Goal: Task Accomplishment & Management: Manage account settings

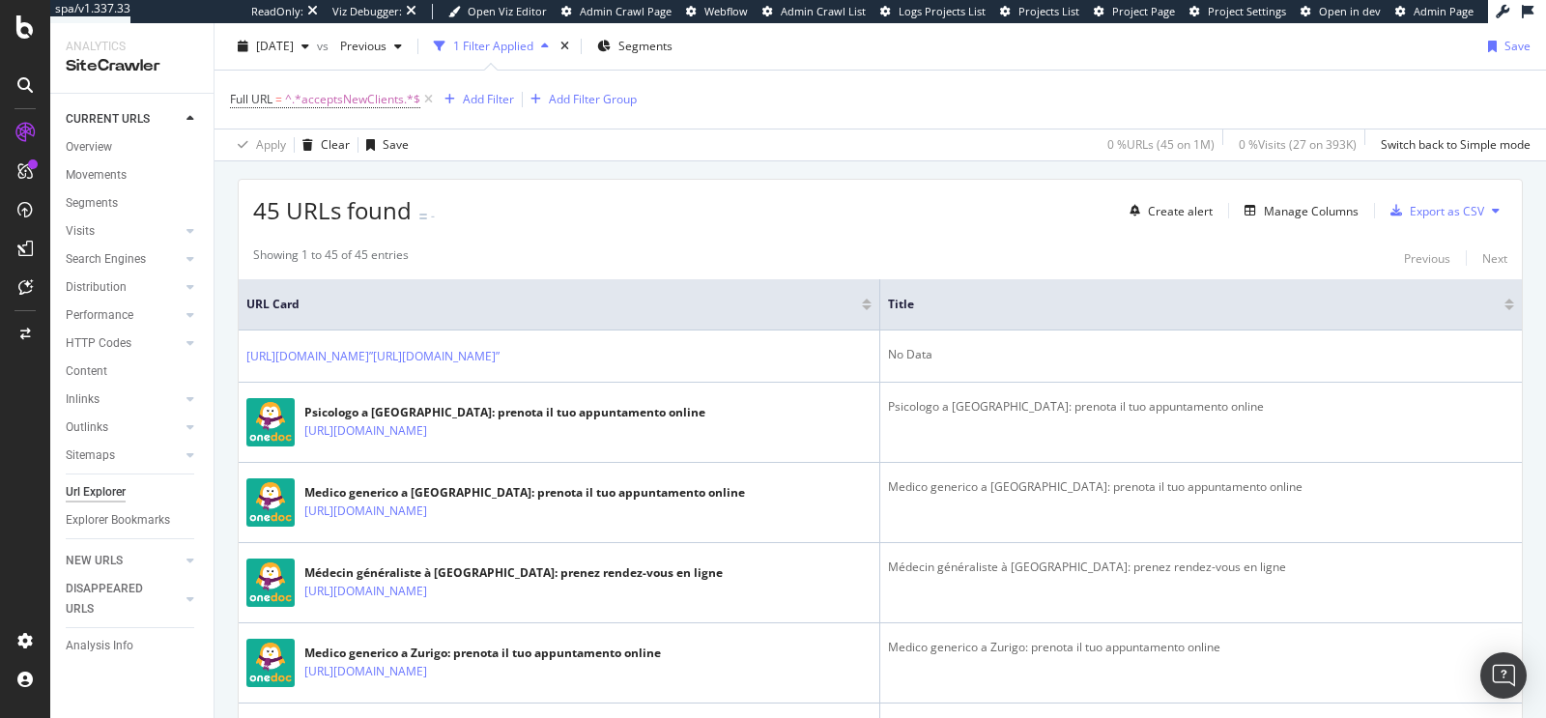
scroll to position [633, 0]
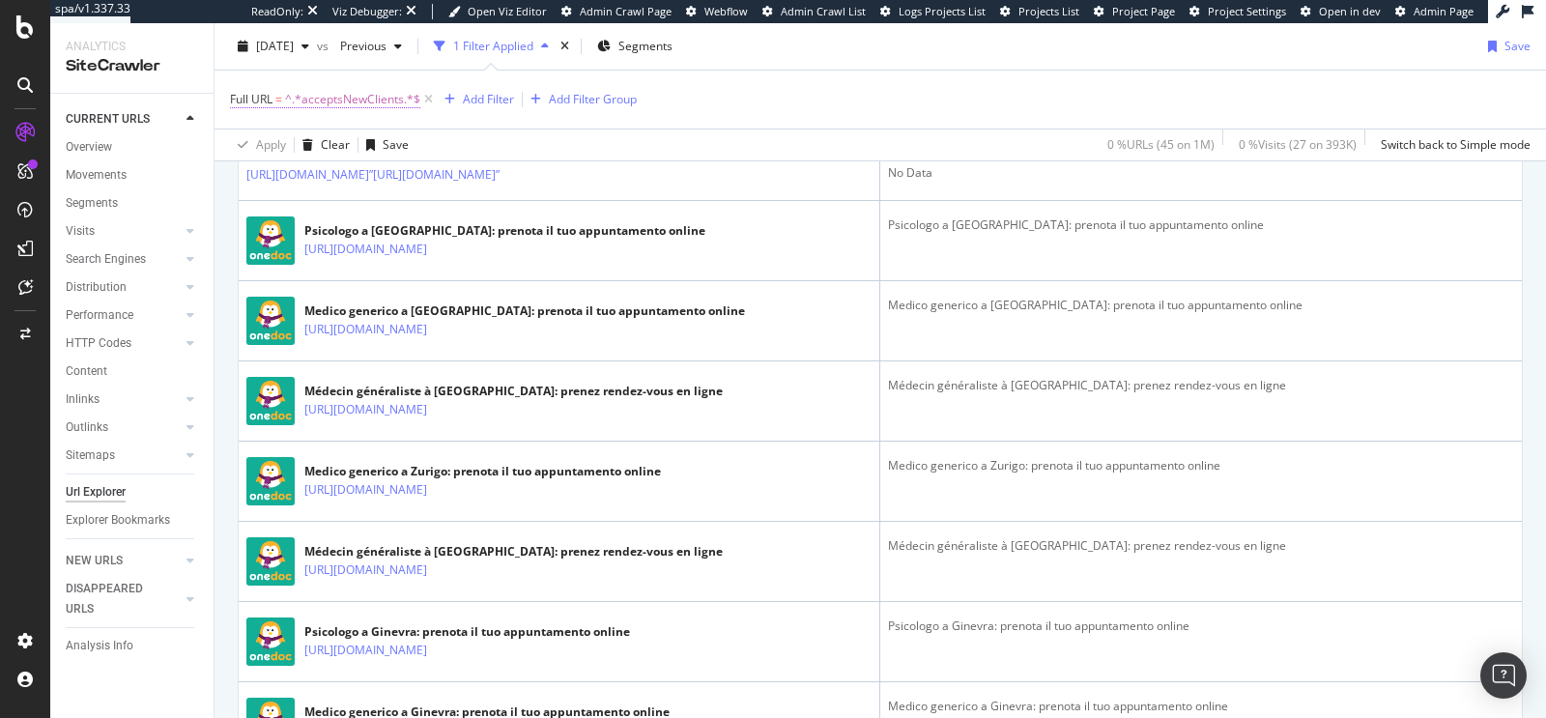
click at [366, 104] on span "^.*acceptsNewClients.*$" at bounding box center [352, 99] width 135 height 27
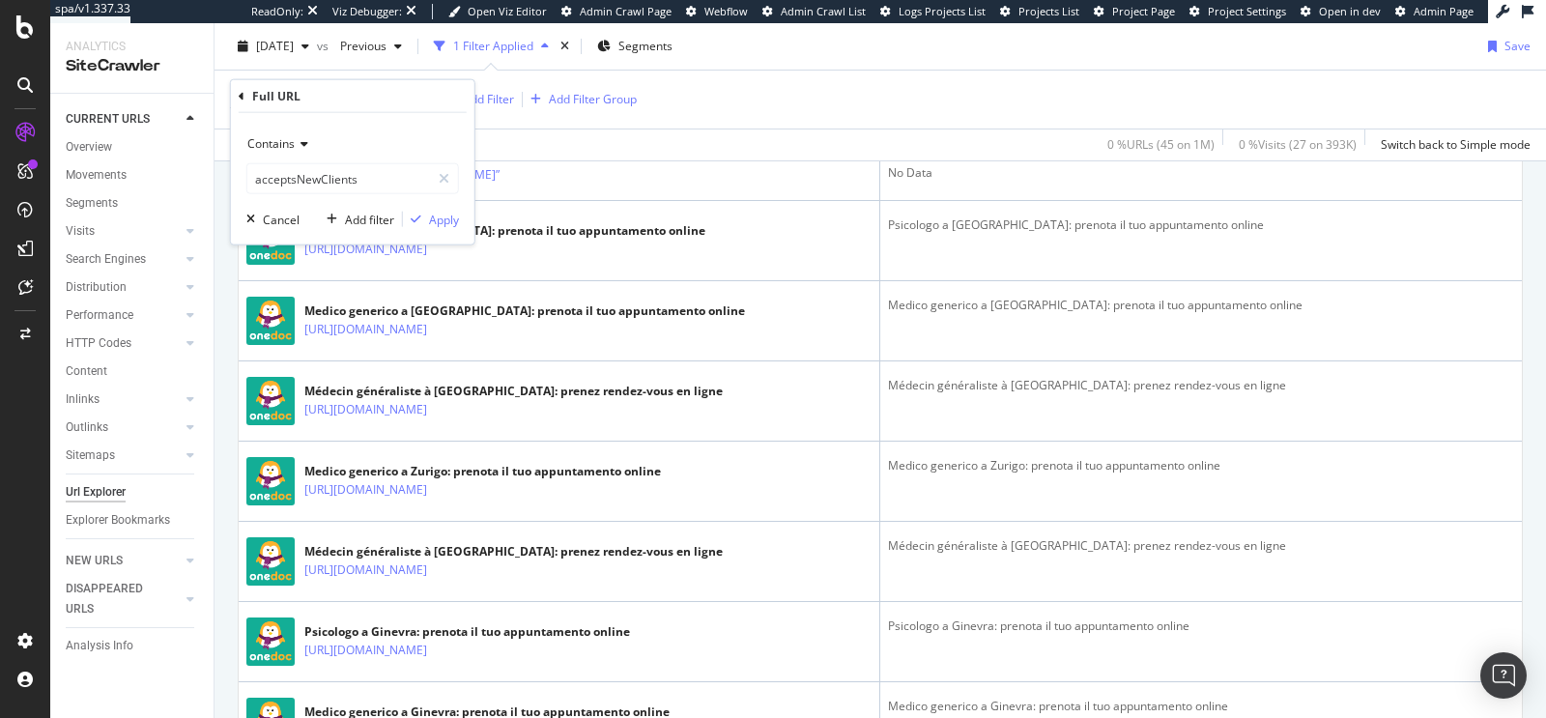
click at [787, 105] on div "Full URL = ^.*acceptsNewClients.*$ Add Filter Add Filter Group" at bounding box center [880, 100] width 1301 height 58
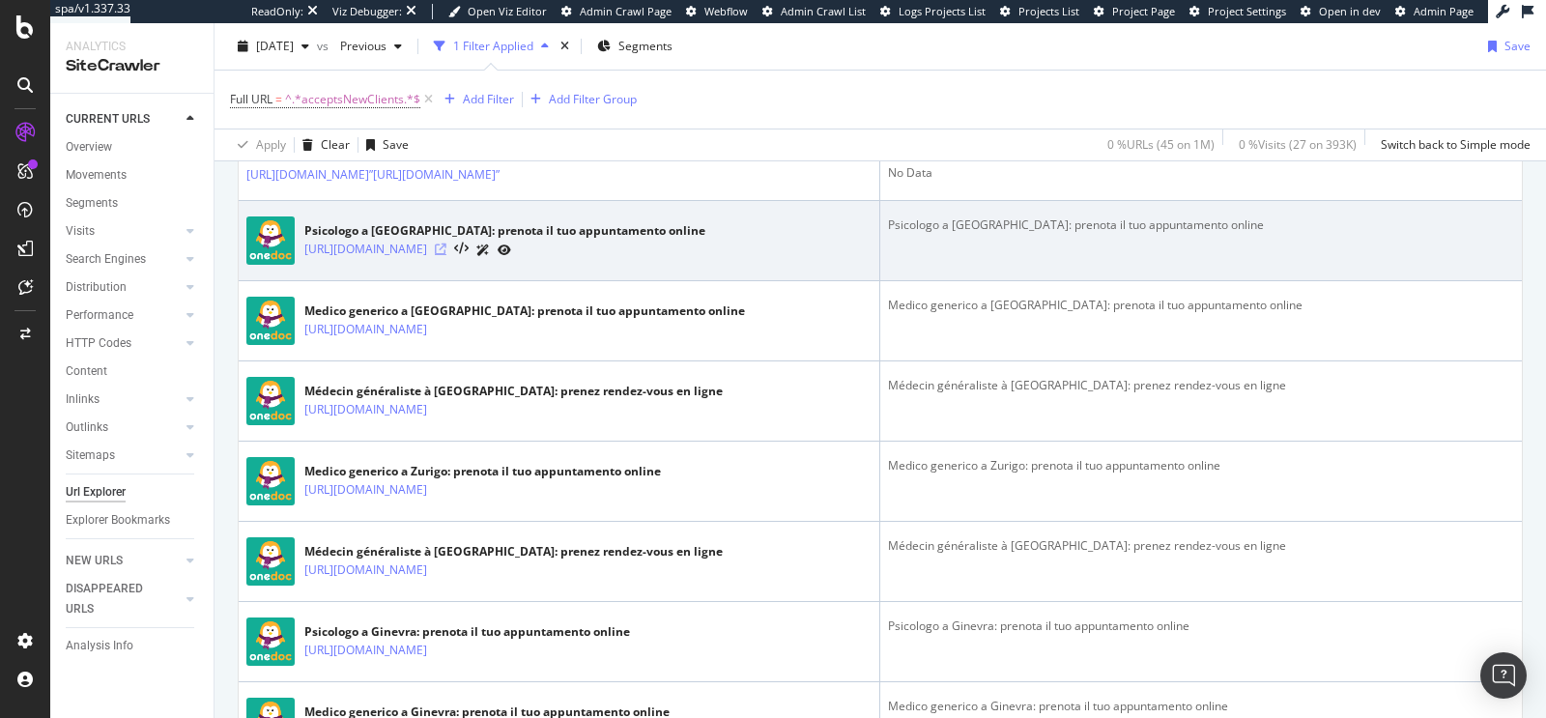
click at [447, 255] on icon at bounding box center [441, 250] width 12 height 12
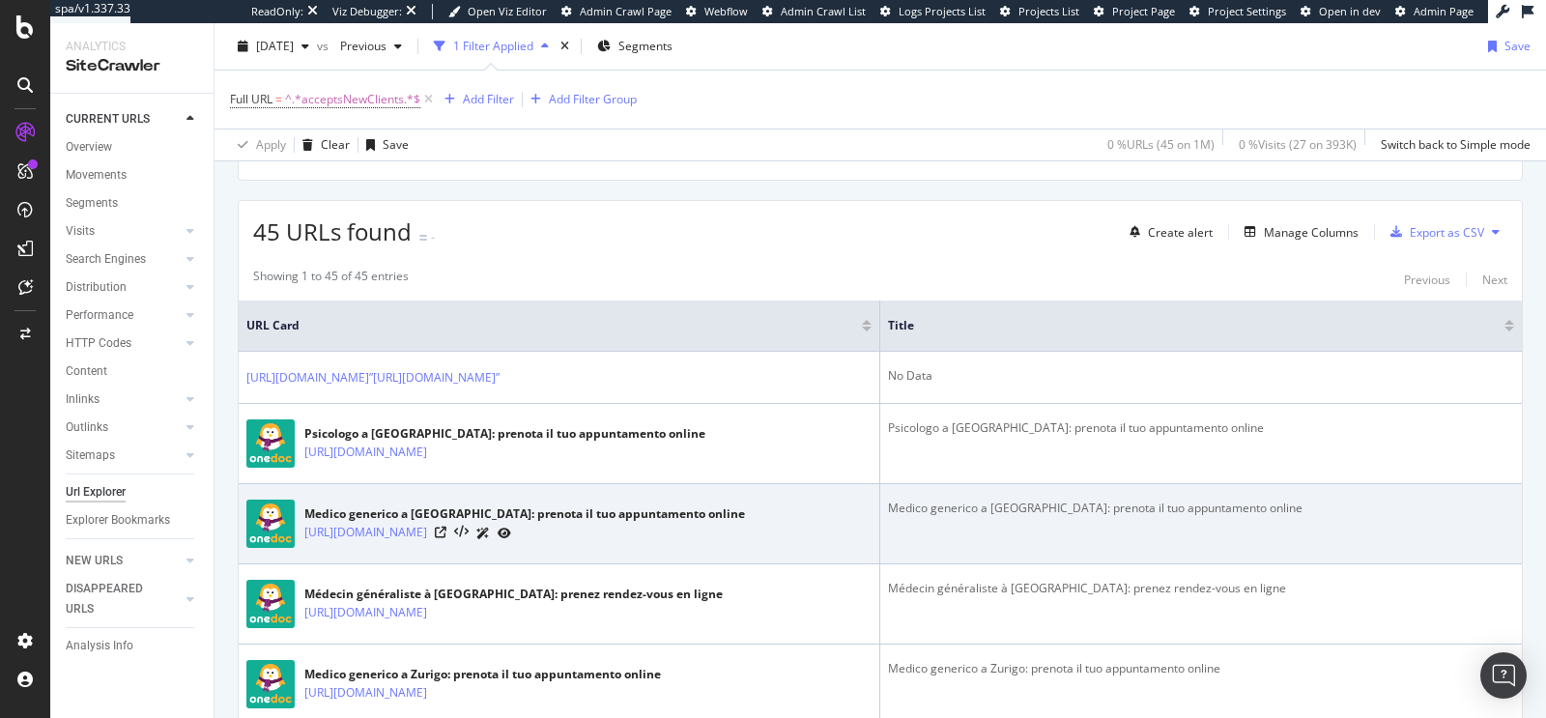
scroll to position [140, 0]
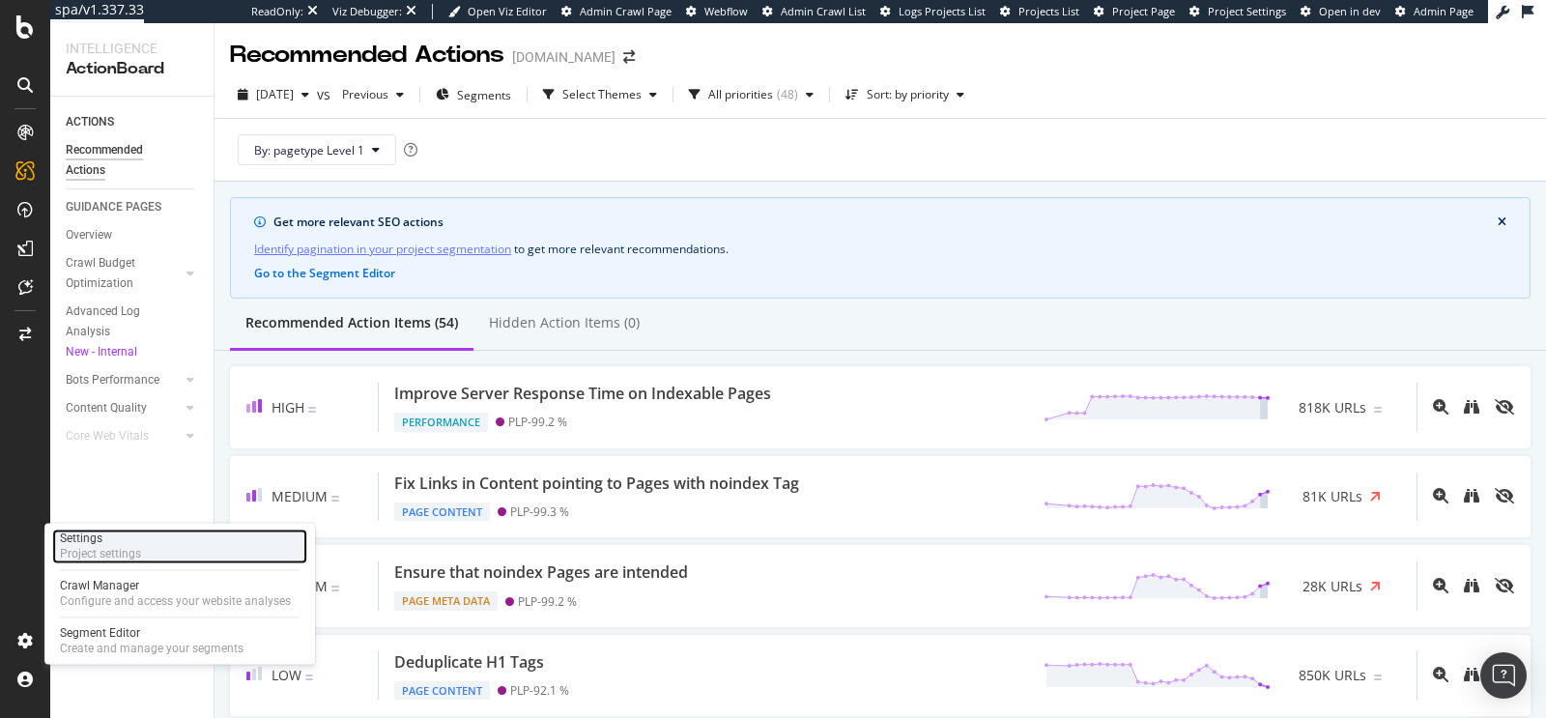
click at [157, 548] on div "Settings Project settings" at bounding box center [179, 546] width 255 height 35
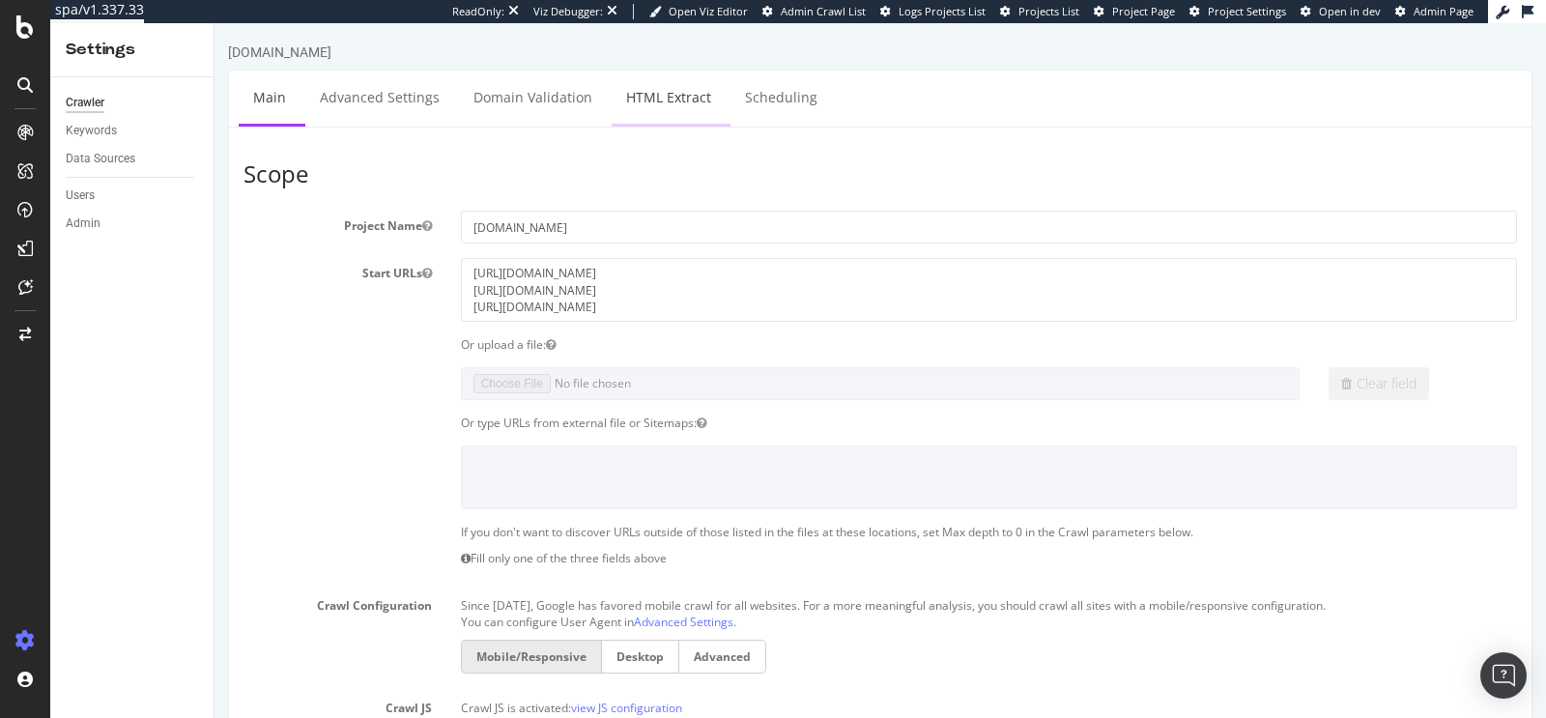
click at [640, 105] on link "HTML Extract" at bounding box center [669, 97] width 114 height 53
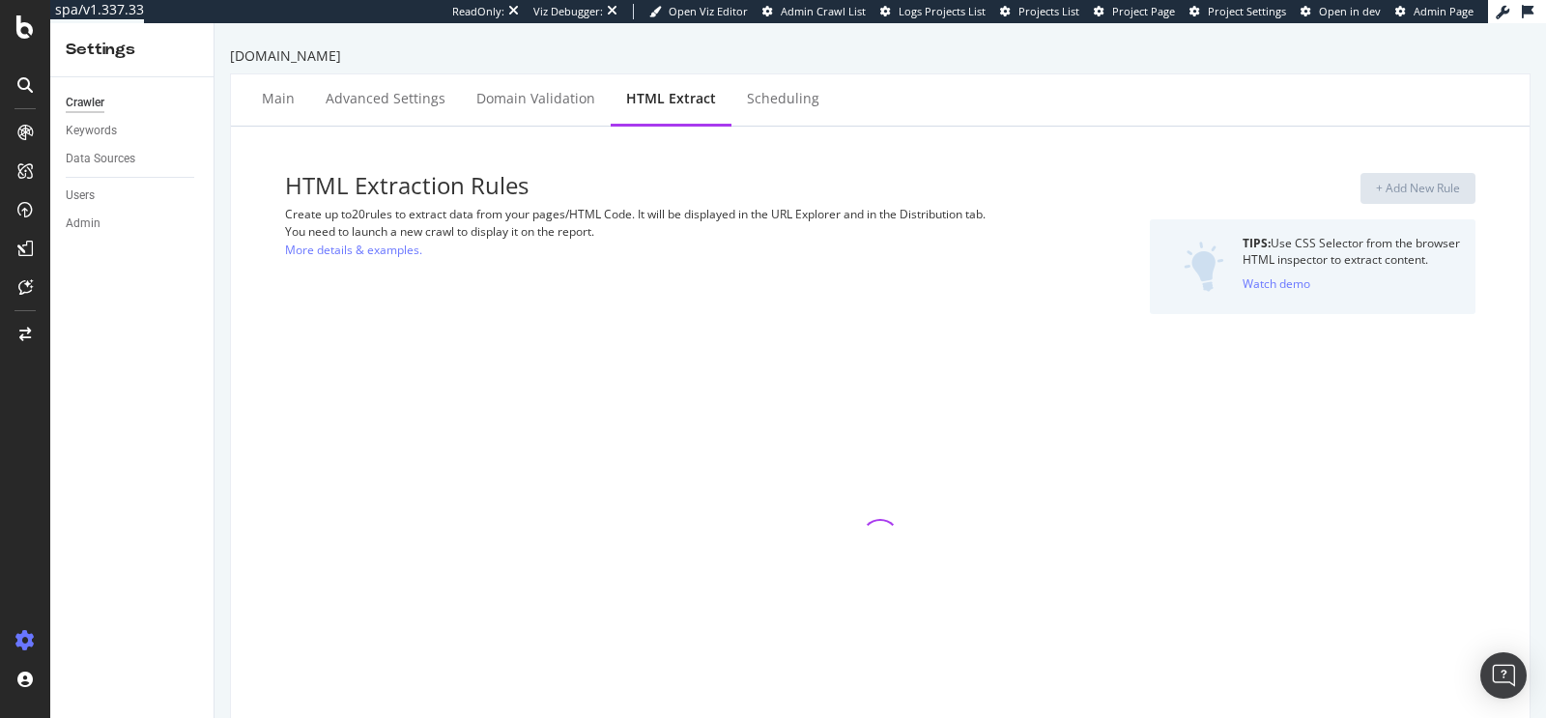
select select "exist"
select select "i"
select select "exist"
select select "html.length"
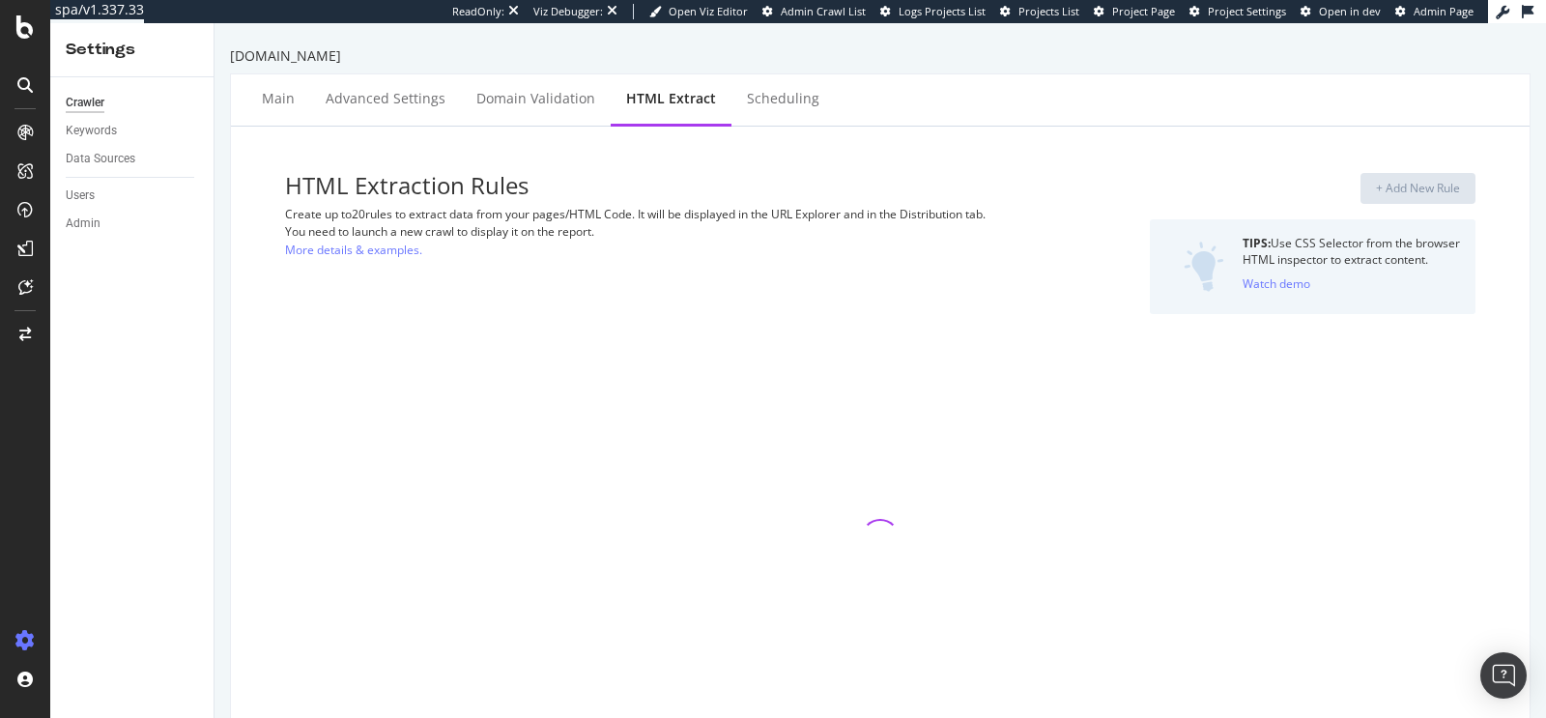
select select "exist"
select select "count"
select select "exist"
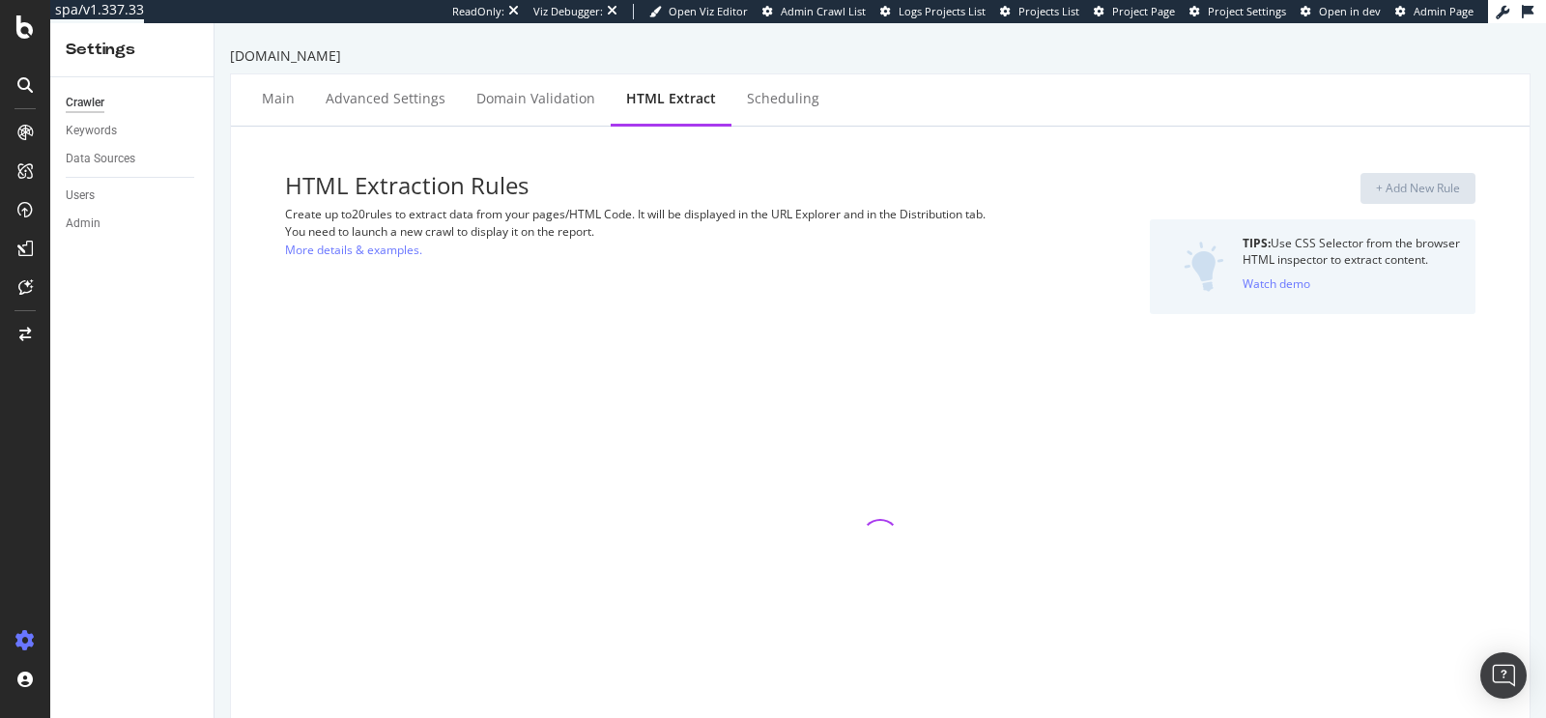
select select "exist"
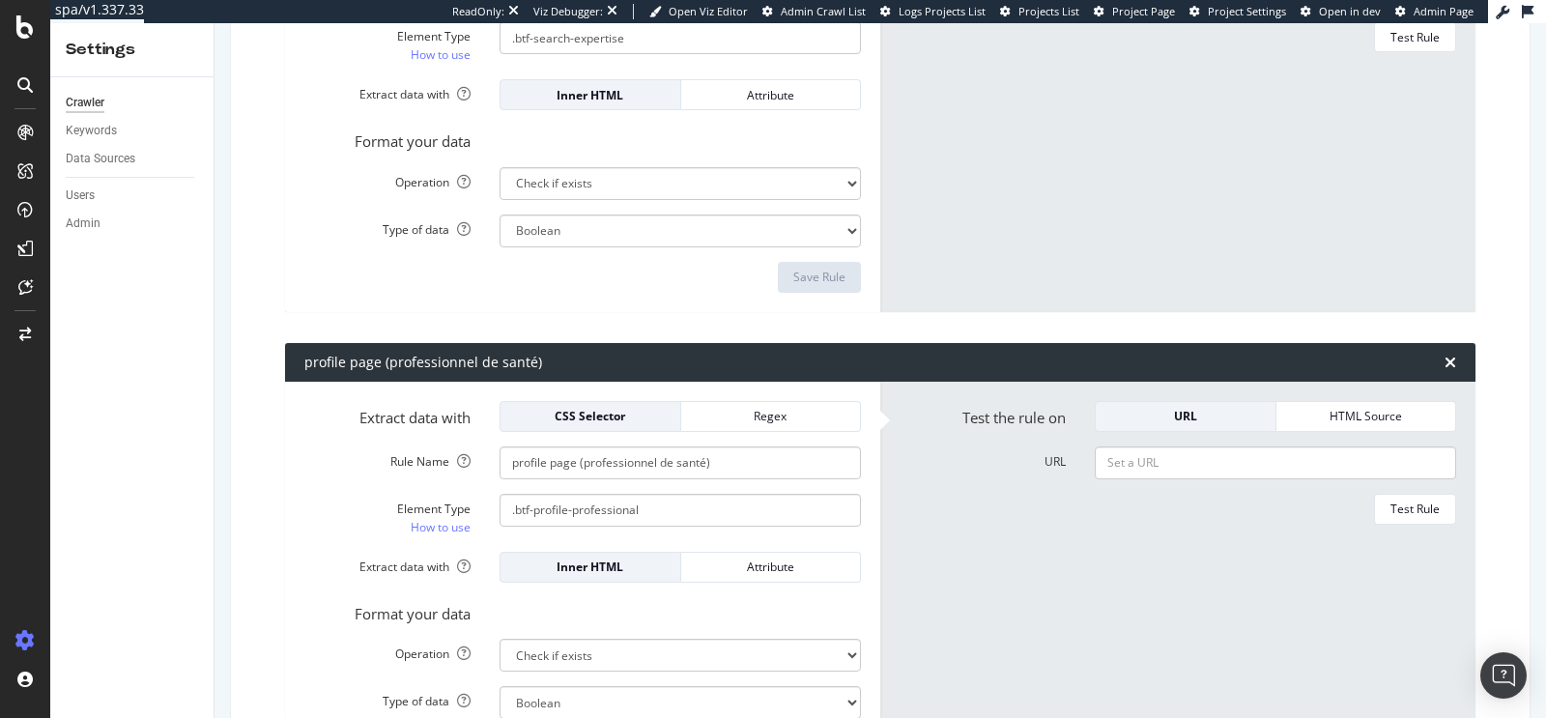
scroll to position [476, 0]
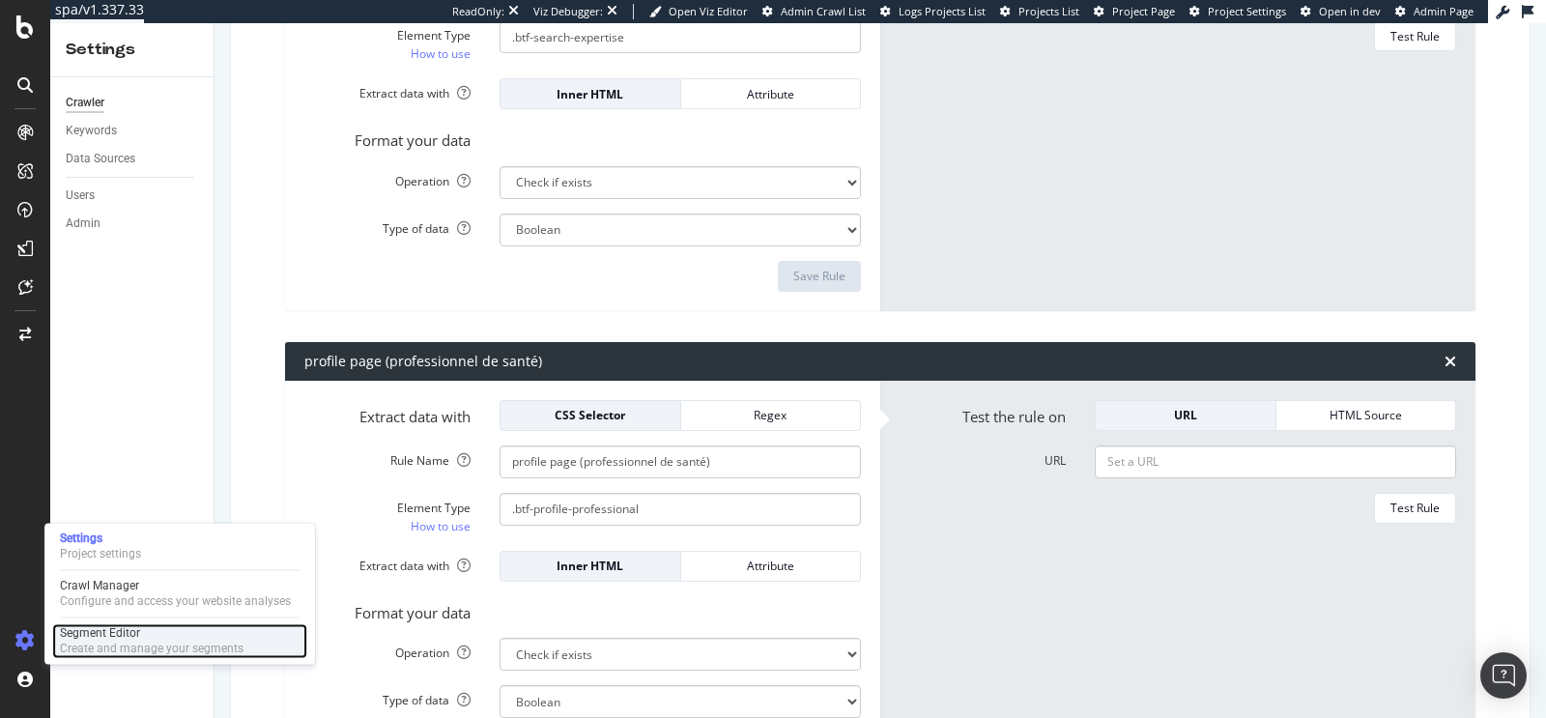
click at [124, 641] on div "Create and manage your segments" at bounding box center [152, 648] width 184 height 15
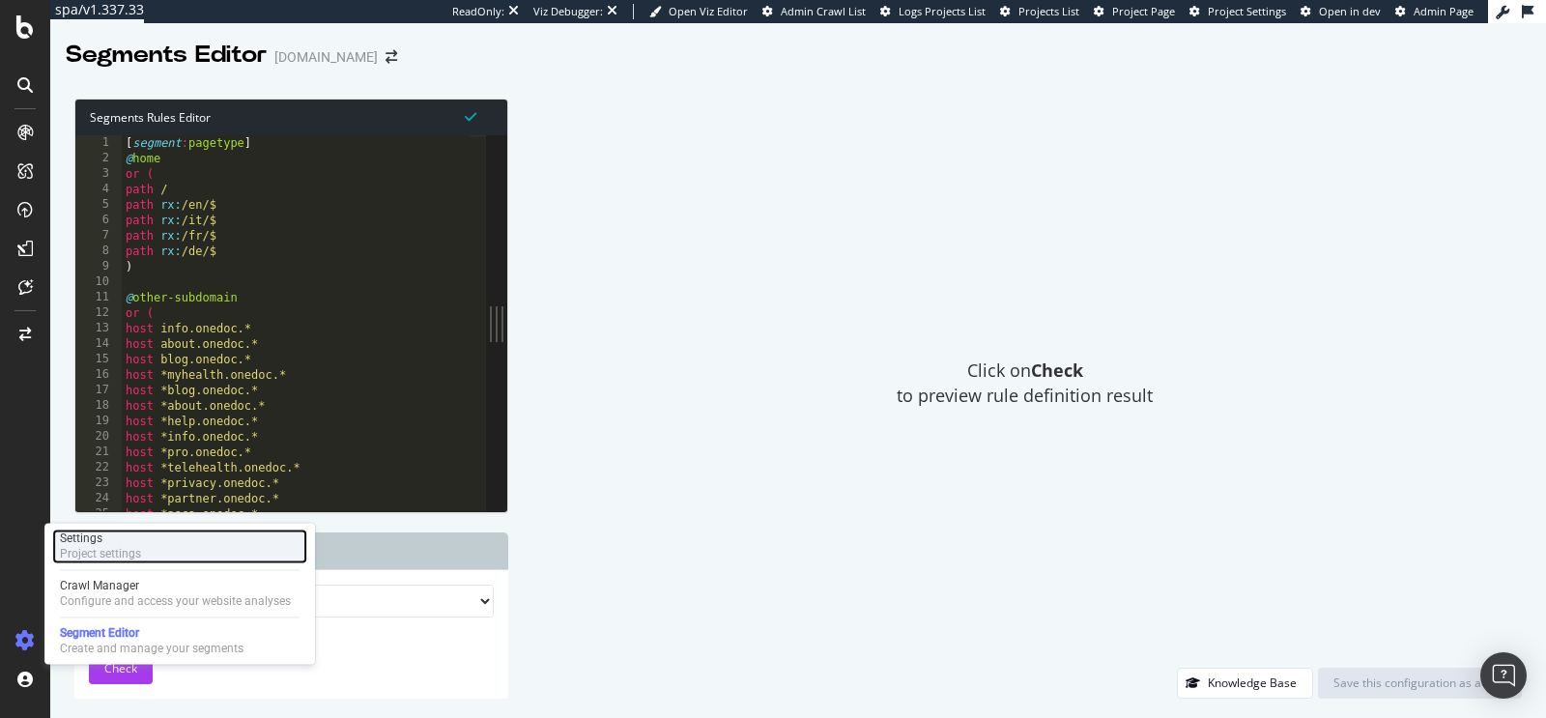
click at [122, 546] on div "Project settings" at bounding box center [100, 553] width 81 height 15
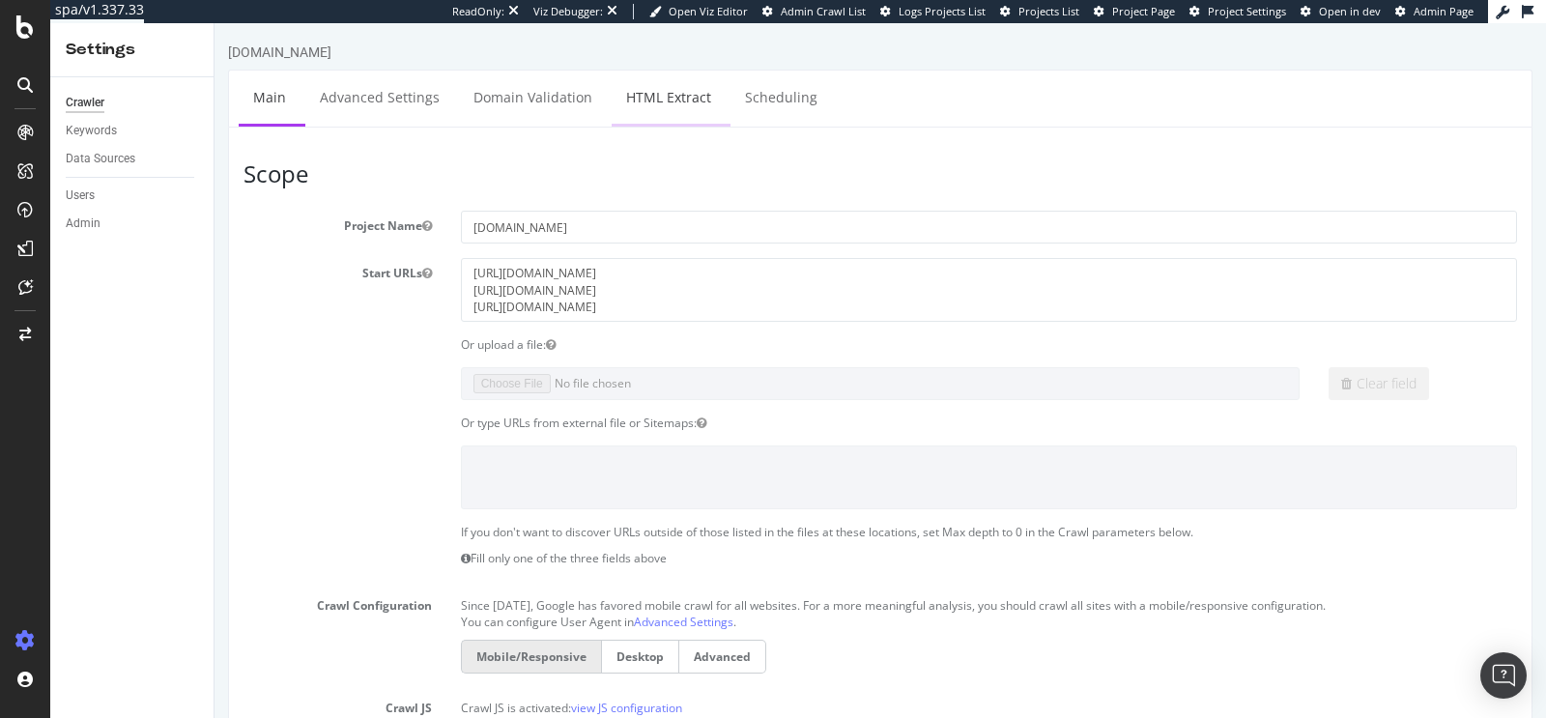
click at [648, 113] on link "HTML Extract" at bounding box center [669, 97] width 114 height 53
select select "exist"
select select "i"
select select "exist"
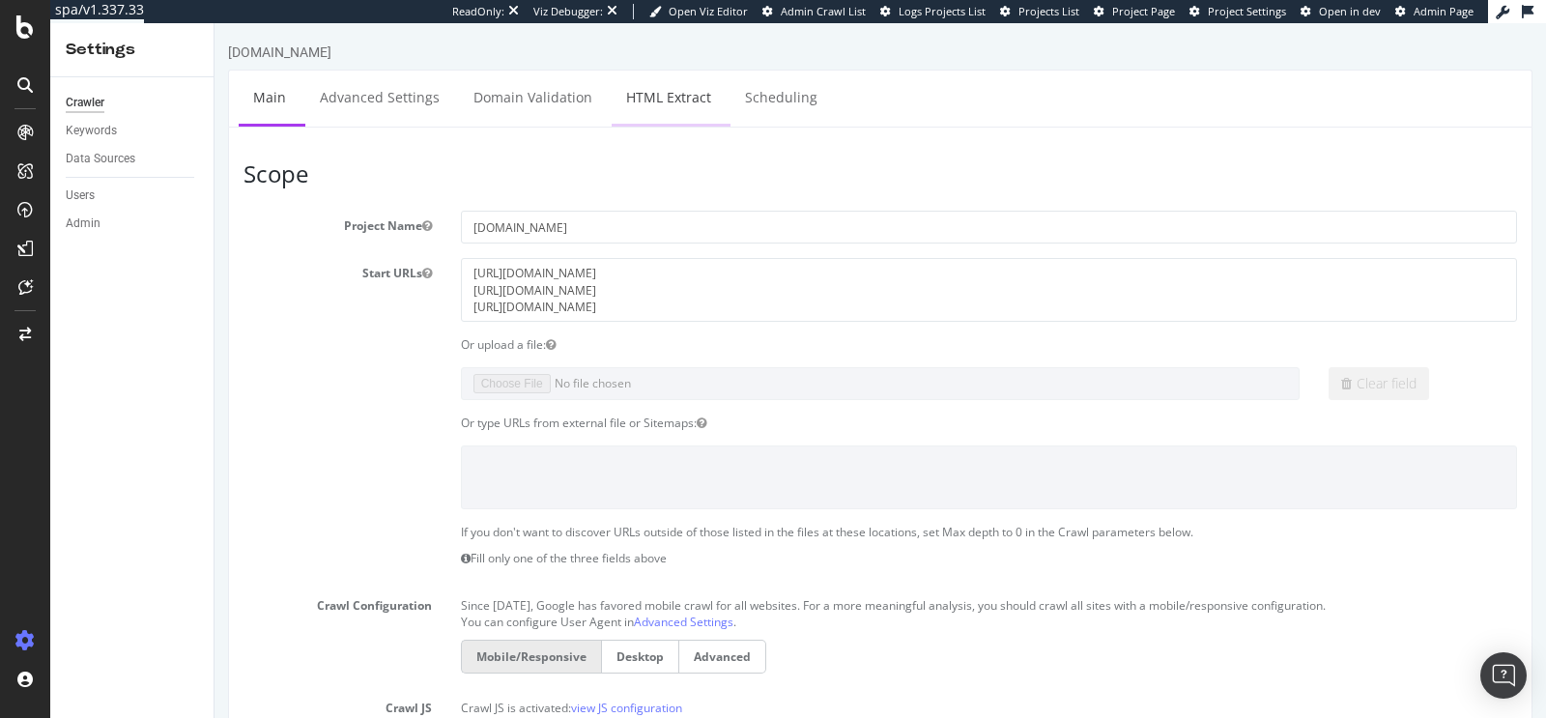
select select "html.length"
select select "exist"
select select "count"
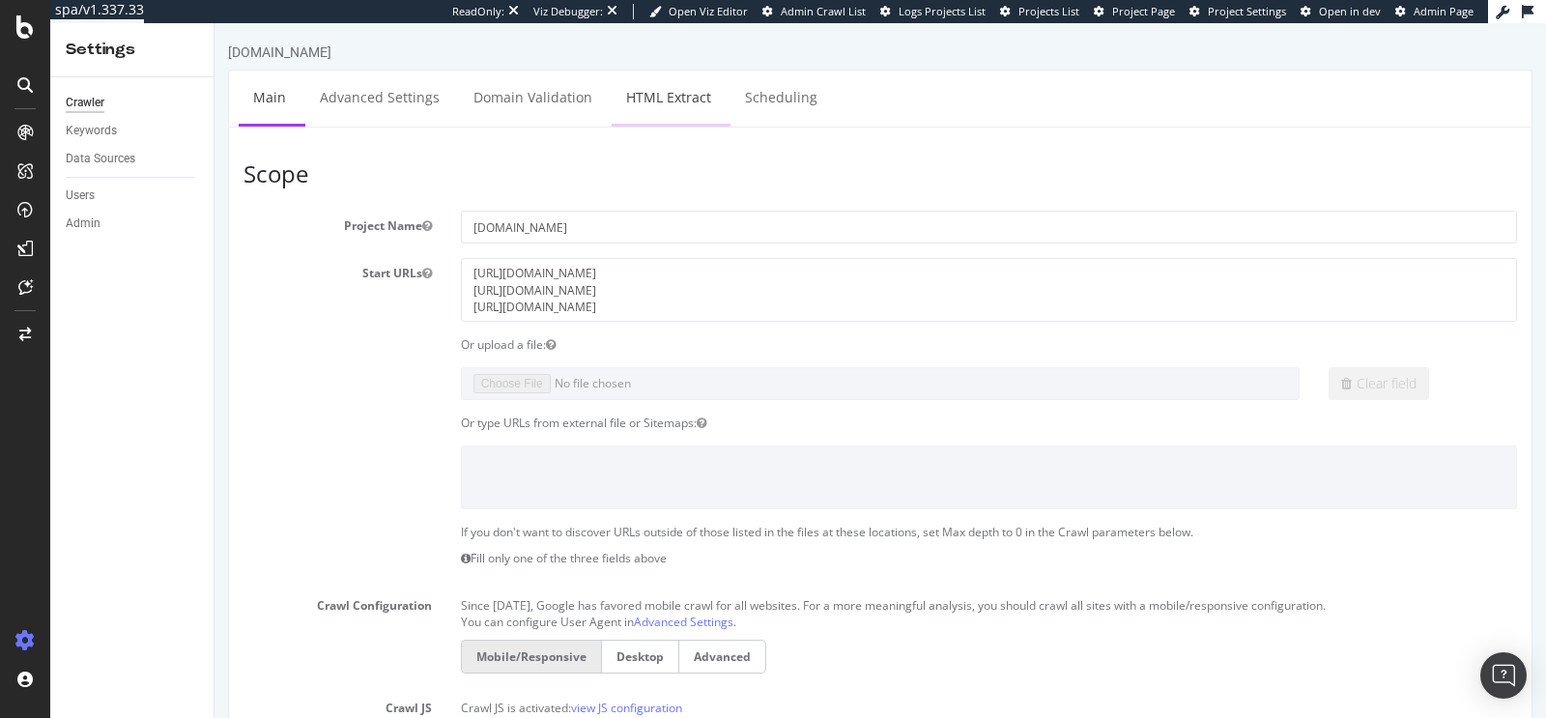
select select "exist"
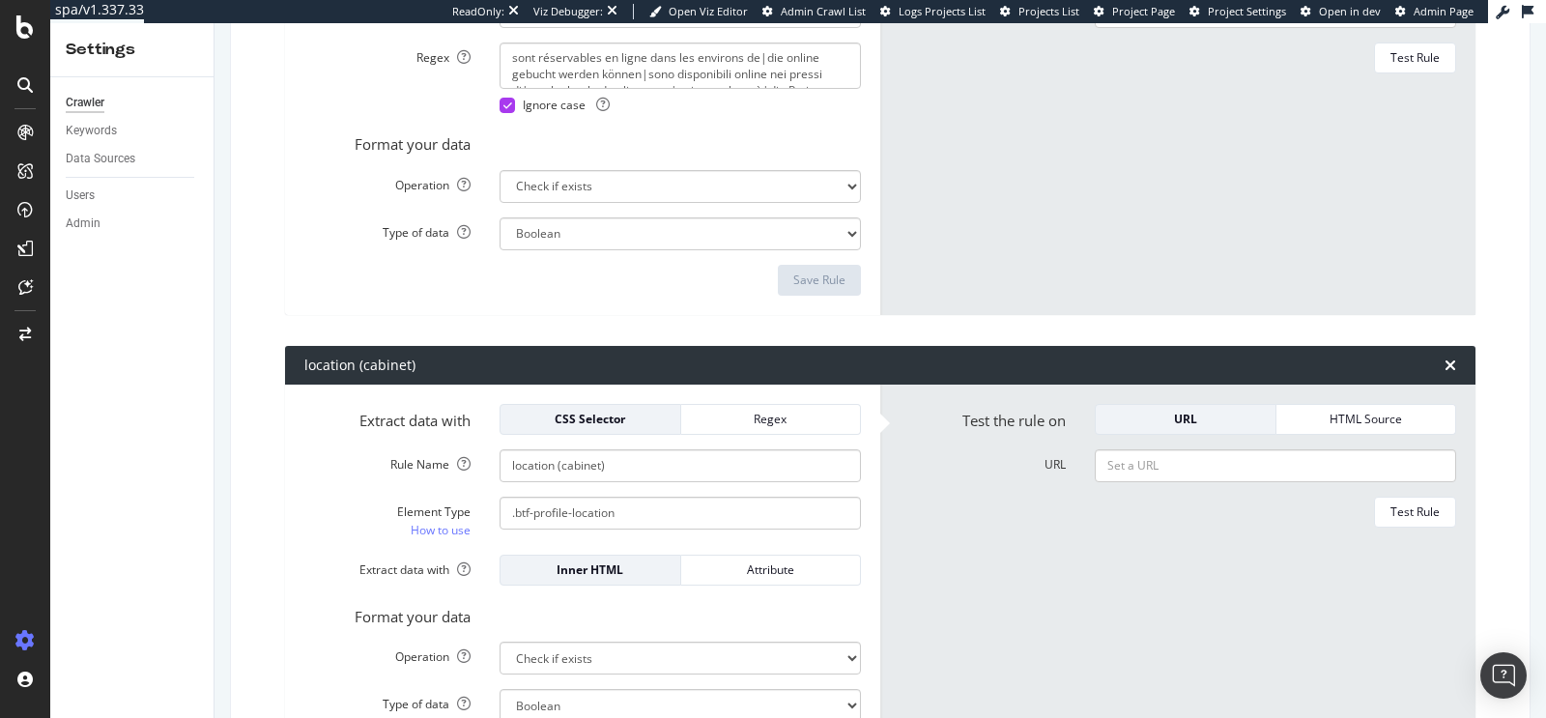
scroll to position [6198, 0]
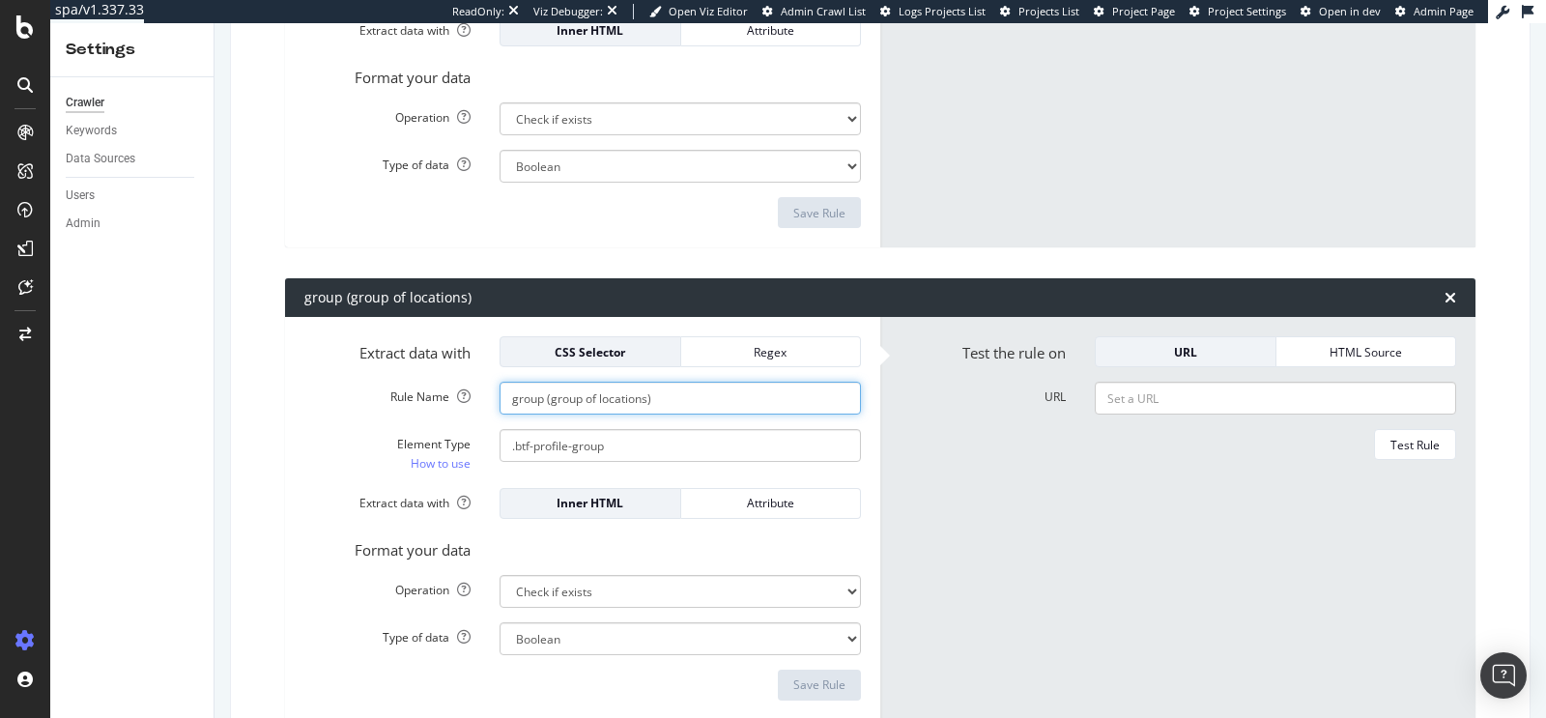
drag, startPoint x: 671, startPoint y: 392, endPoint x: 476, endPoint y: 394, distance: 195.2
click at [476, 394] on div "Rule Name group (group of locations)" at bounding box center [583, 398] width 586 height 33
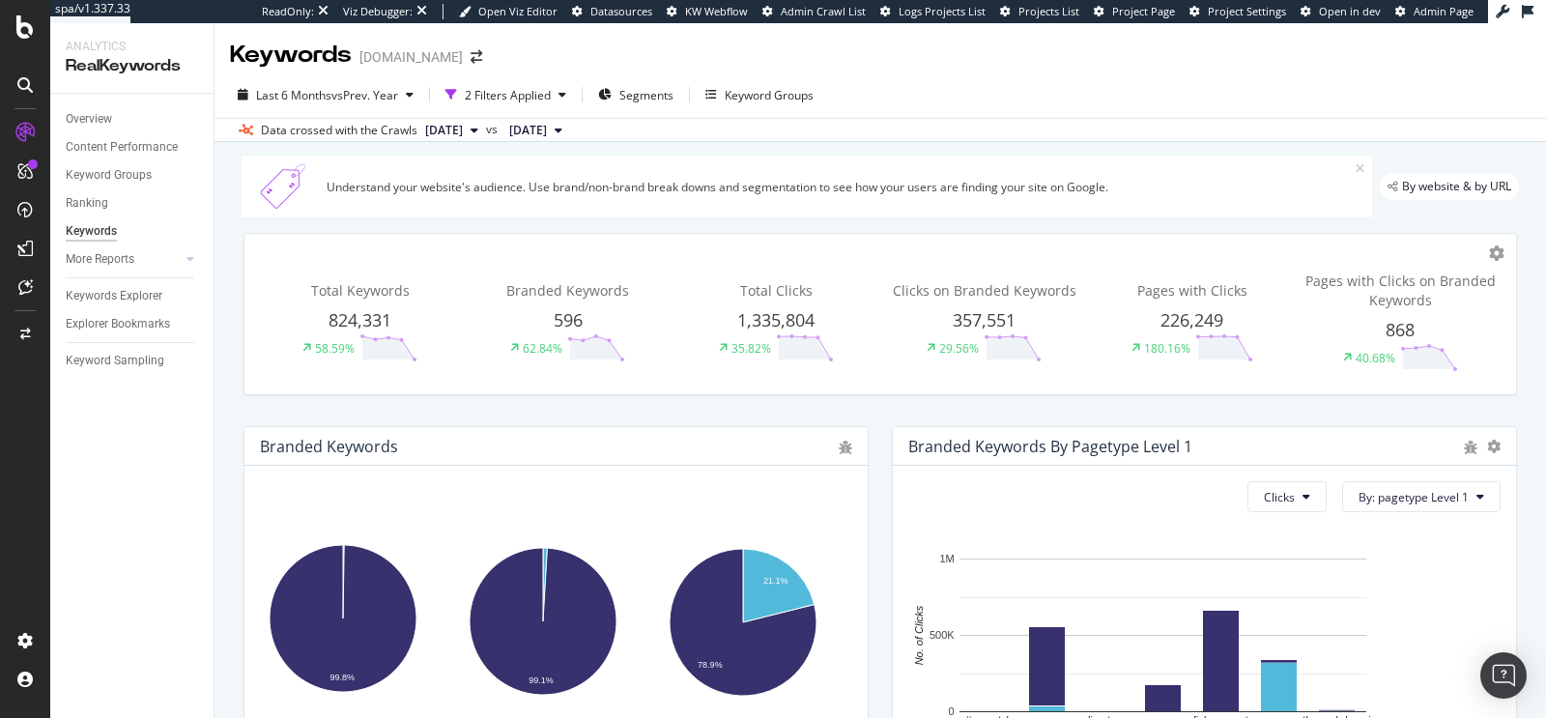
scroll to position [533, 0]
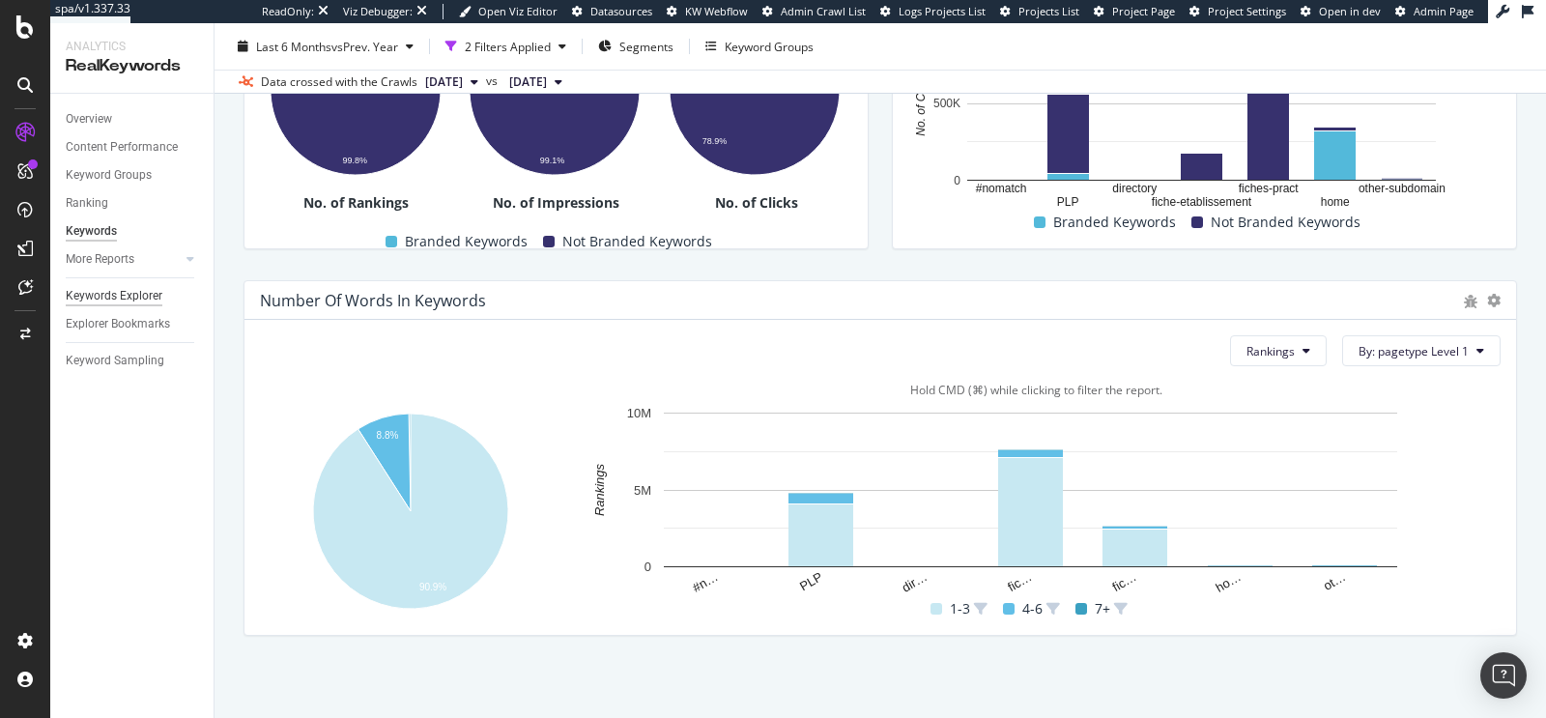
click at [105, 286] on div "Keywords Explorer" at bounding box center [114, 296] width 97 height 20
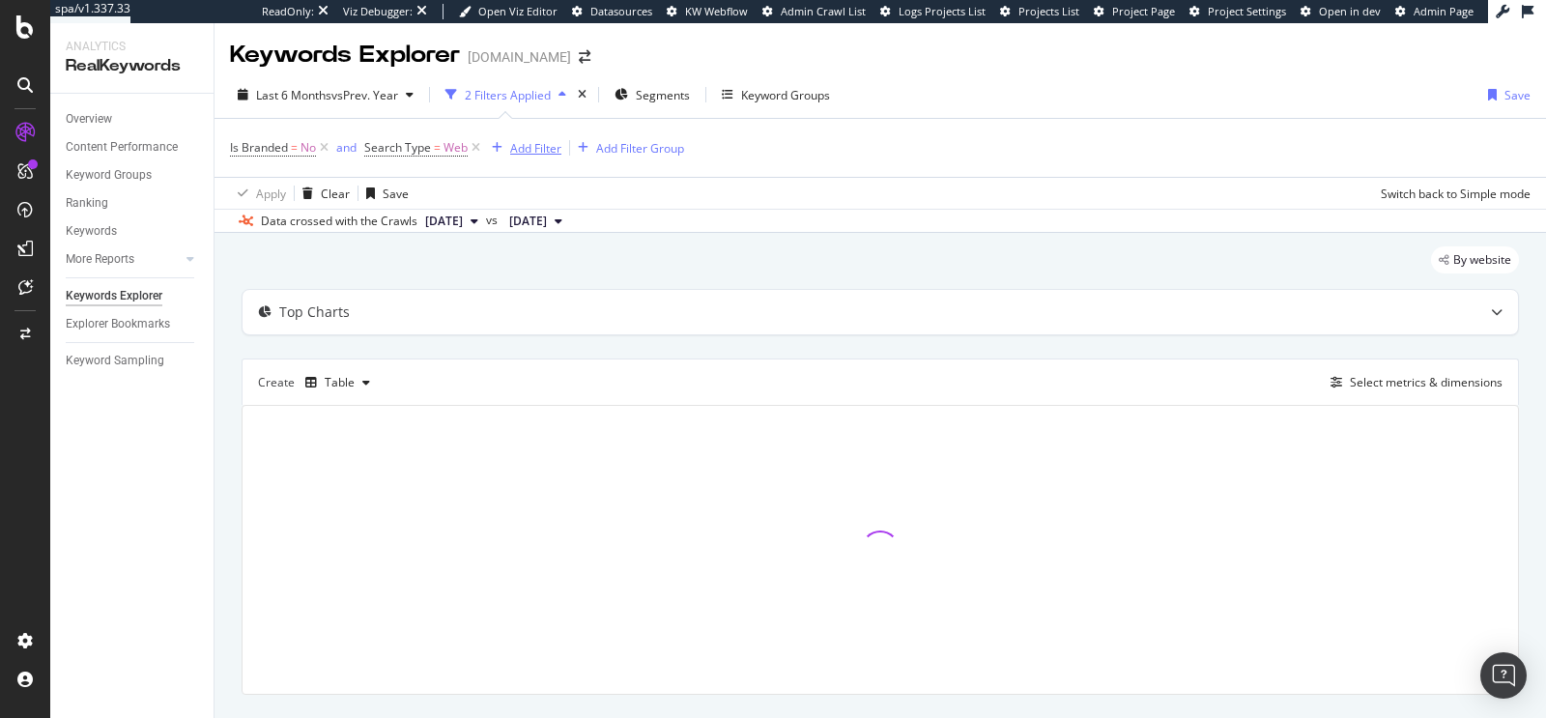
click at [510, 147] on div "Add Filter" at bounding box center [535, 148] width 51 height 16
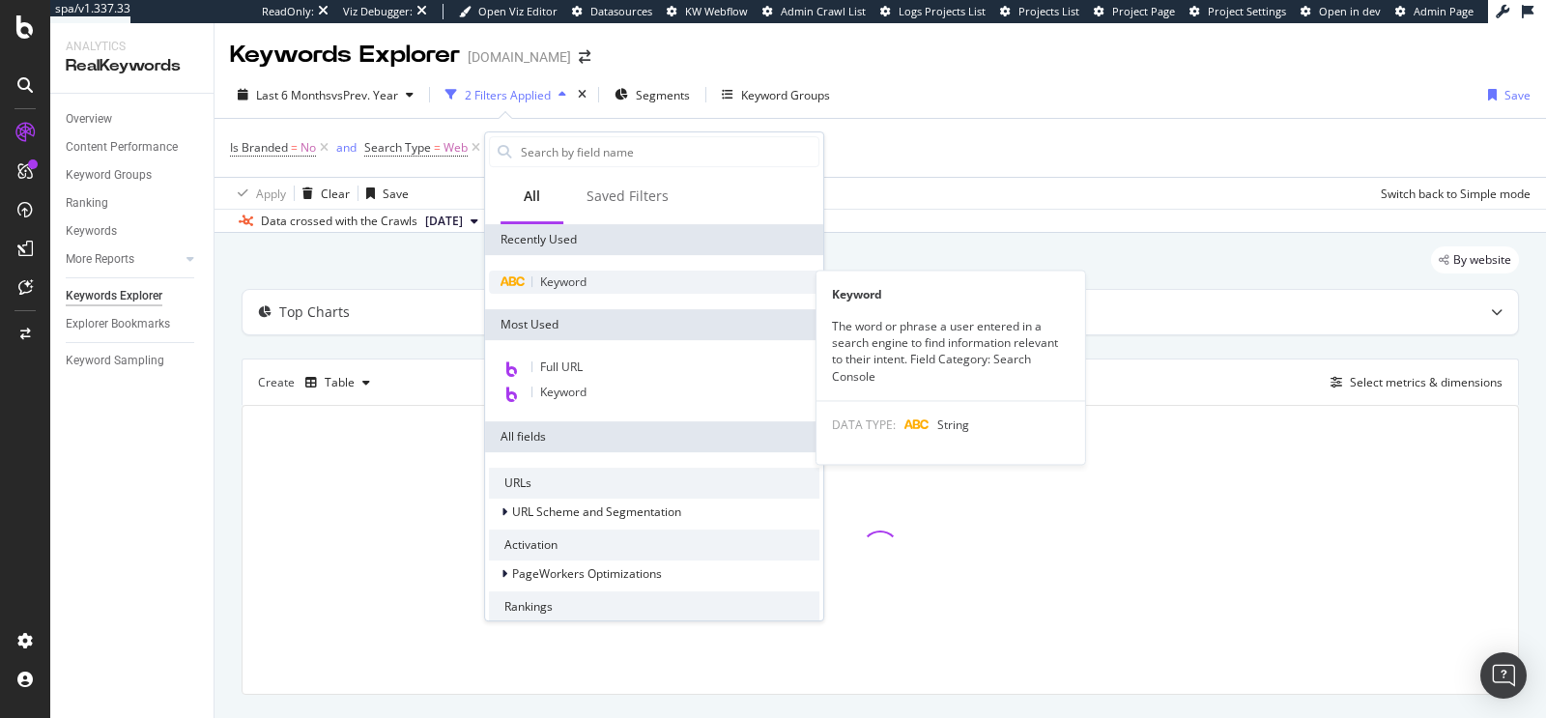
click at [572, 278] on span "Keyword" at bounding box center [563, 282] width 46 height 16
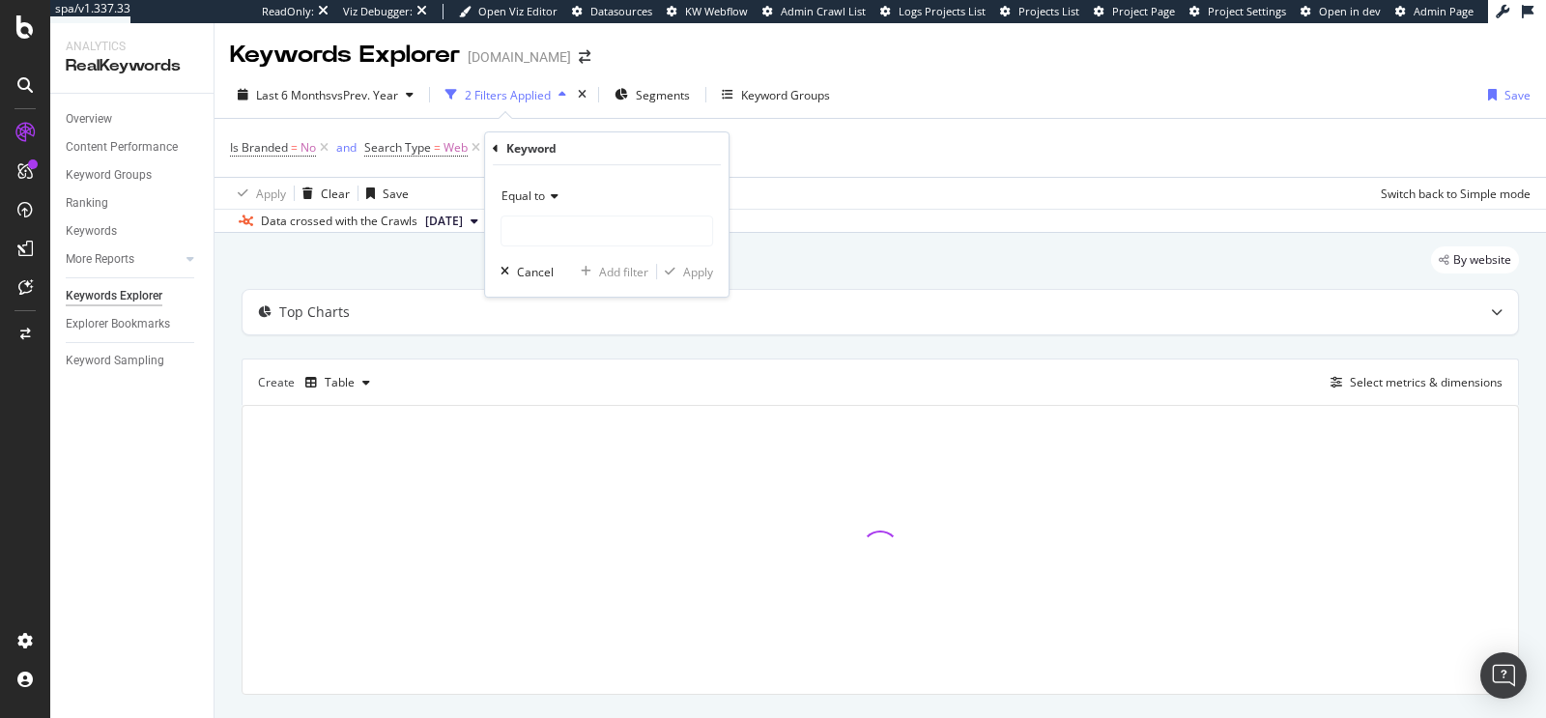
click at [526, 203] on div "Equal to" at bounding box center [607, 196] width 213 height 31
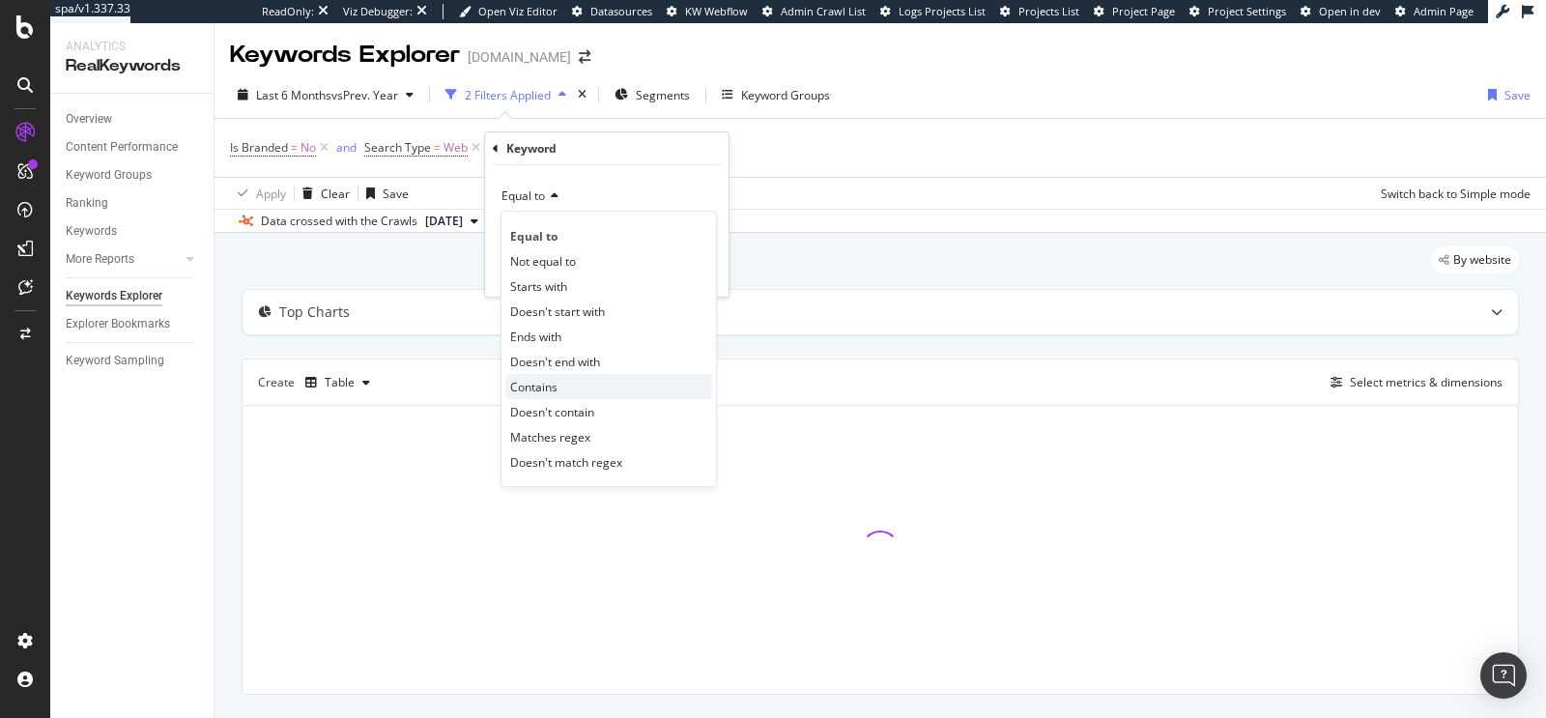
click at [571, 374] on div "Contains" at bounding box center [608, 386] width 207 height 25
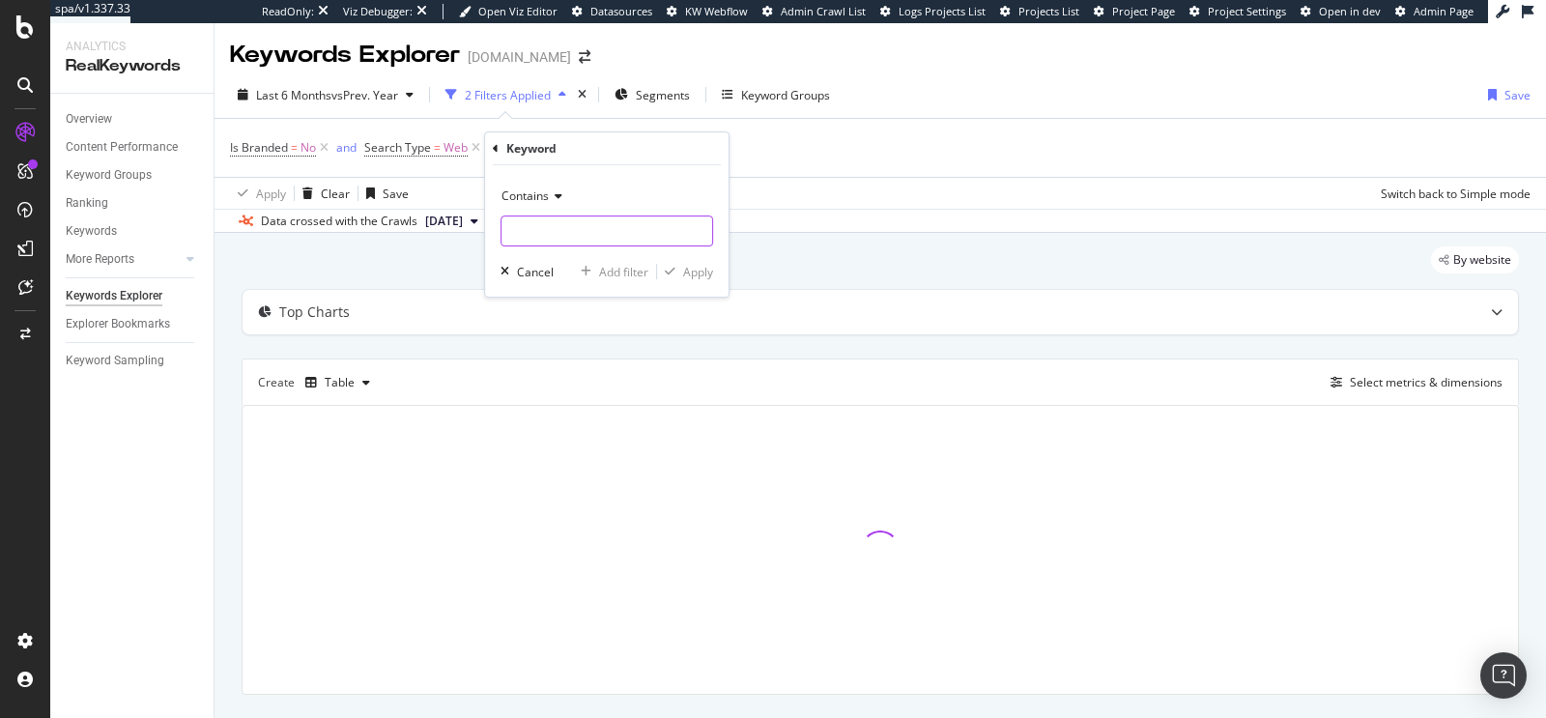
click at [553, 237] on input "text" at bounding box center [607, 231] width 211 height 31
type input "?"
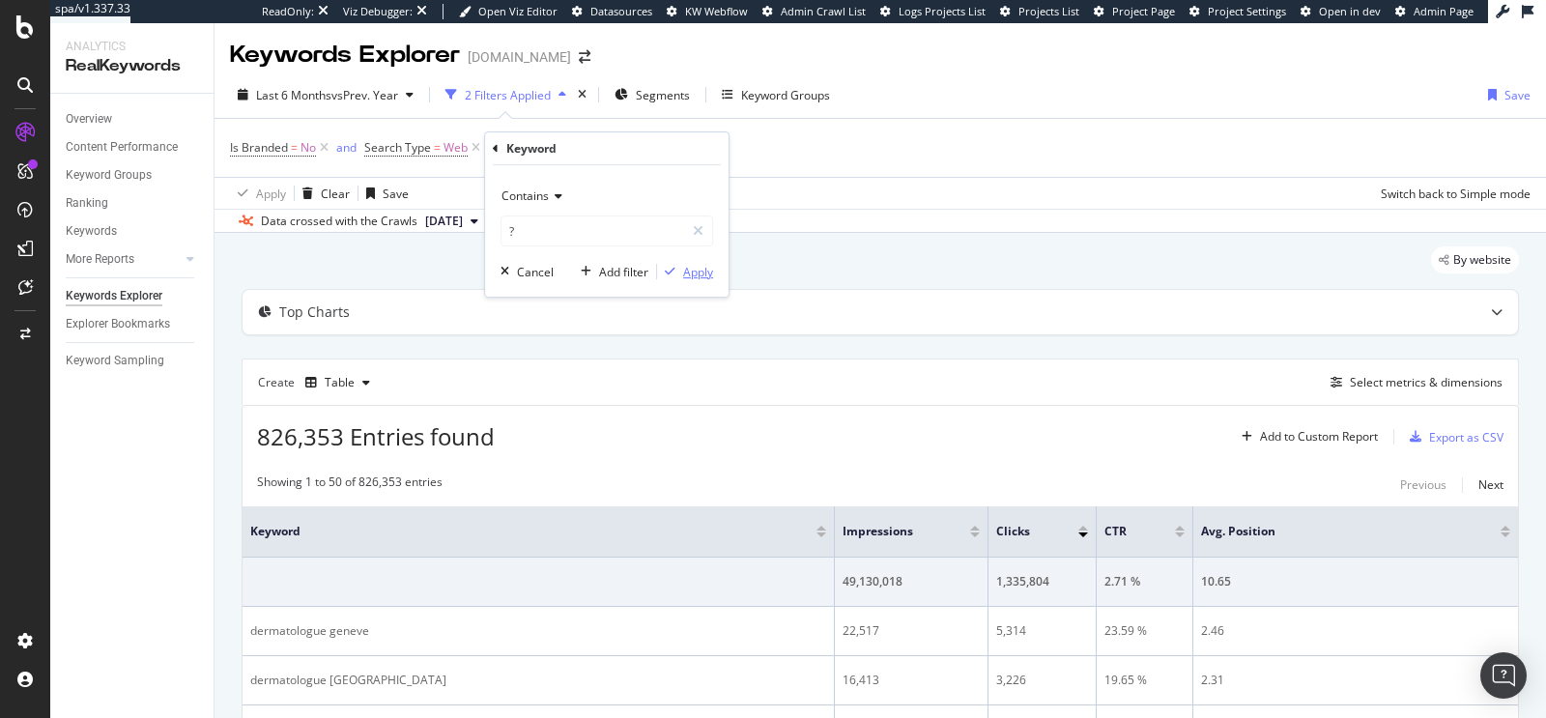
click at [695, 274] on div "Apply" at bounding box center [698, 272] width 30 height 16
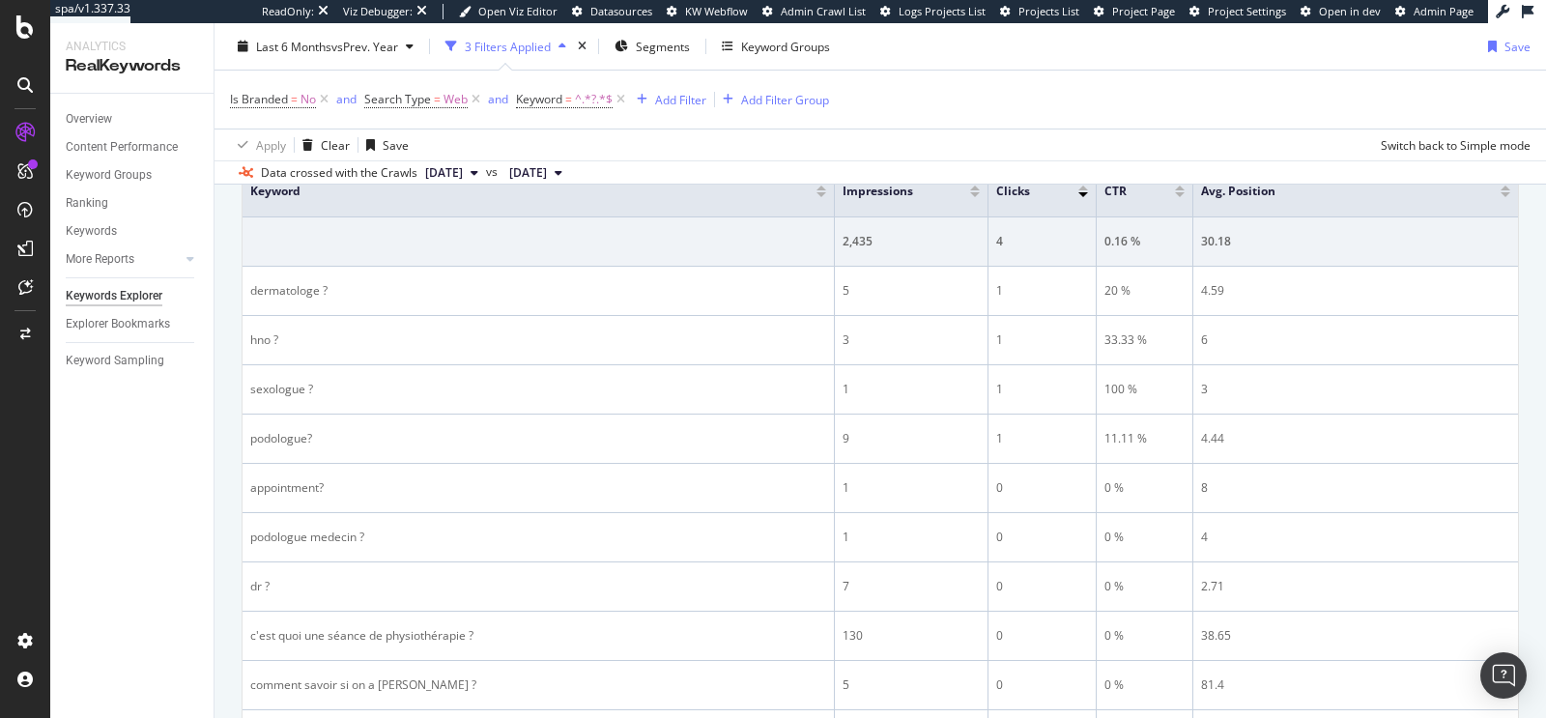
scroll to position [1010, 0]
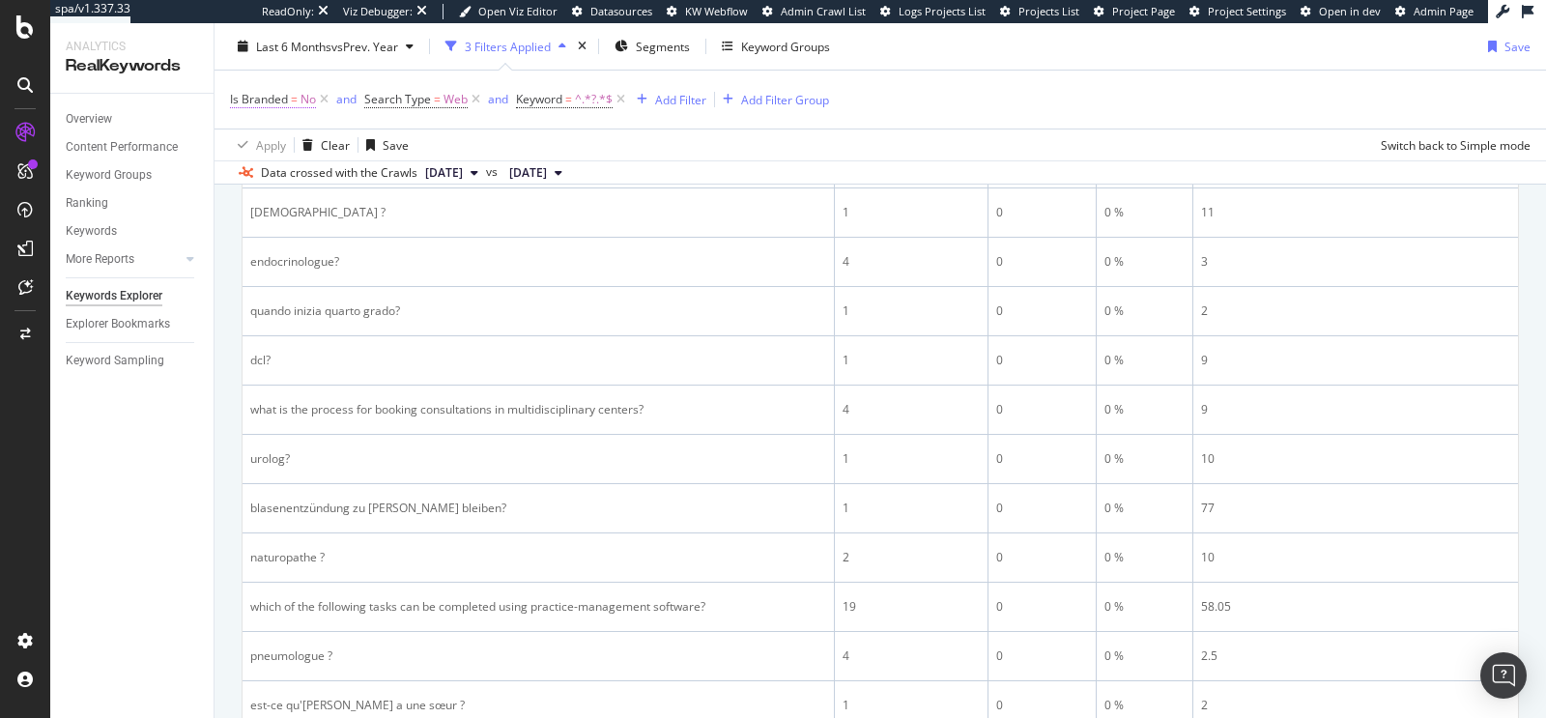
click at [284, 100] on span "Is Branded" at bounding box center [259, 99] width 58 height 16
click at [272, 148] on icon at bounding box center [270, 144] width 14 height 12
click at [314, 106] on div "Is Branded" at bounding box center [353, 96] width 228 height 33
click at [240, 98] on icon at bounding box center [242, 96] width 6 height 12
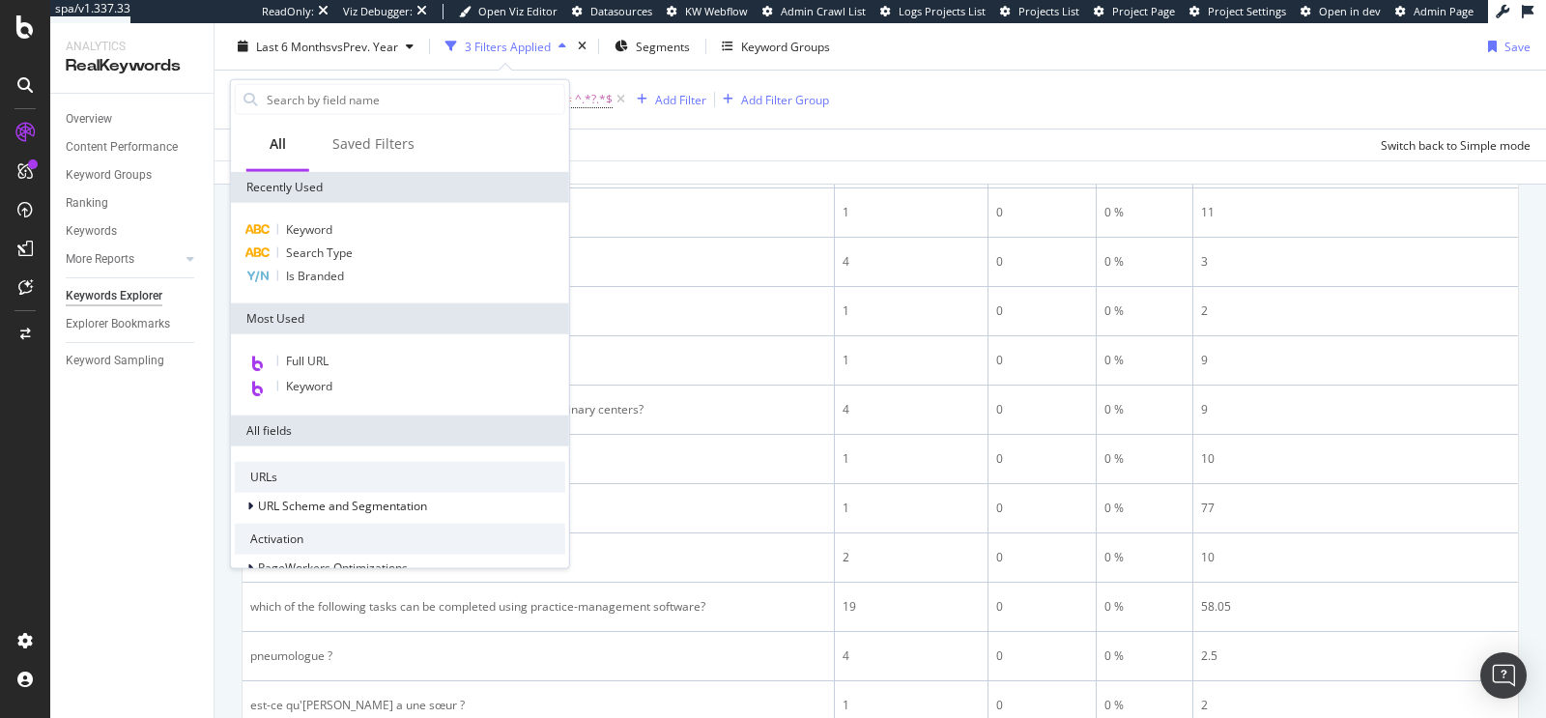
click at [844, 117] on div "Is Branded = No and Search Type = Web and Keyword = ^.*?.*$ Add Filter Add Filt…" at bounding box center [880, 100] width 1301 height 58
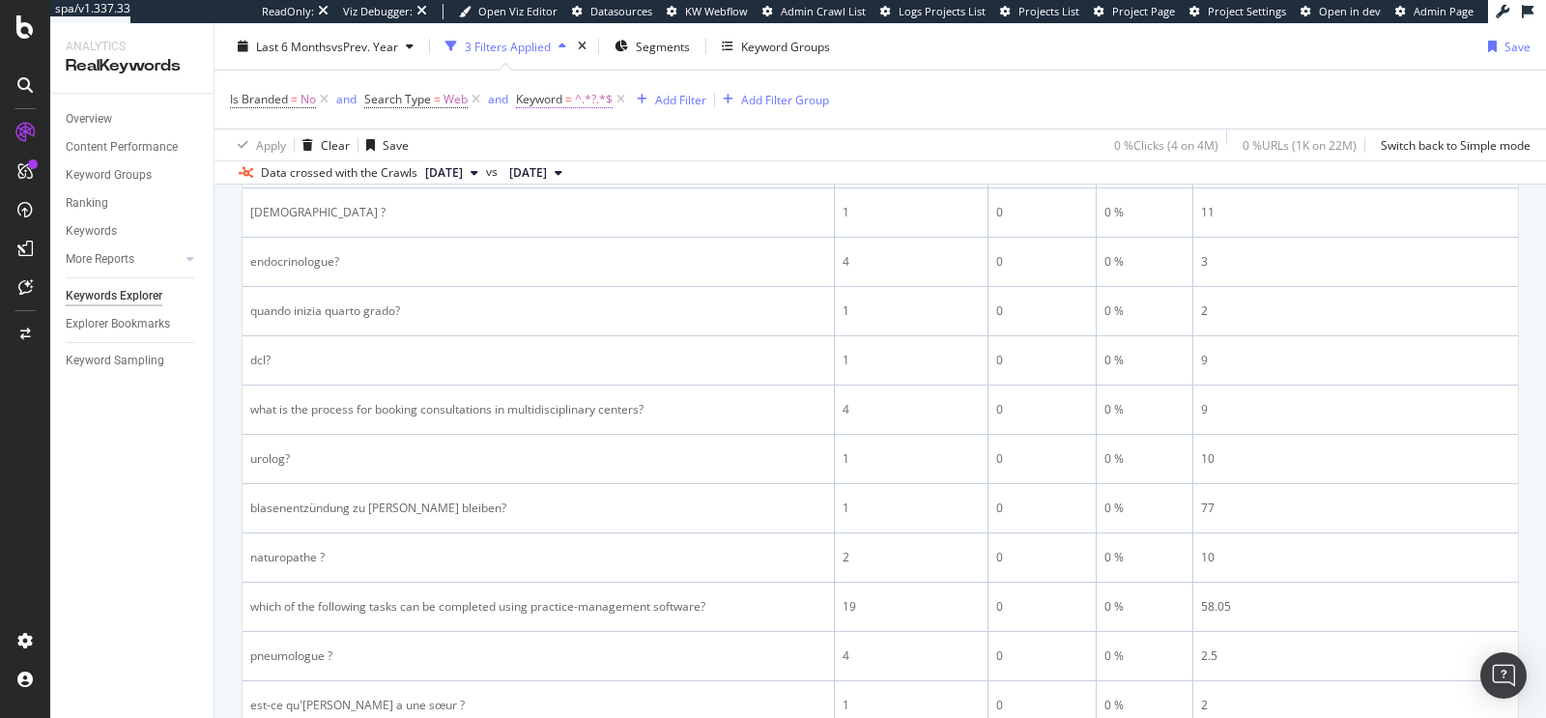
click at [559, 99] on span "Keyword" at bounding box center [539, 99] width 46 height 16
click at [564, 143] on span "Contains" at bounding box center [557, 143] width 47 height 16
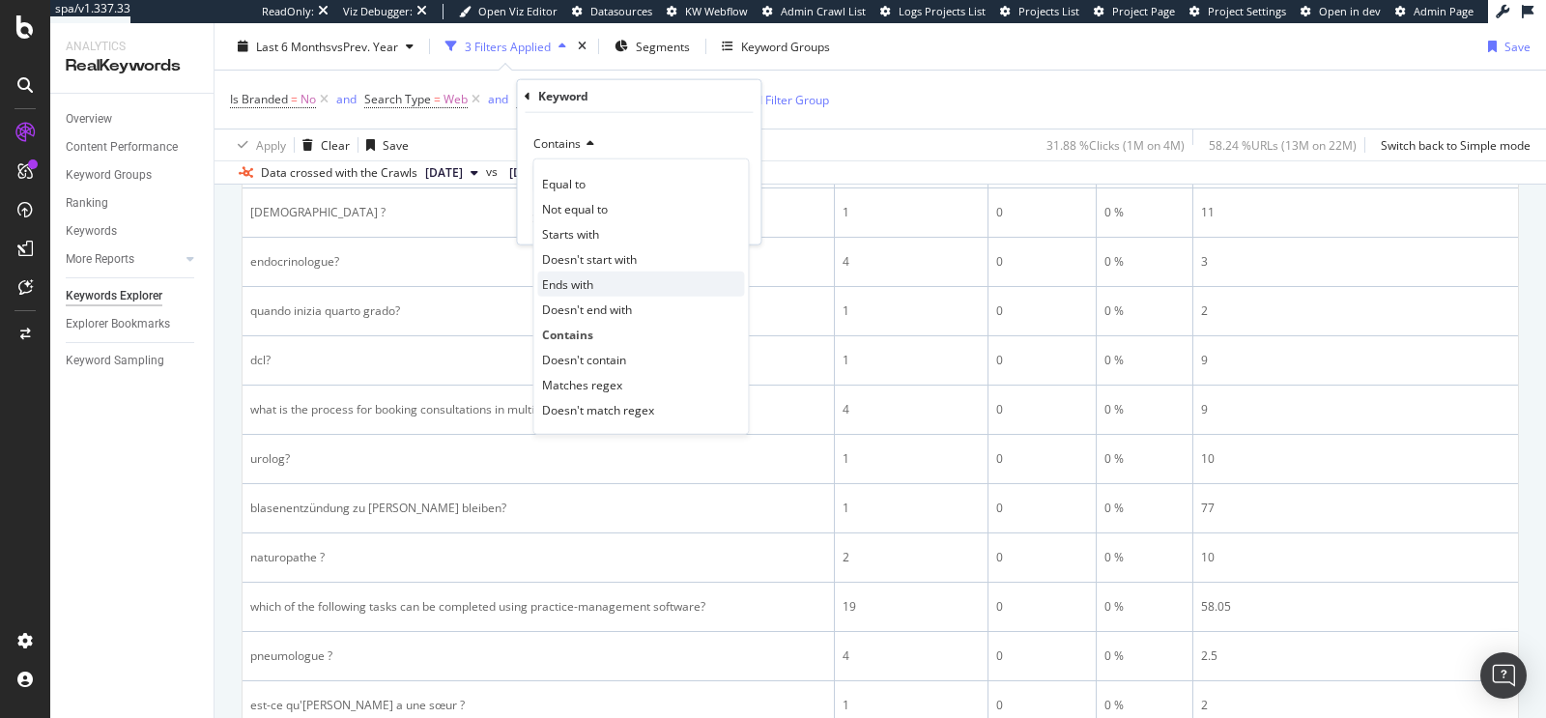
click at [609, 277] on div "Ends with" at bounding box center [640, 284] width 207 height 25
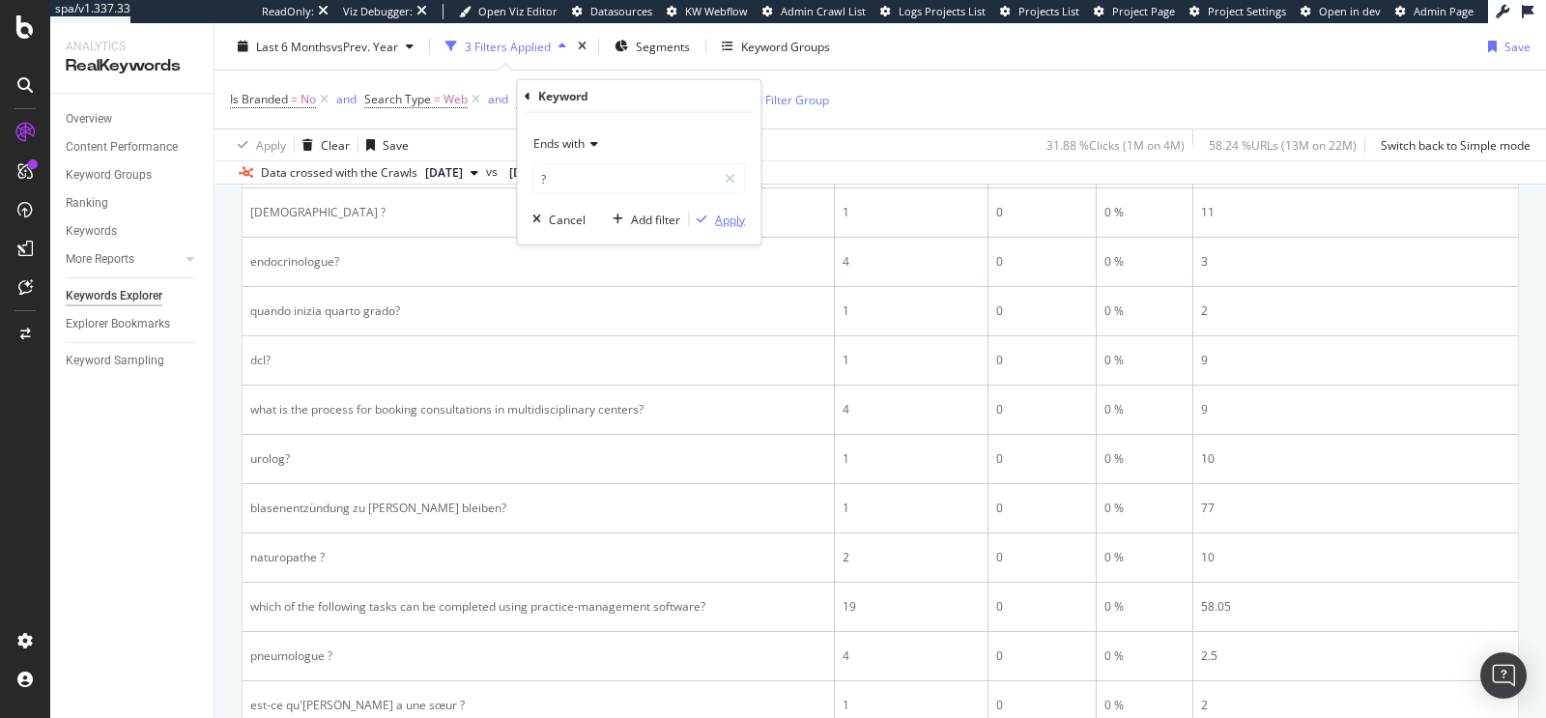
click at [721, 218] on div "Apply" at bounding box center [730, 219] width 30 height 16
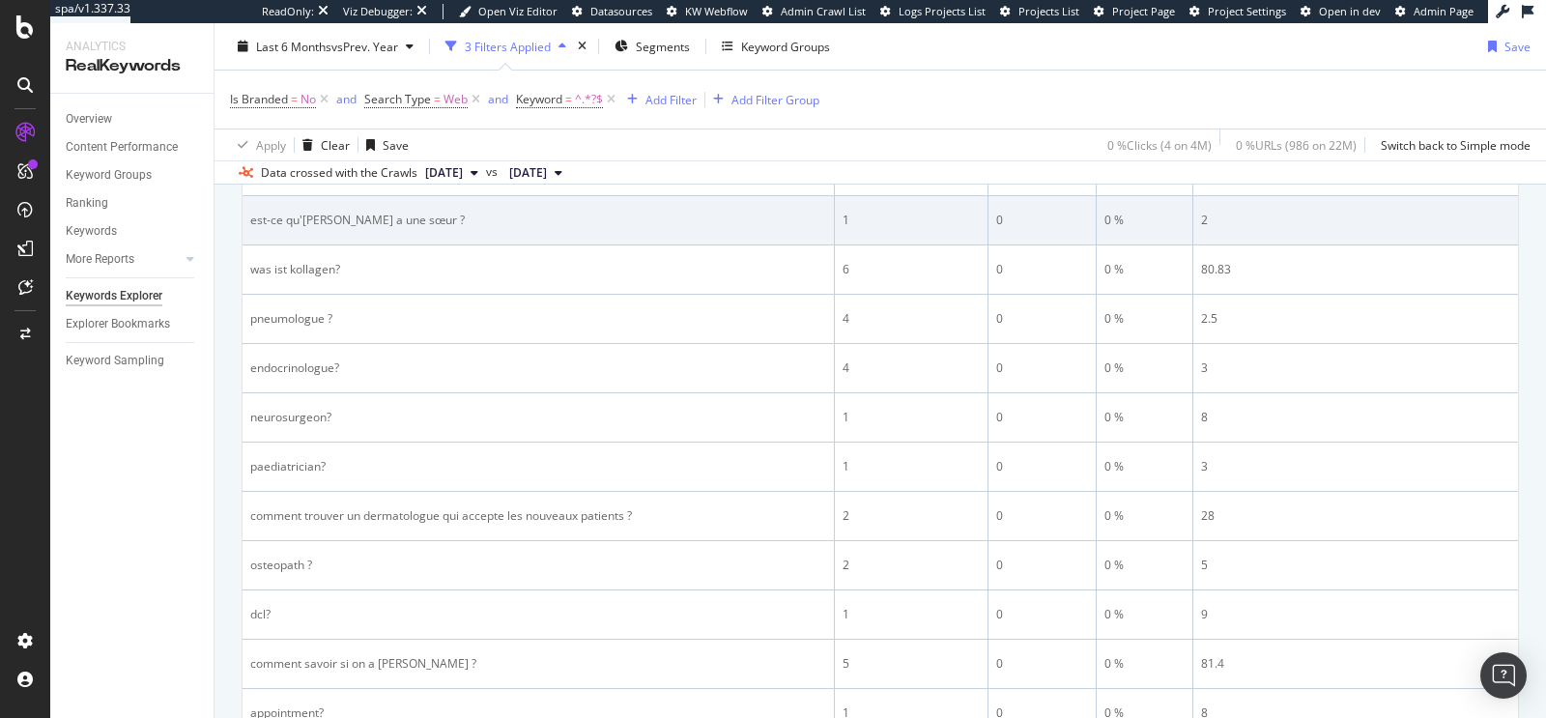
scroll to position [1250, 0]
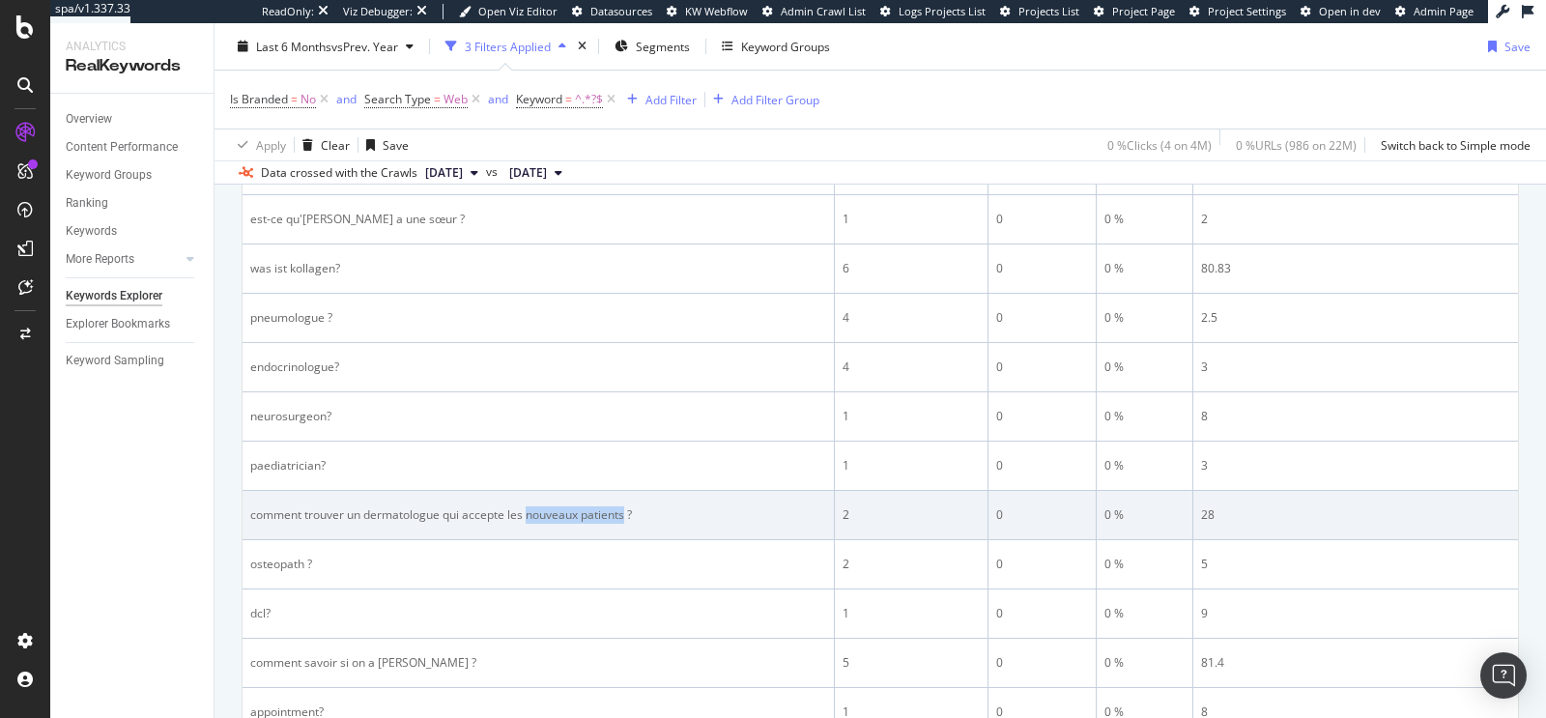
drag, startPoint x: 529, startPoint y: 503, endPoint x: 624, endPoint y: 503, distance: 95.7
click at [624, 506] on div "comment trouver un dermatologue qui accepte les nouveaux patients ?" at bounding box center [538, 514] width 576 height 17
copy div "nouveaux patients"
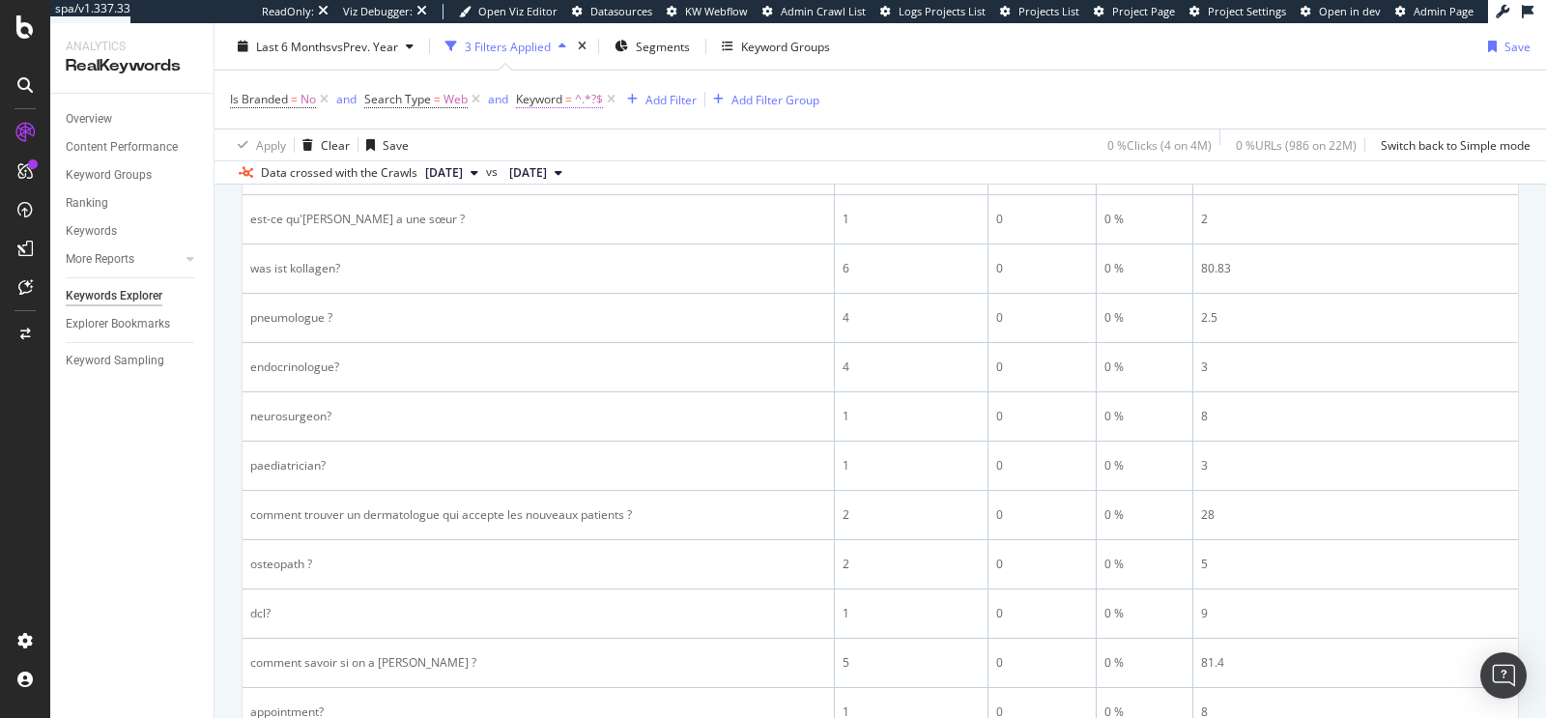
click at [569, 101] on span "=" at bounding box center [568, 99] width 7 height 16
click at [563, 140] on span "Ends with" at bounding box center [559, 143] width 51 height 16
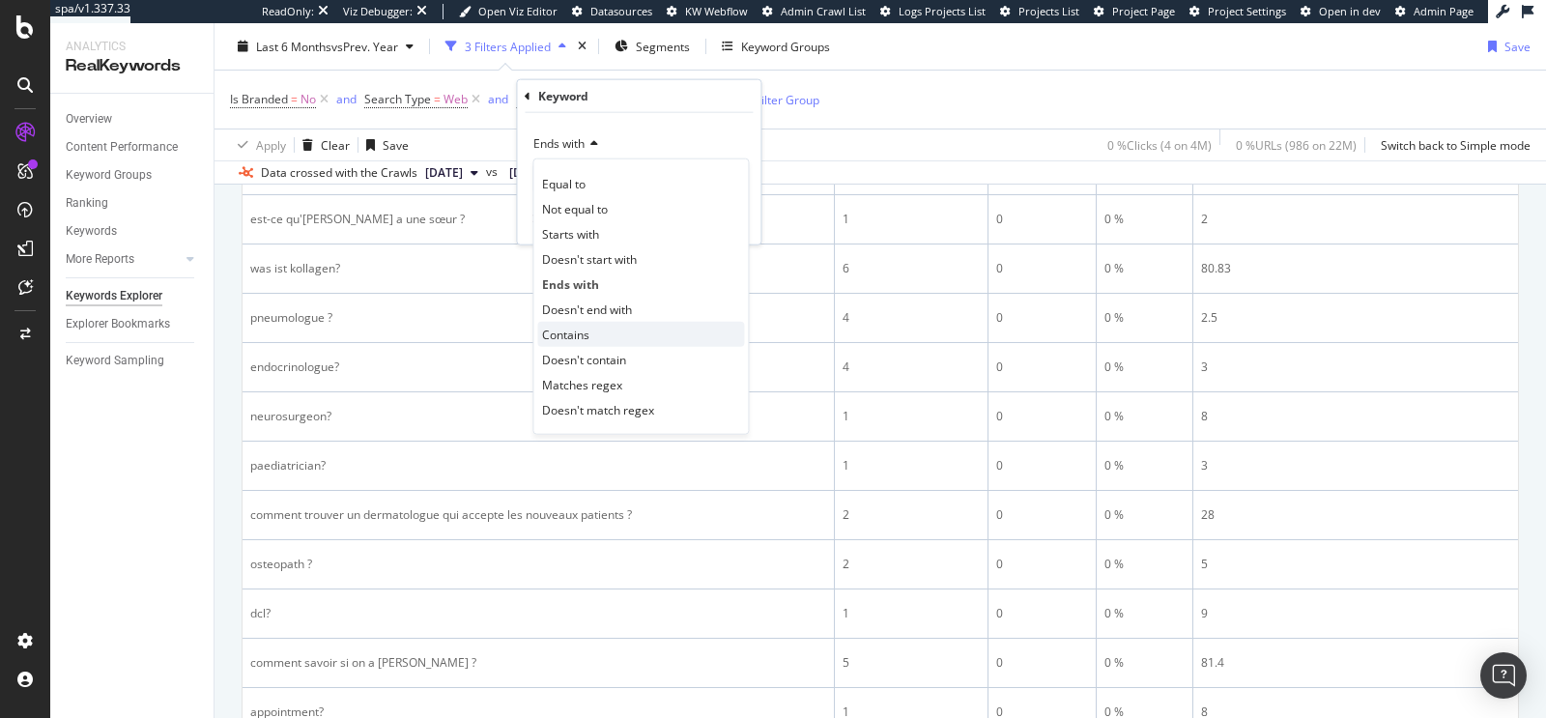
click at [586, 332] on span "Contains" at bounding box center [565, 334] width 47 height 16
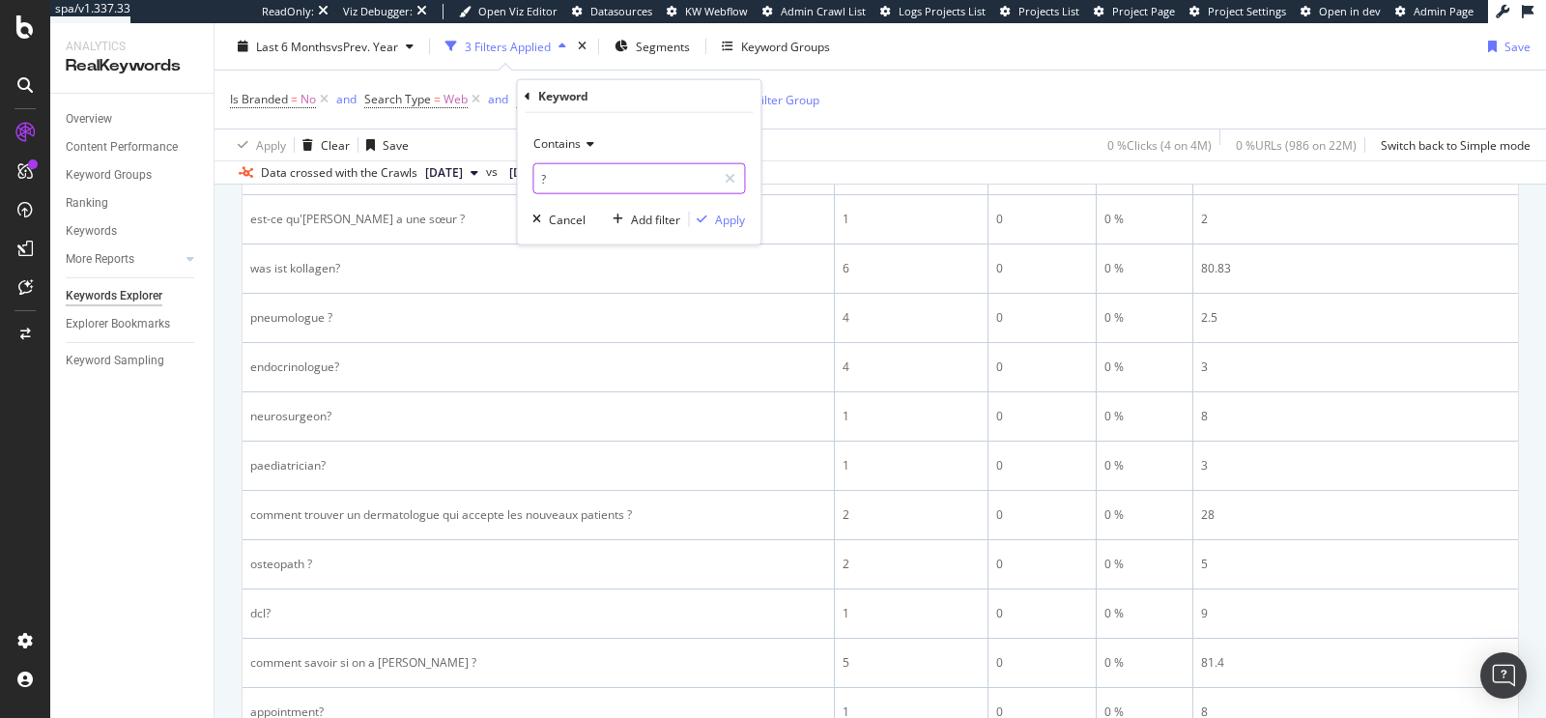
click at [592, 182] on input "?" at bounding box center [625, 178] width 183 height 31
paste input "nouveaux patients"
type input "nouveaux patients"
click at [712, 216] on div "button" at bounding box center [702, 220] width 26 height 12
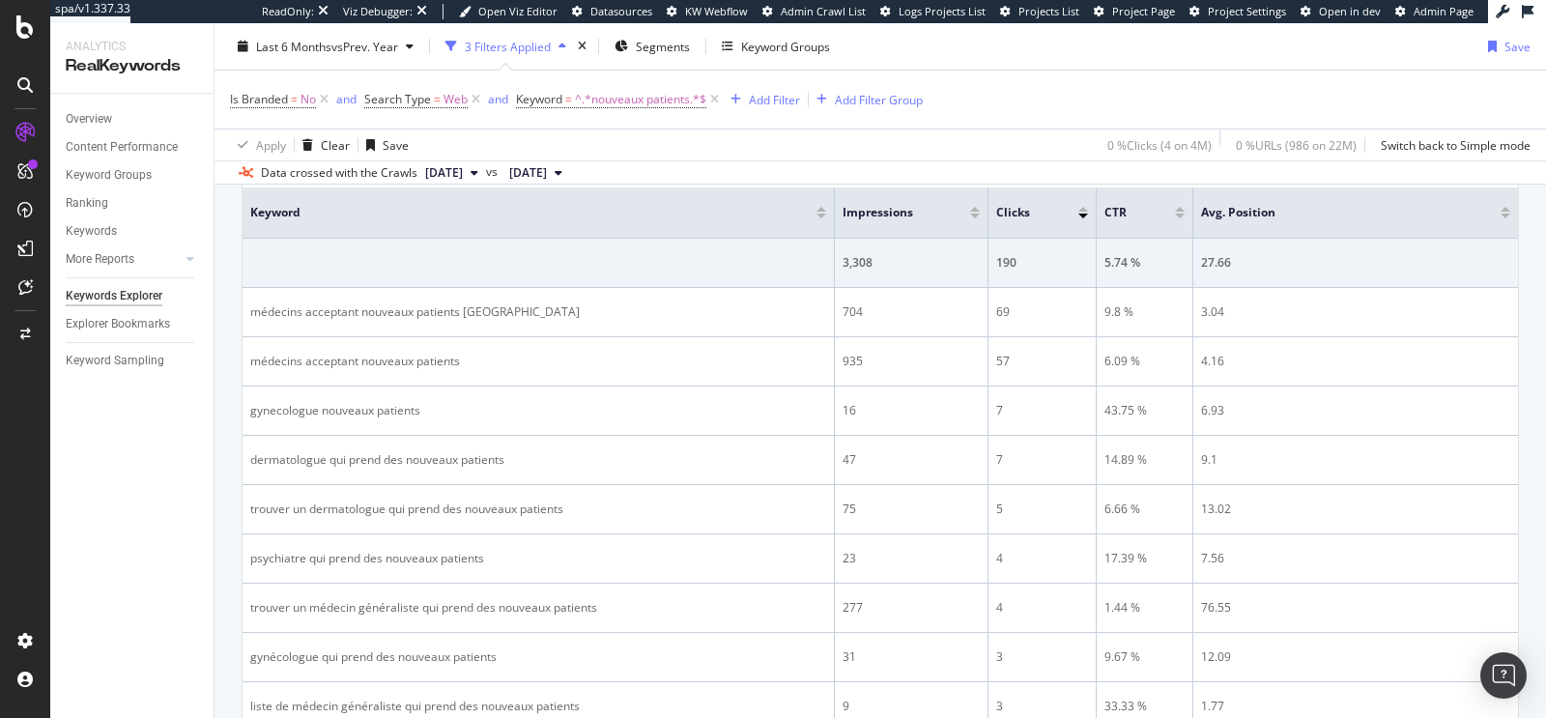
scroll to position [237, 0]
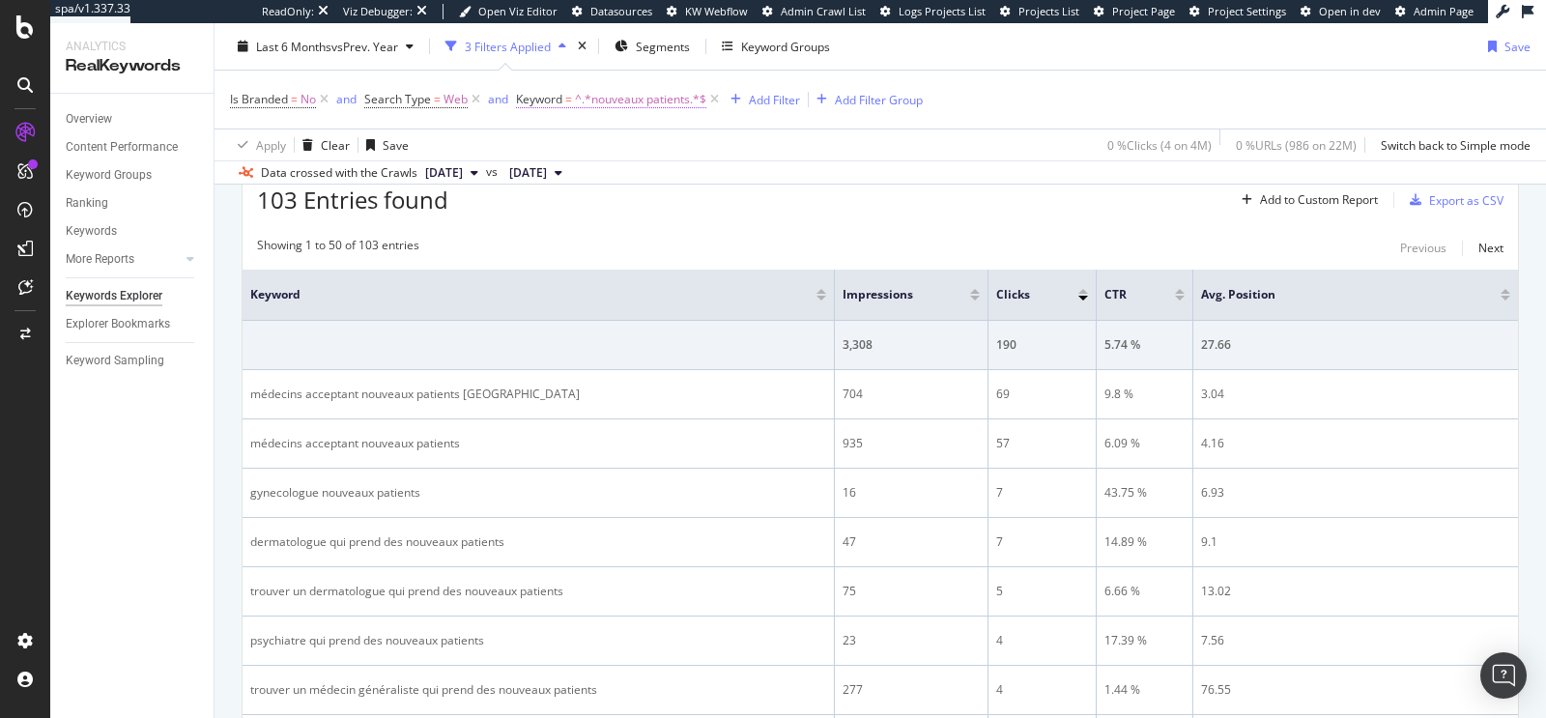
click at [662, 110] on span "^.*nouveaux patients.*$" at bounding box center [640, 99] width 131 height 27
click at [567, 147] on span "Contains" at bounding box center [557, 143] width 47 height 16
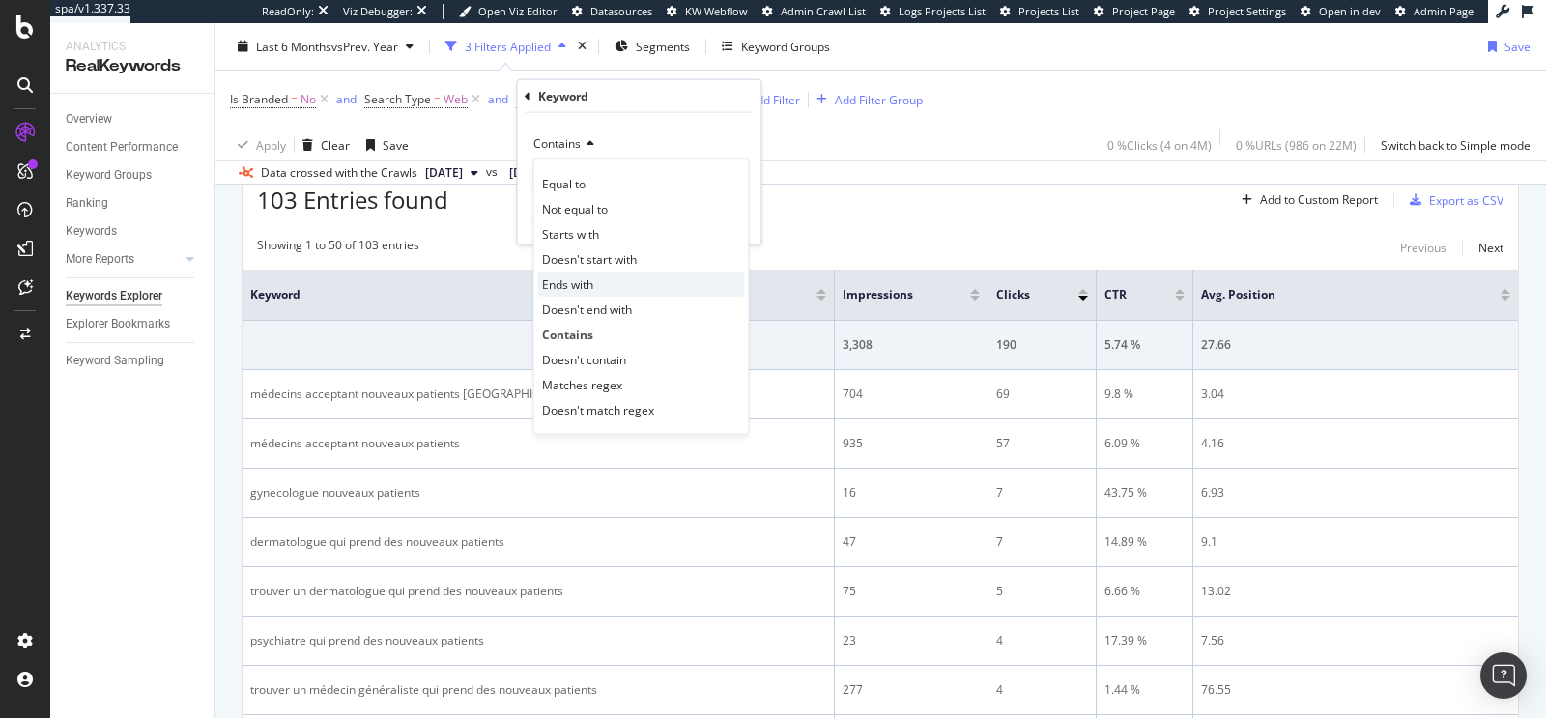
click at [592, 281] on span "Ends with" at bounding box center [567, 283] width 51 height 16
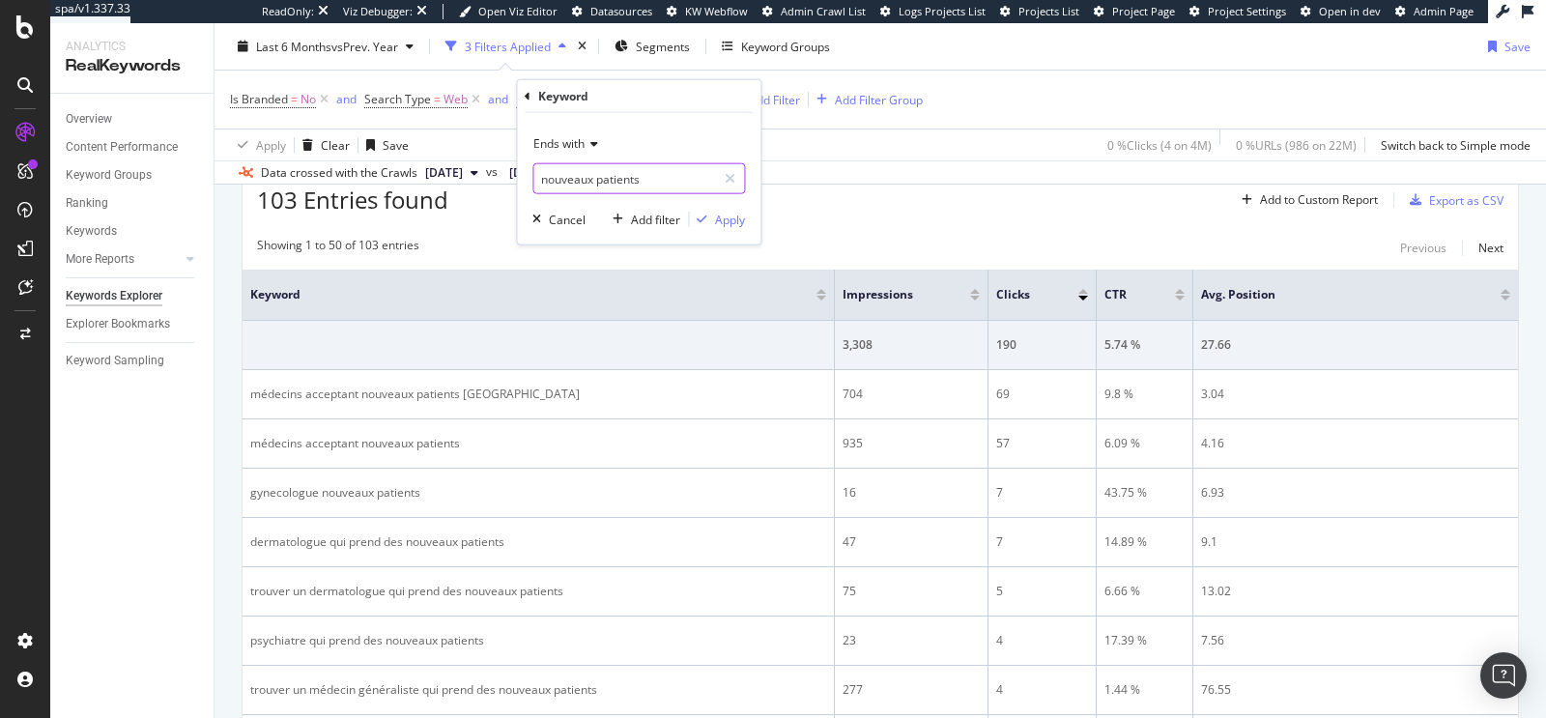
click at [649, 177] on input "nouveaux patients" at bounding box center [625, 178] width 183 height 31
type input "?"
click at [720, 213] on div "Apply" at bounding box center [730, 219] width 30 height 16
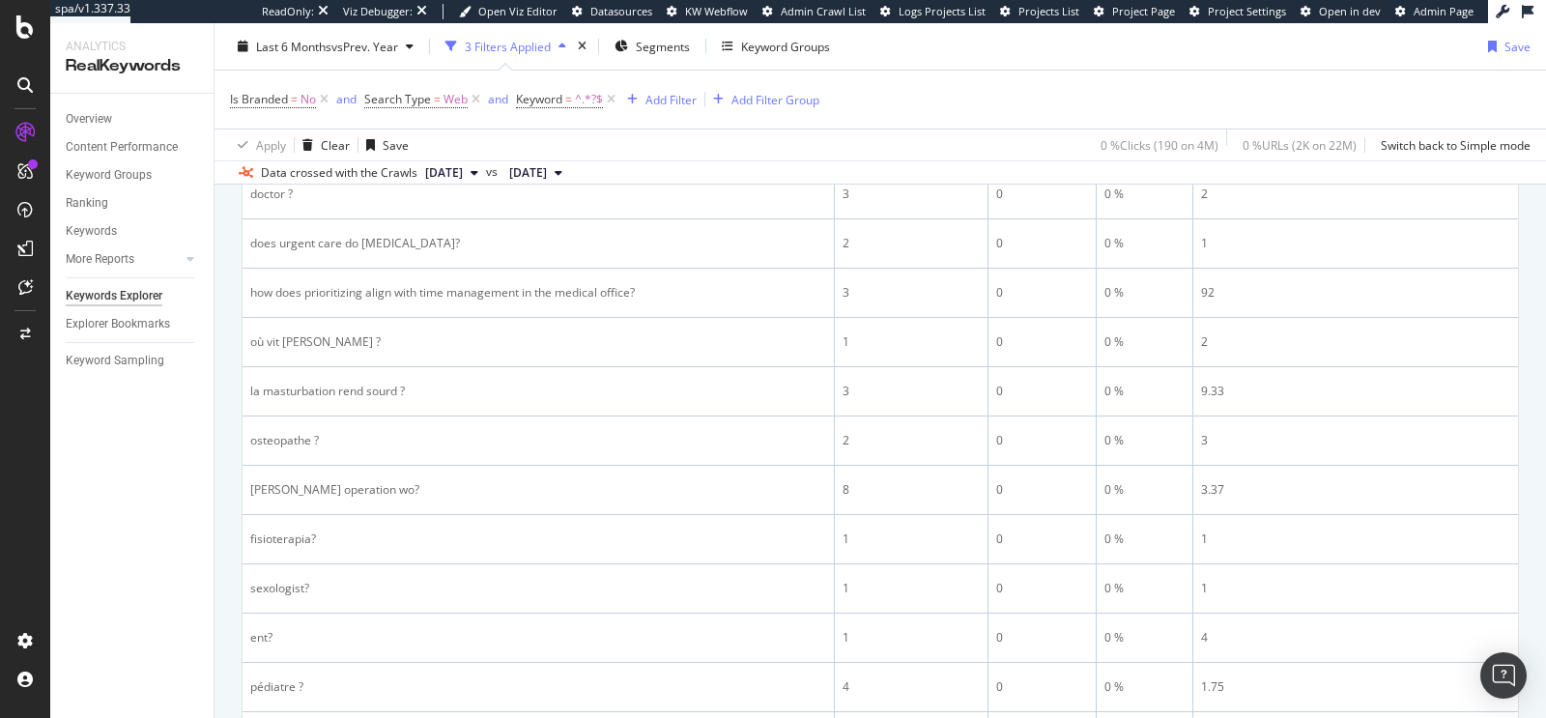
scroll to position [2438, 0]
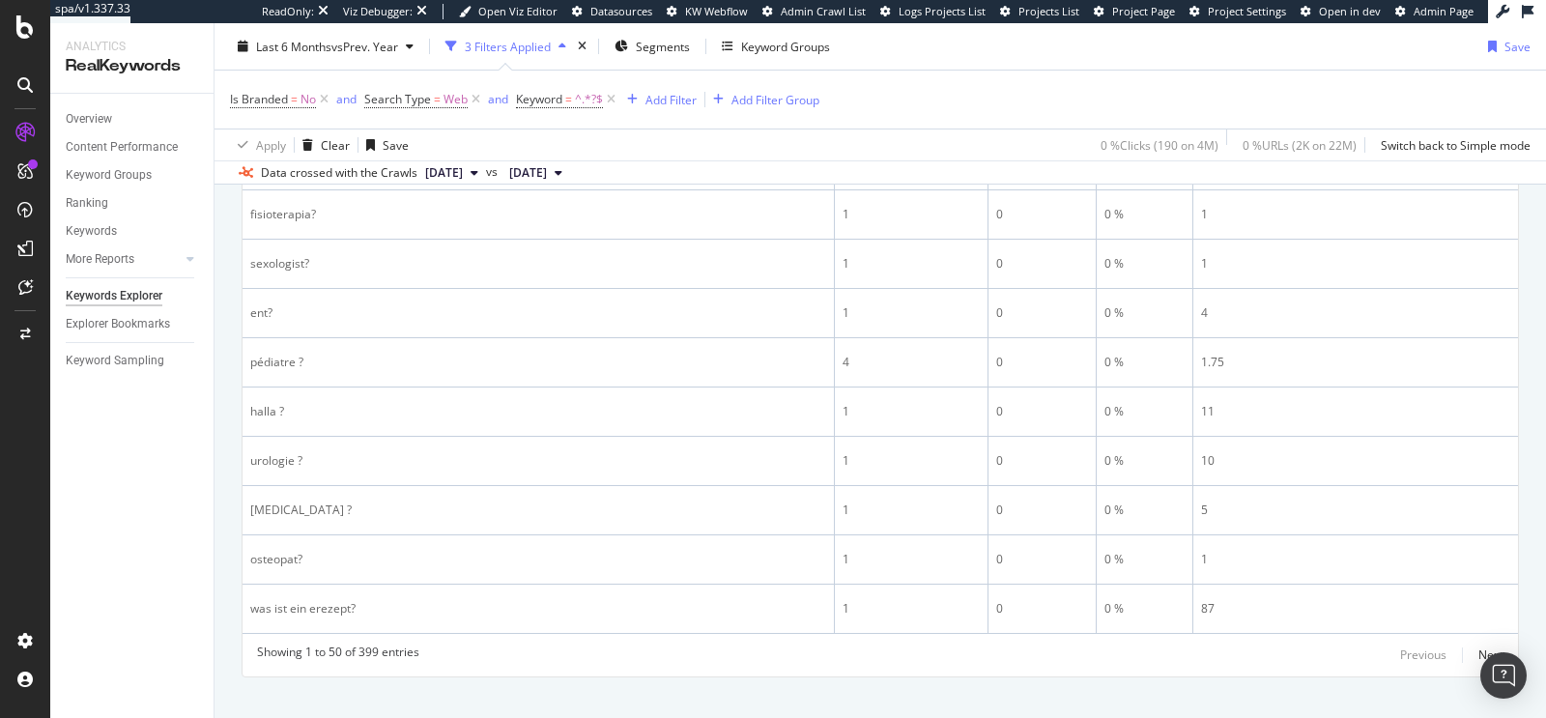
click at [1489, 644] on div "Showing 1 to 50 of 399 entries Previous Next" at bounding box center [881, 655] width 1276 height 23
click at [1479, 647] on div "Next" at bounding box center [1491, 655] width 25 height 16
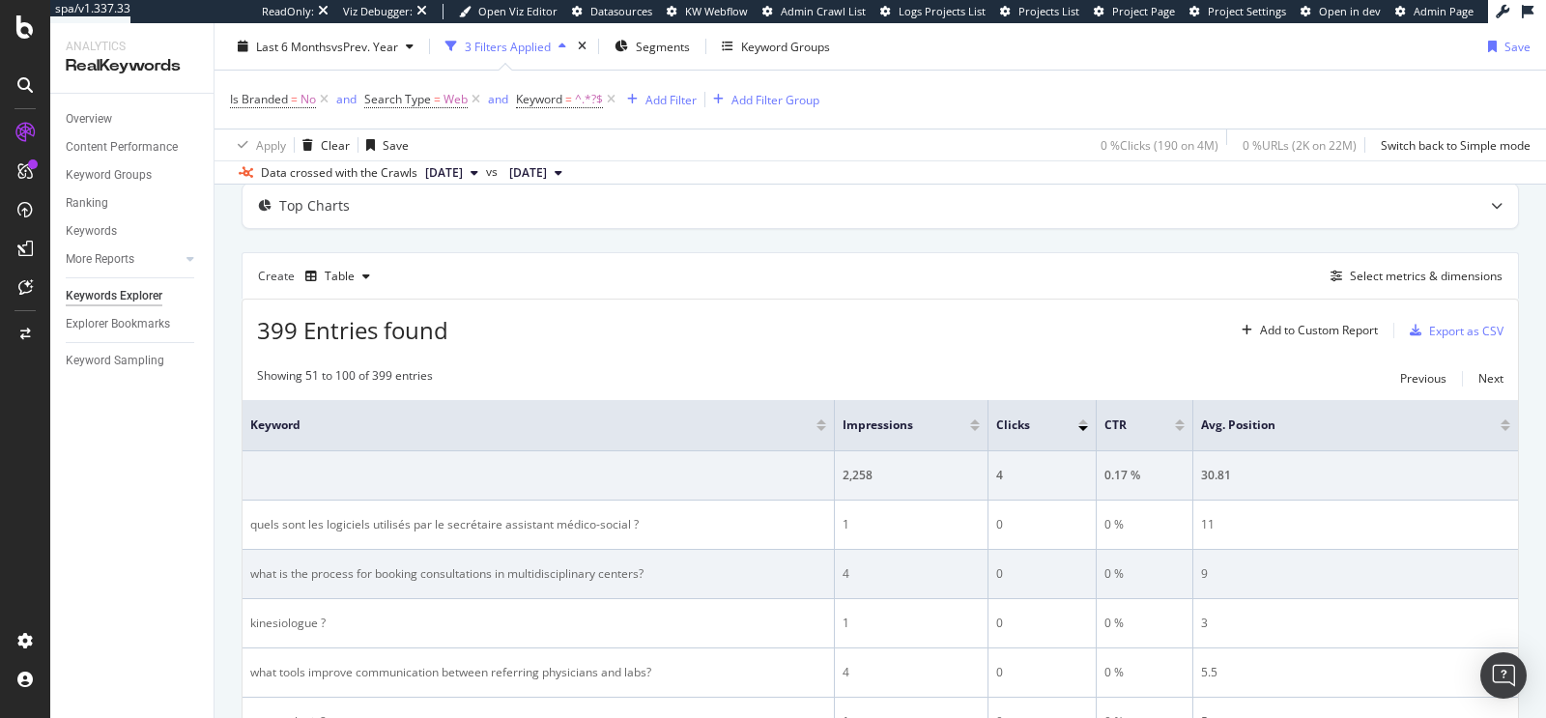
scroll to position [0, 0]
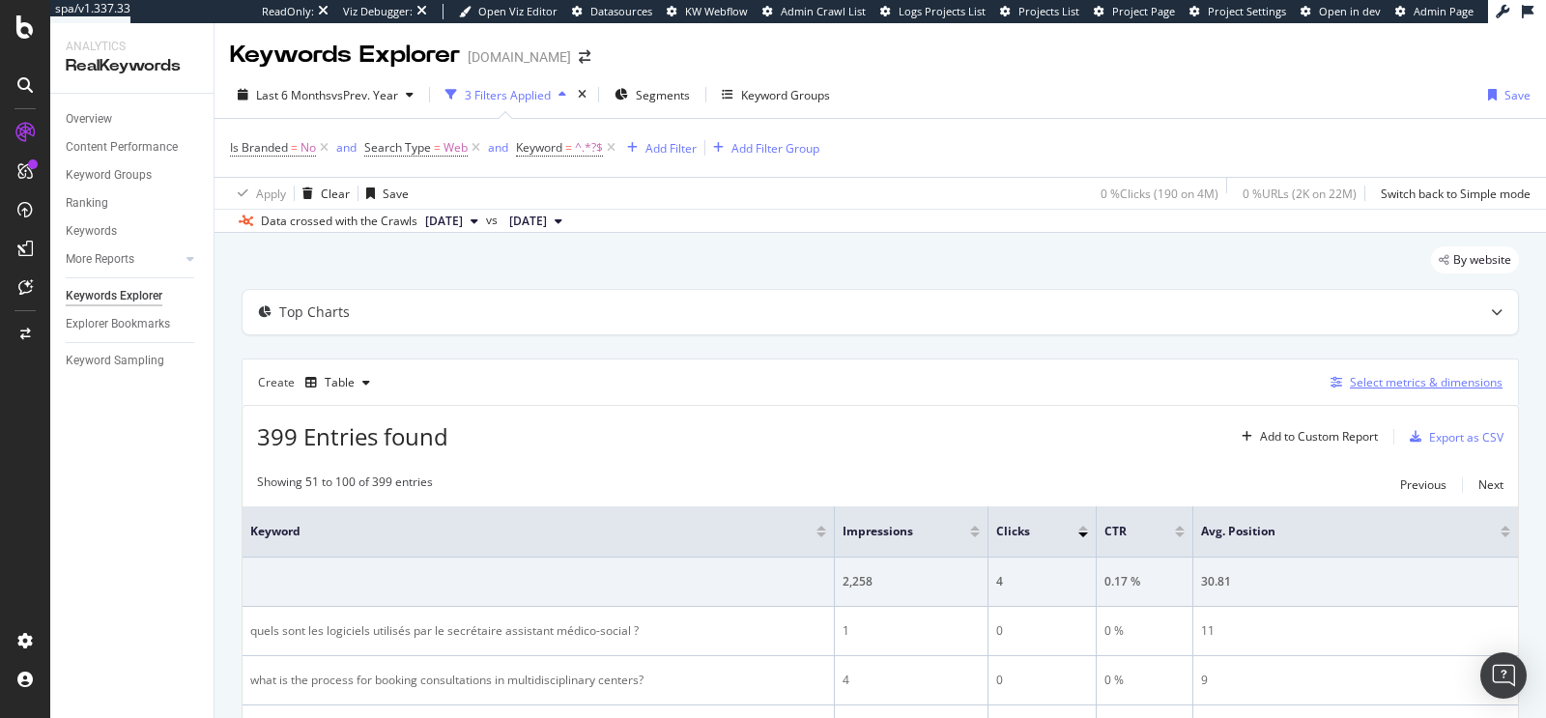
click at [1402, 376] on div "Select metrics & dimensions" at bounding box center [1426, 382] width 153 height 16
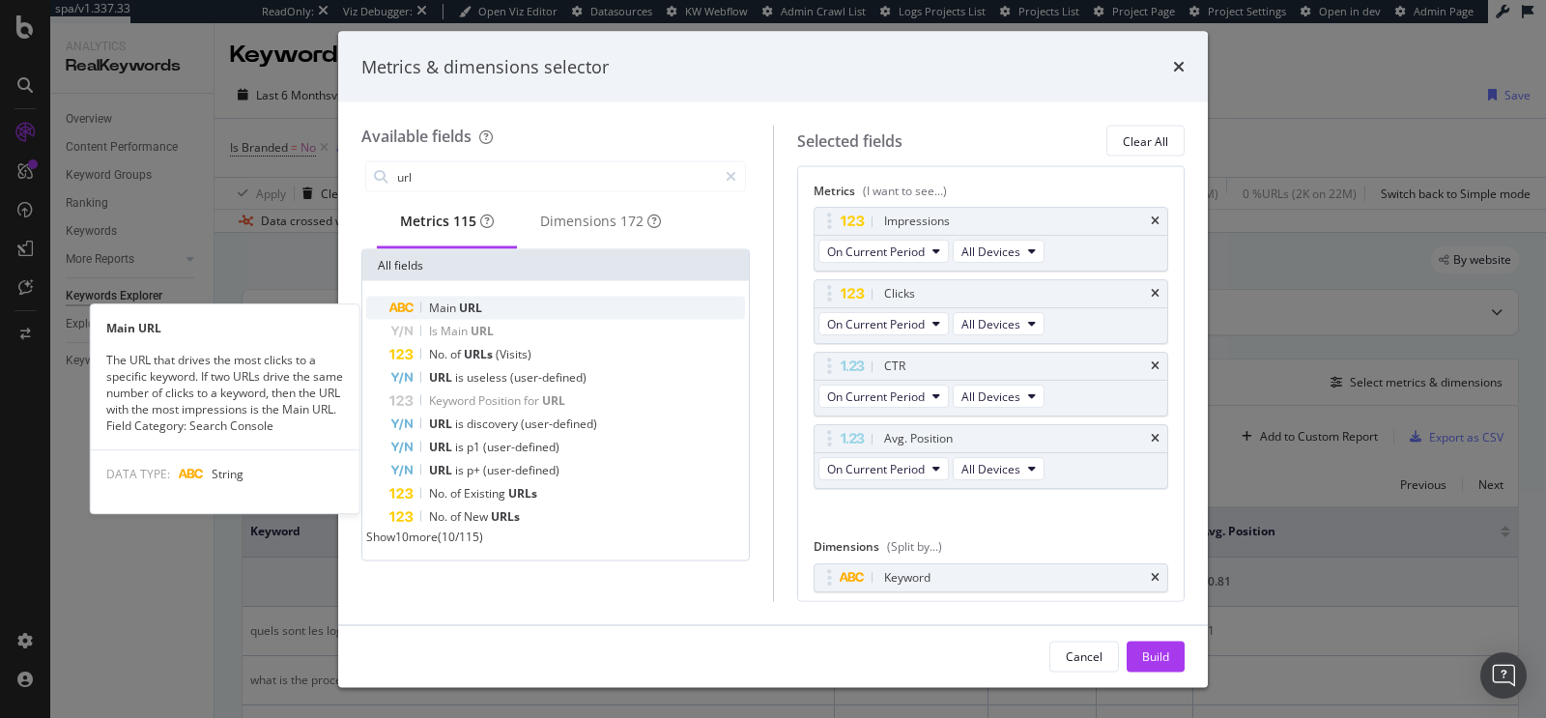
type input "url"
click at [494, 309] on div "Main URL" at bounding box center [568, 308] width 356 height 23
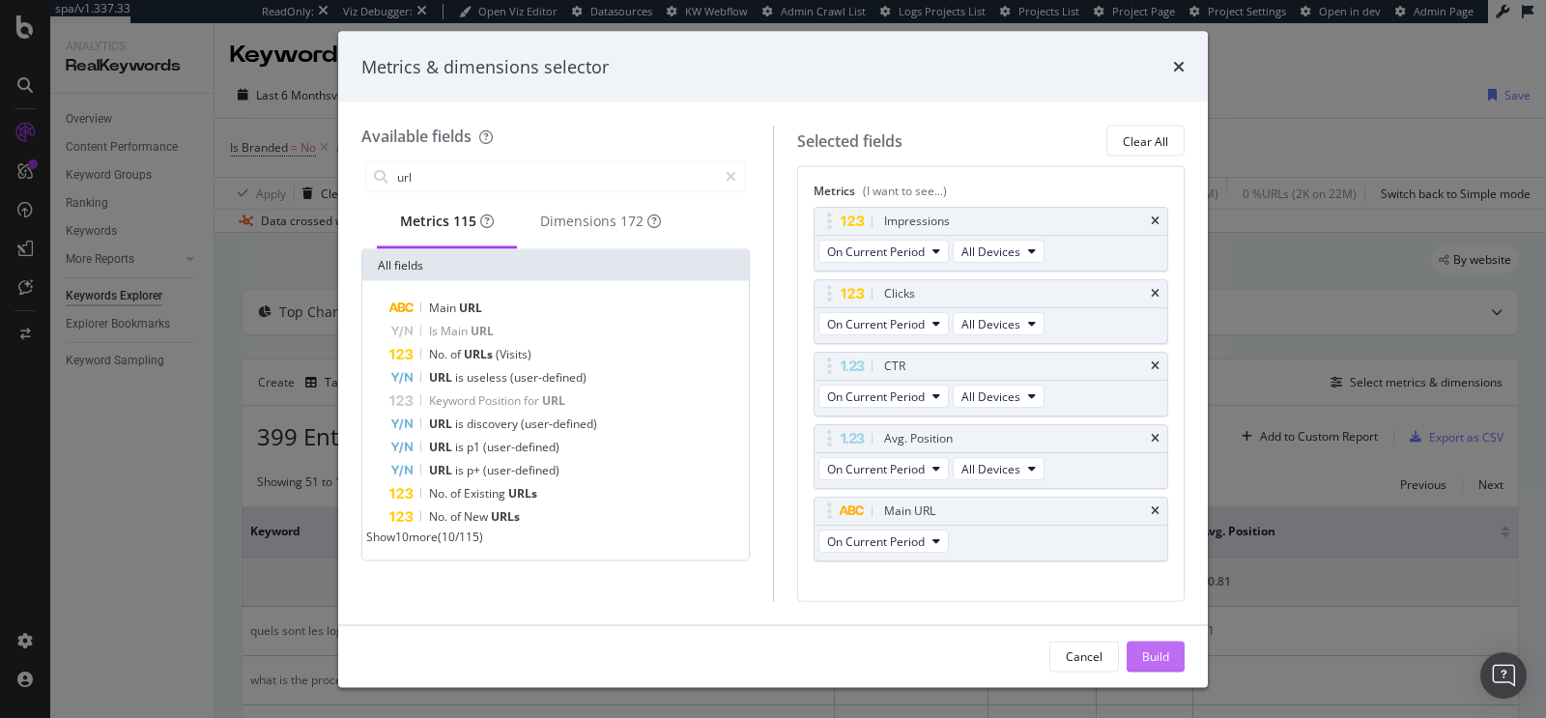
click at [1156, 657] on div "Build" at bounding box center [1155, 656] width 27 height 16
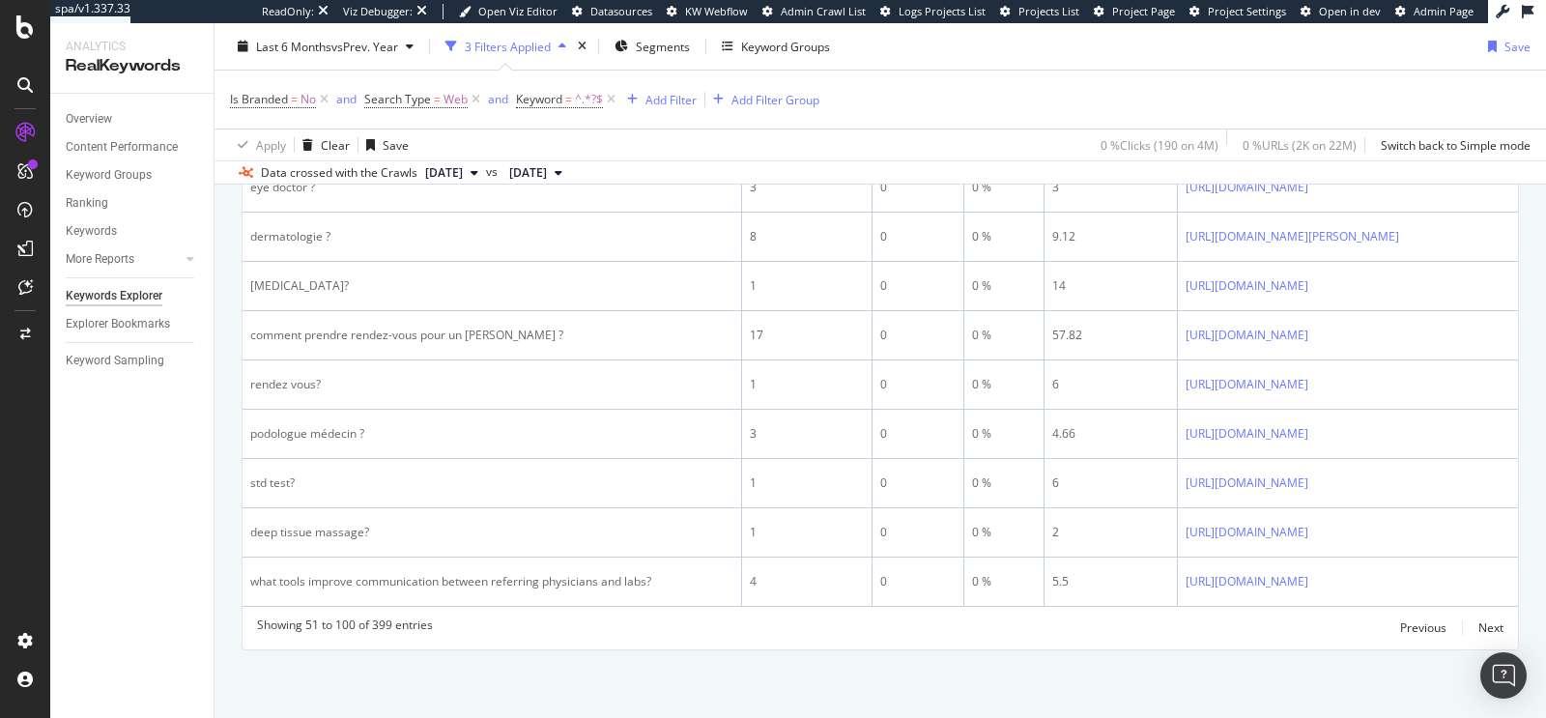
scroll to position [0, 124]
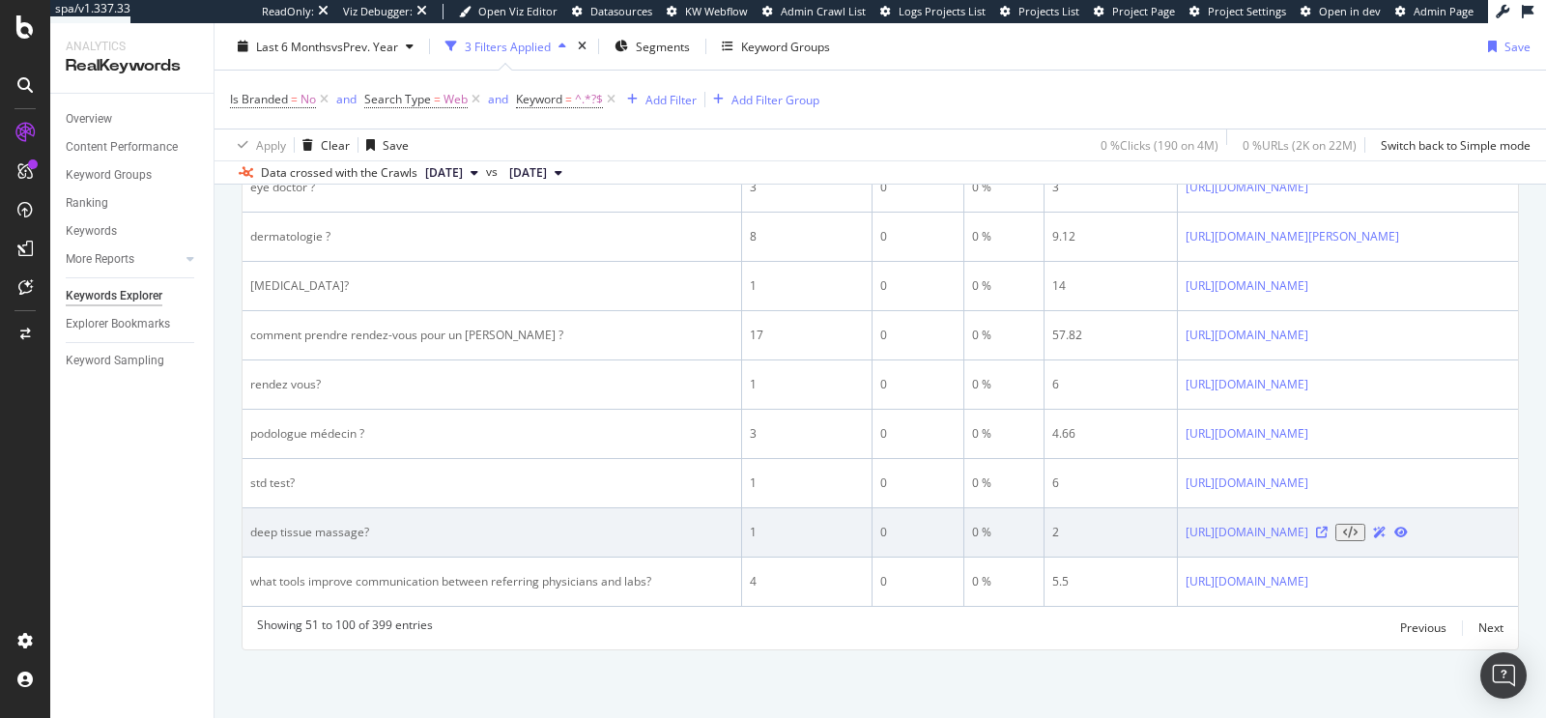
scroll to position [2890, 0]
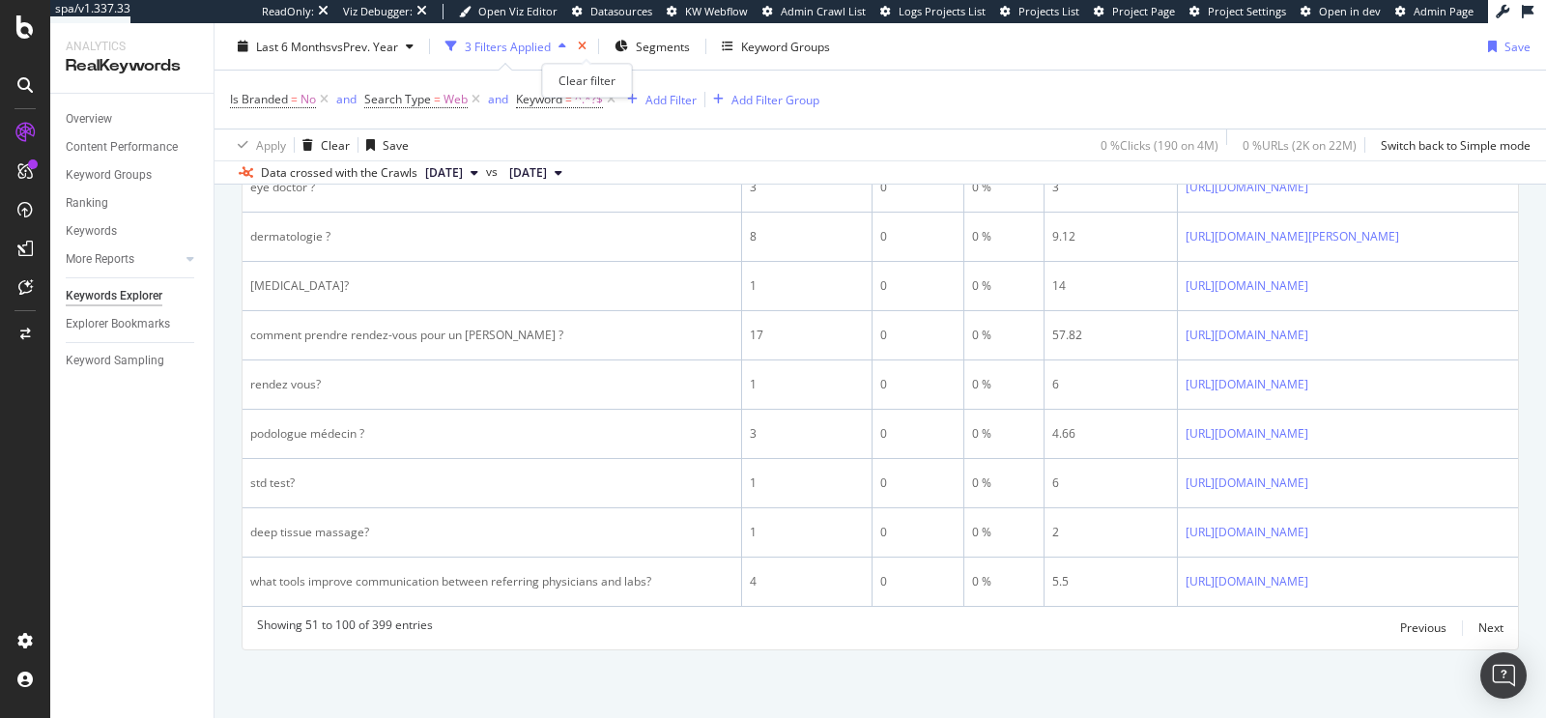
click at [587, 49] on icon "times" at bounding box center [582, 47] width 9 height 12
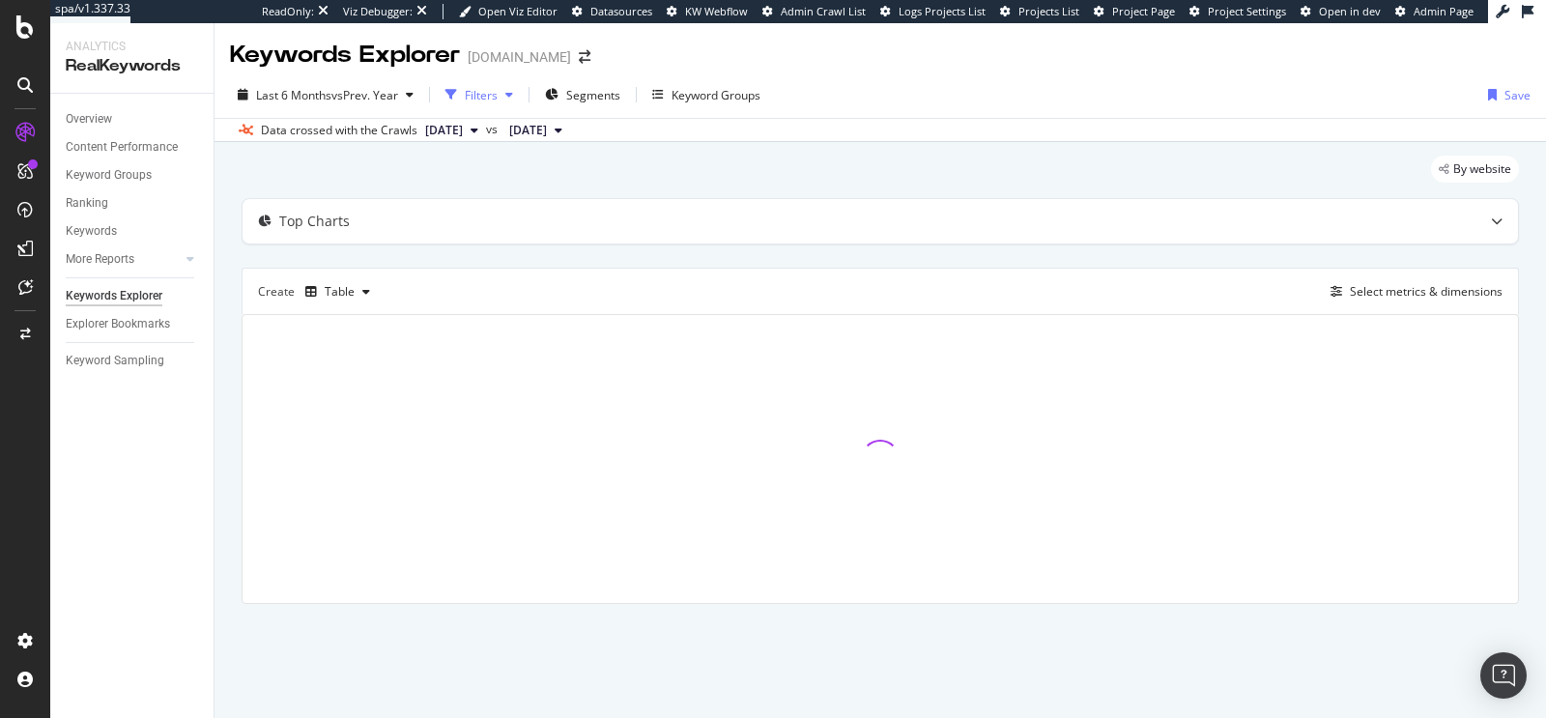
click at [507, 96] on div "button" at bounding box center [509, 95] width 23 height 12
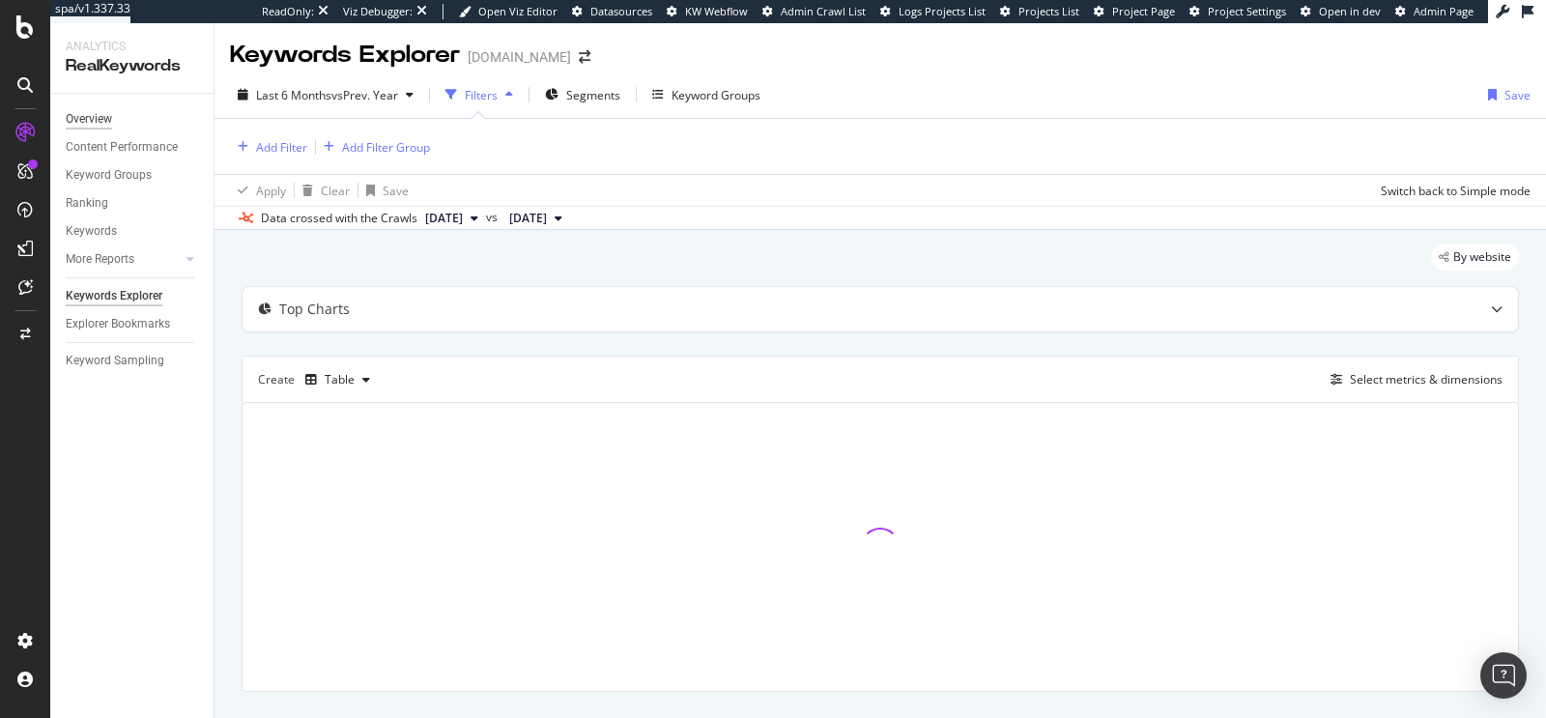
click at [111, 127] on div "Overview" at bounding box center [89, 119] width 46 height 20
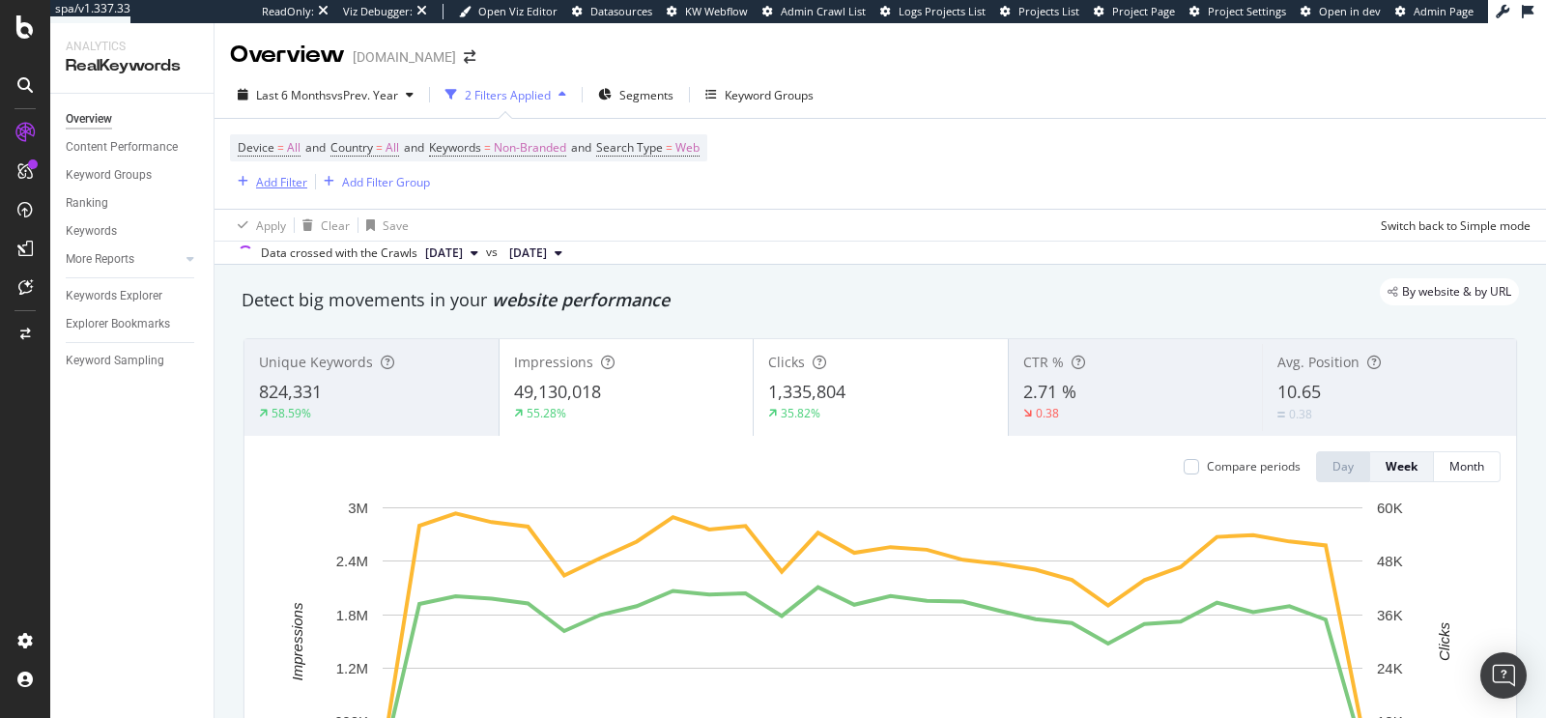
click at [267, 186] on div "Add Filter" at bounding box center [281, 182] width 51 height 16
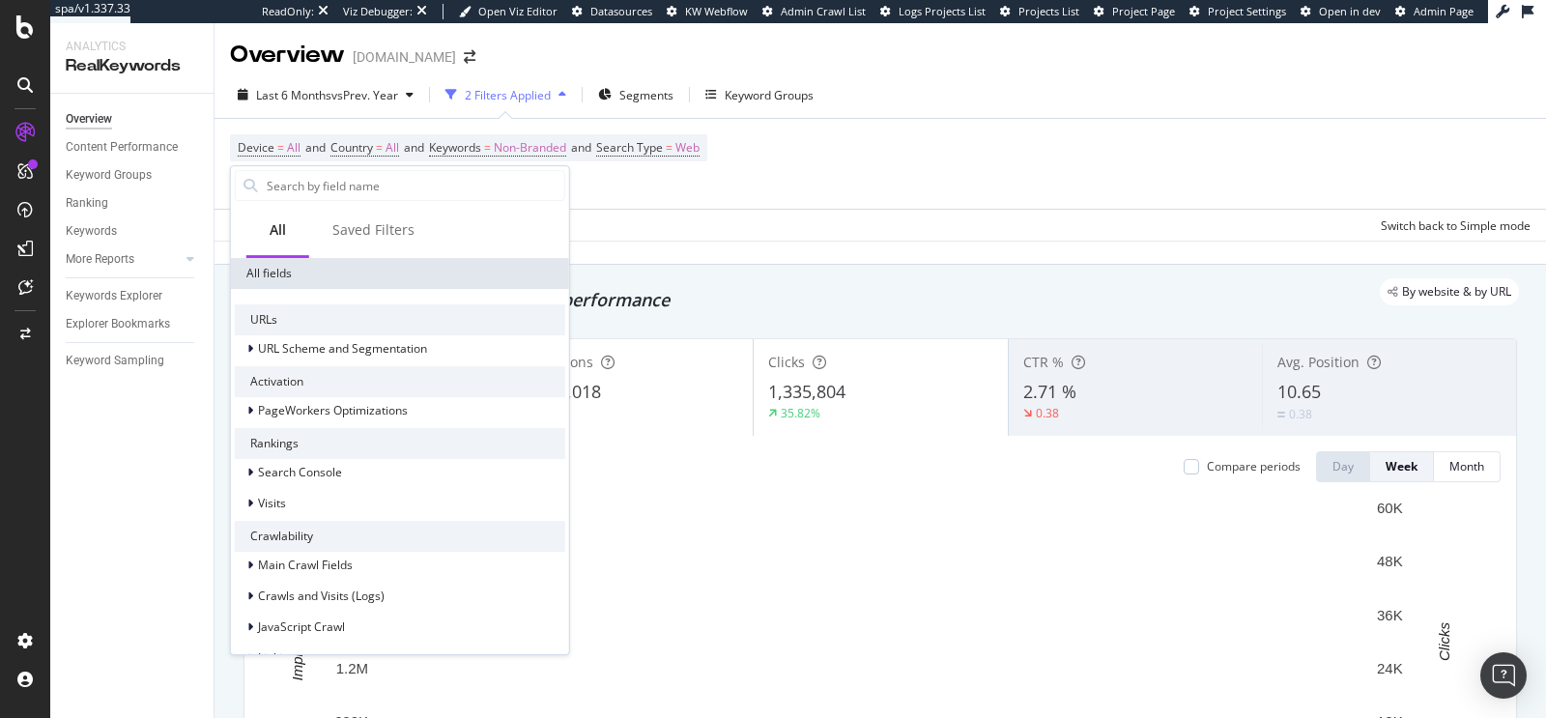
scroll to position [246, 0]
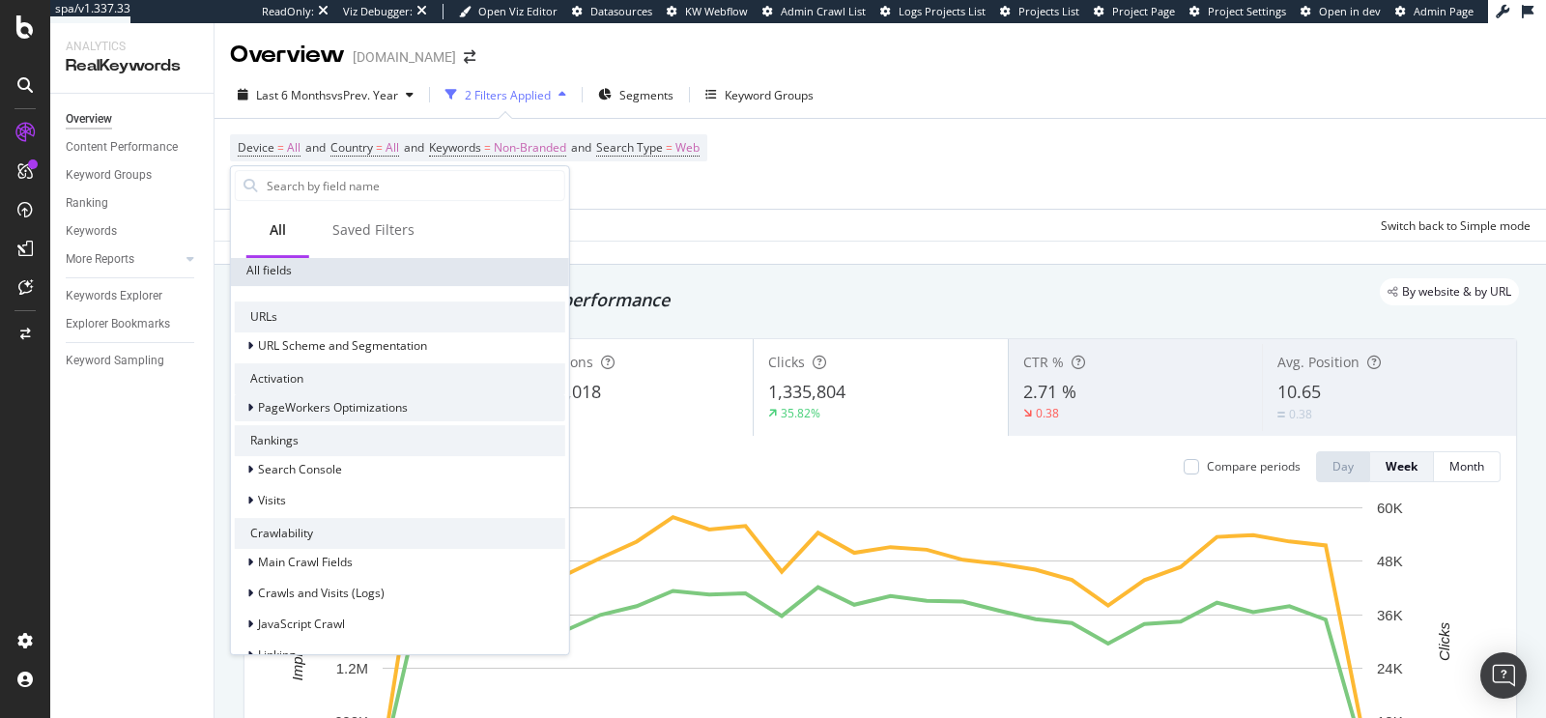
click at [397, 404] on span "PageWorkers Optimizations" at bounding box center [333, 408] width 150 height 16
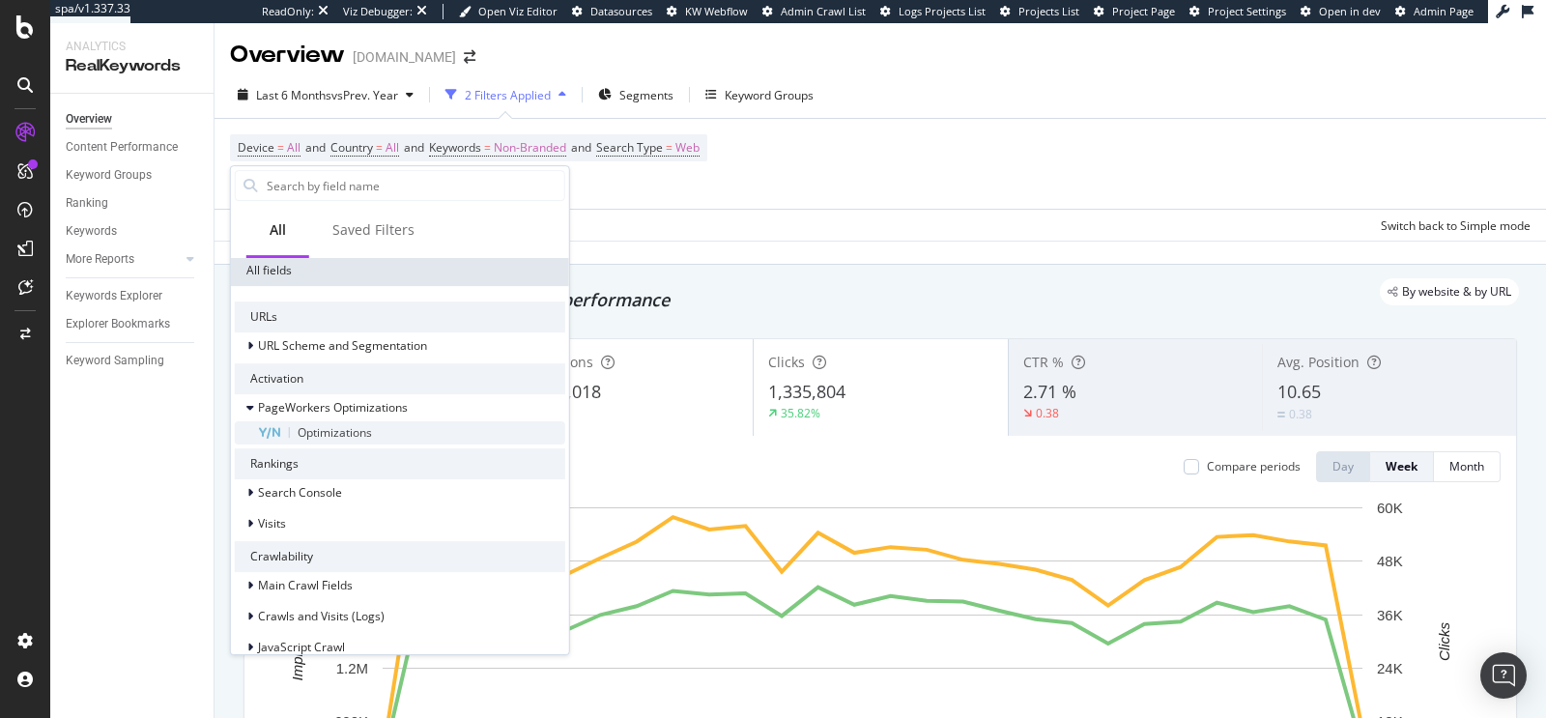
click at [350, 433] on span "Optimizations" at bounding box center [335, 432] width 74 height 16
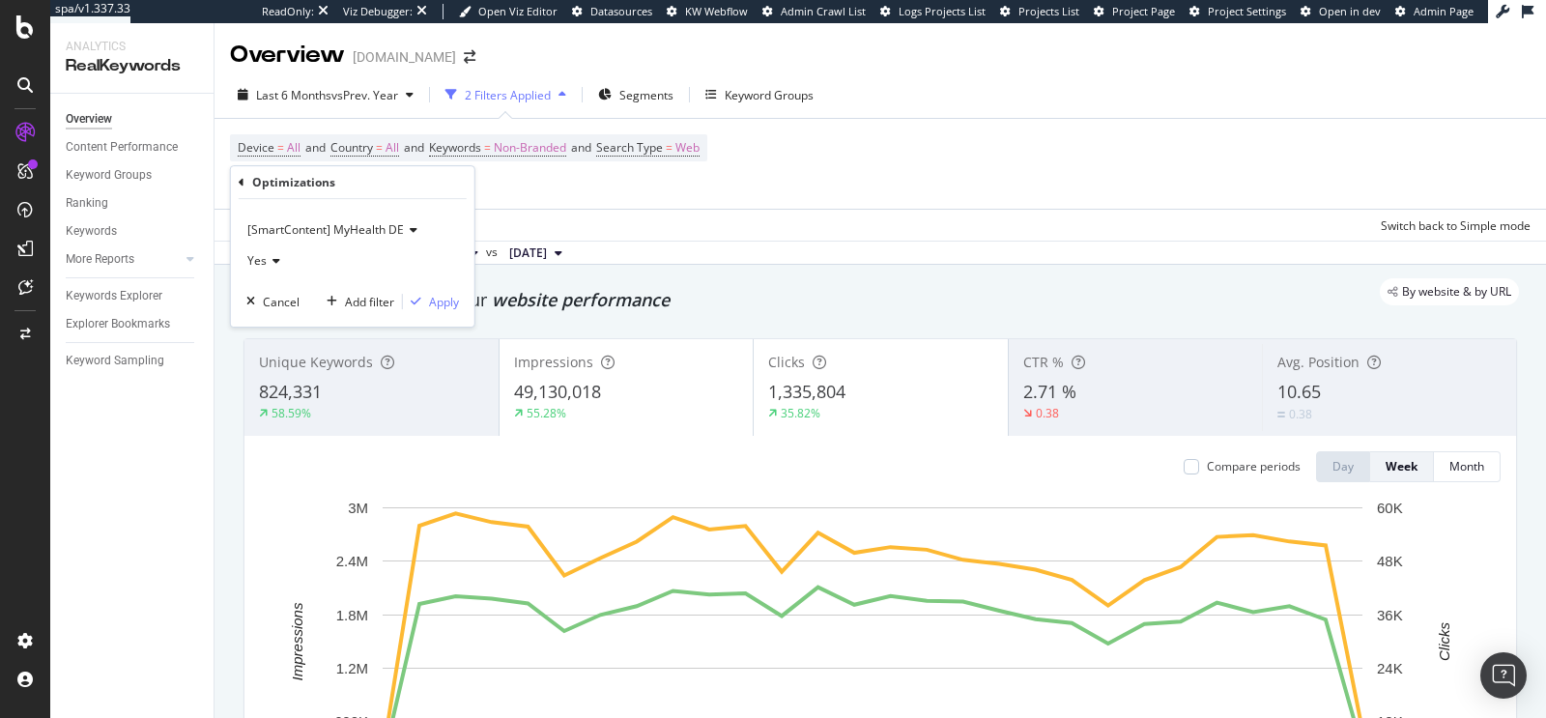
click at [334, 225] on span "[SmartContent] MyHealth DE" at bounding box center [325, 229] width 157 height 16
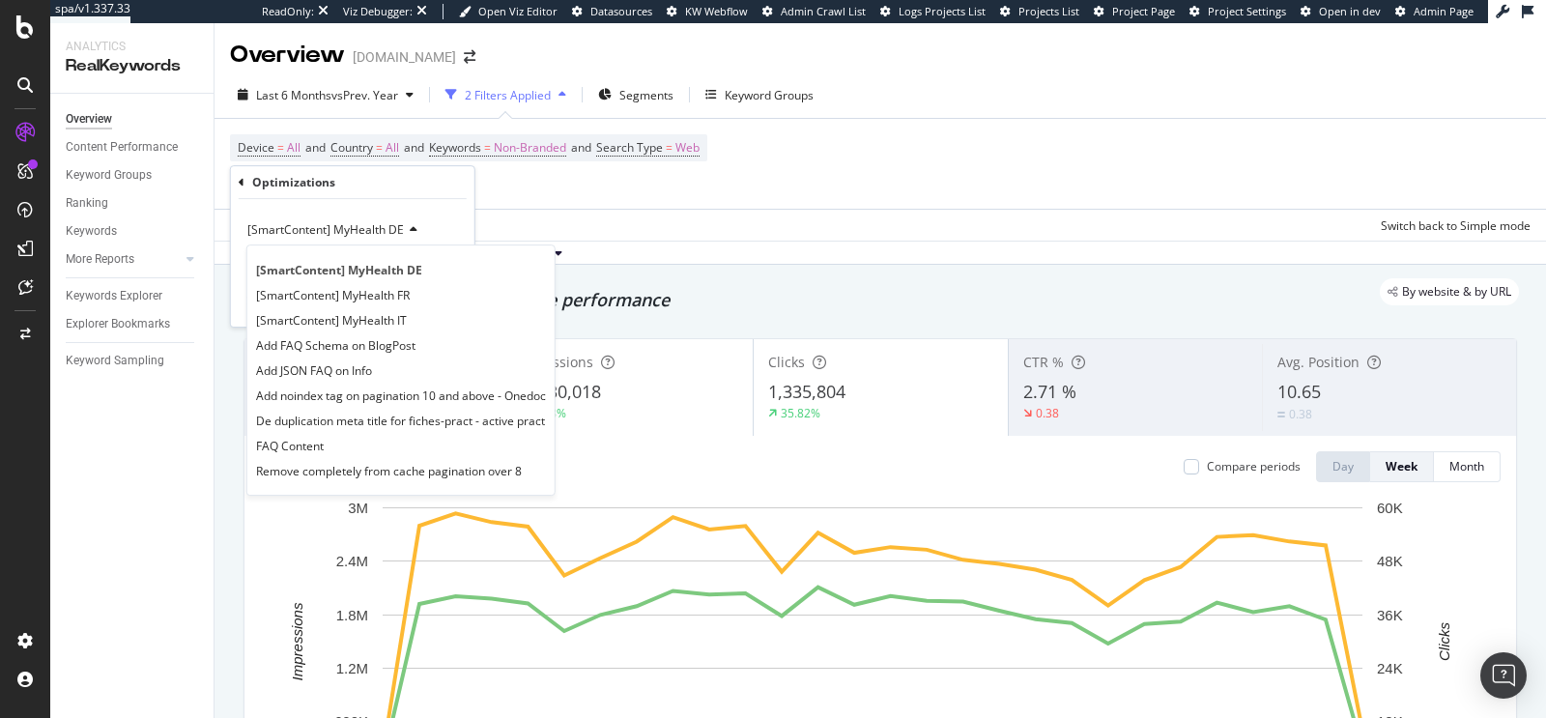
click at [582, 199] on div "Device = All and Country = All and Keywords = Non-Branded and Search Type = Web…" at bounding box center [880, 164] width 1301 height 90
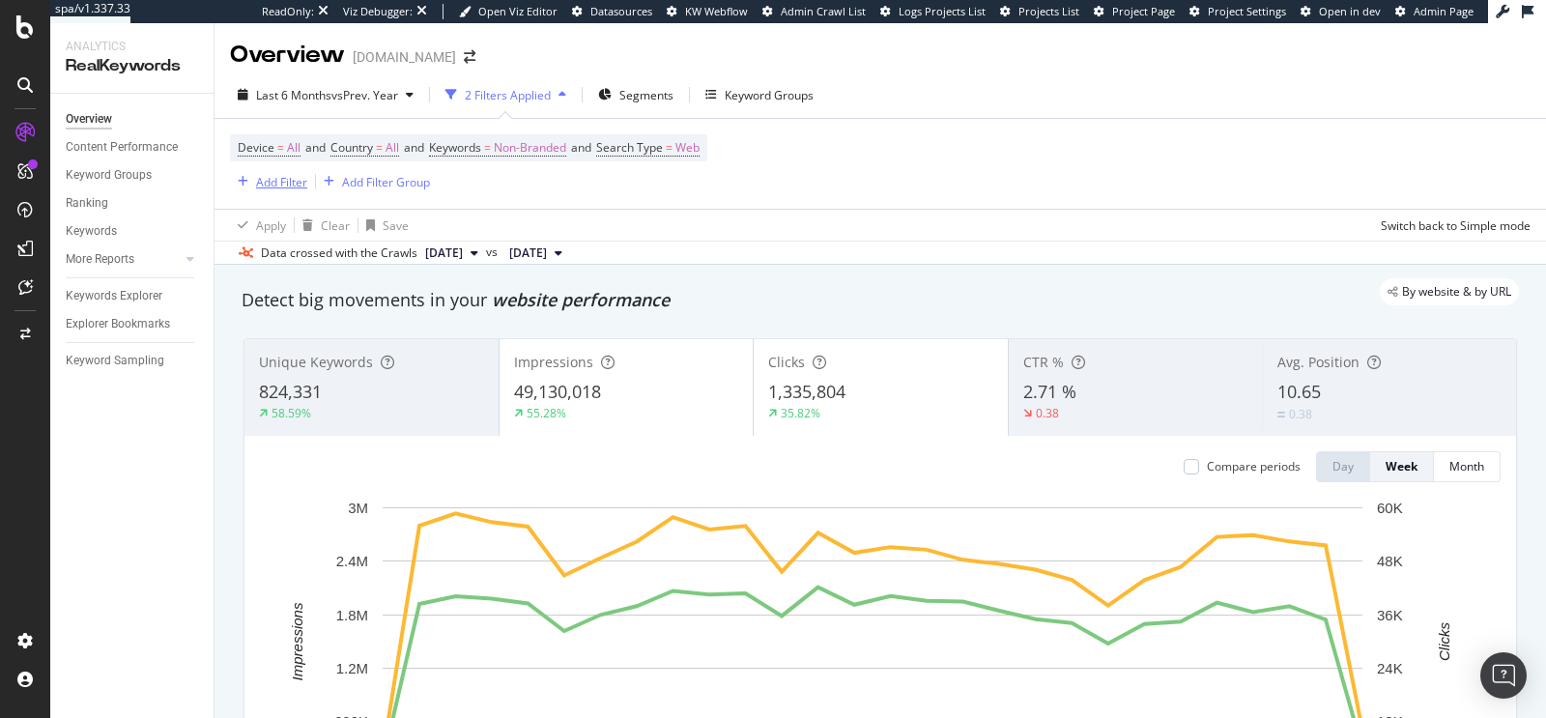
click at [281, 177] on div "Add Filter" at bounding box center [281, 182] width 51 height 16
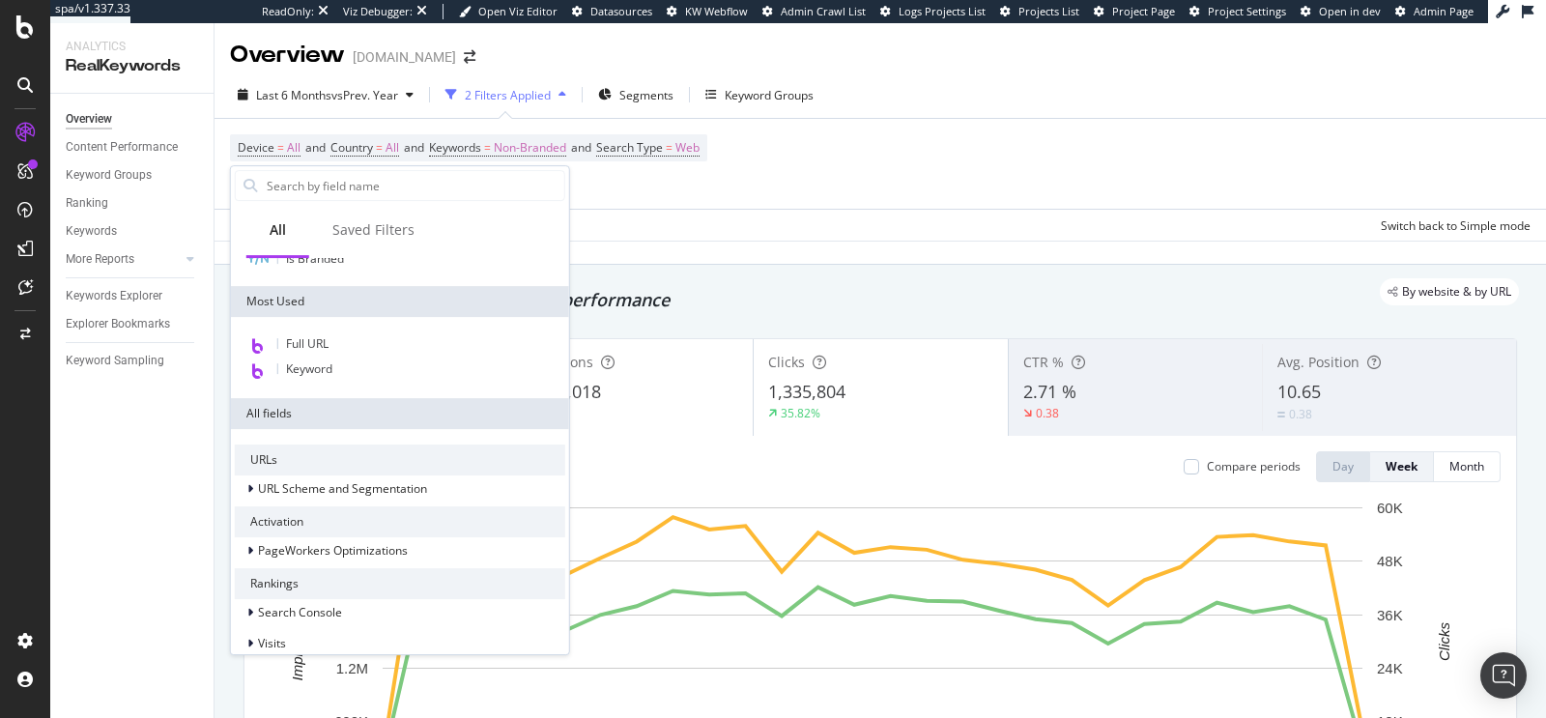
scroll to position [116, 0]
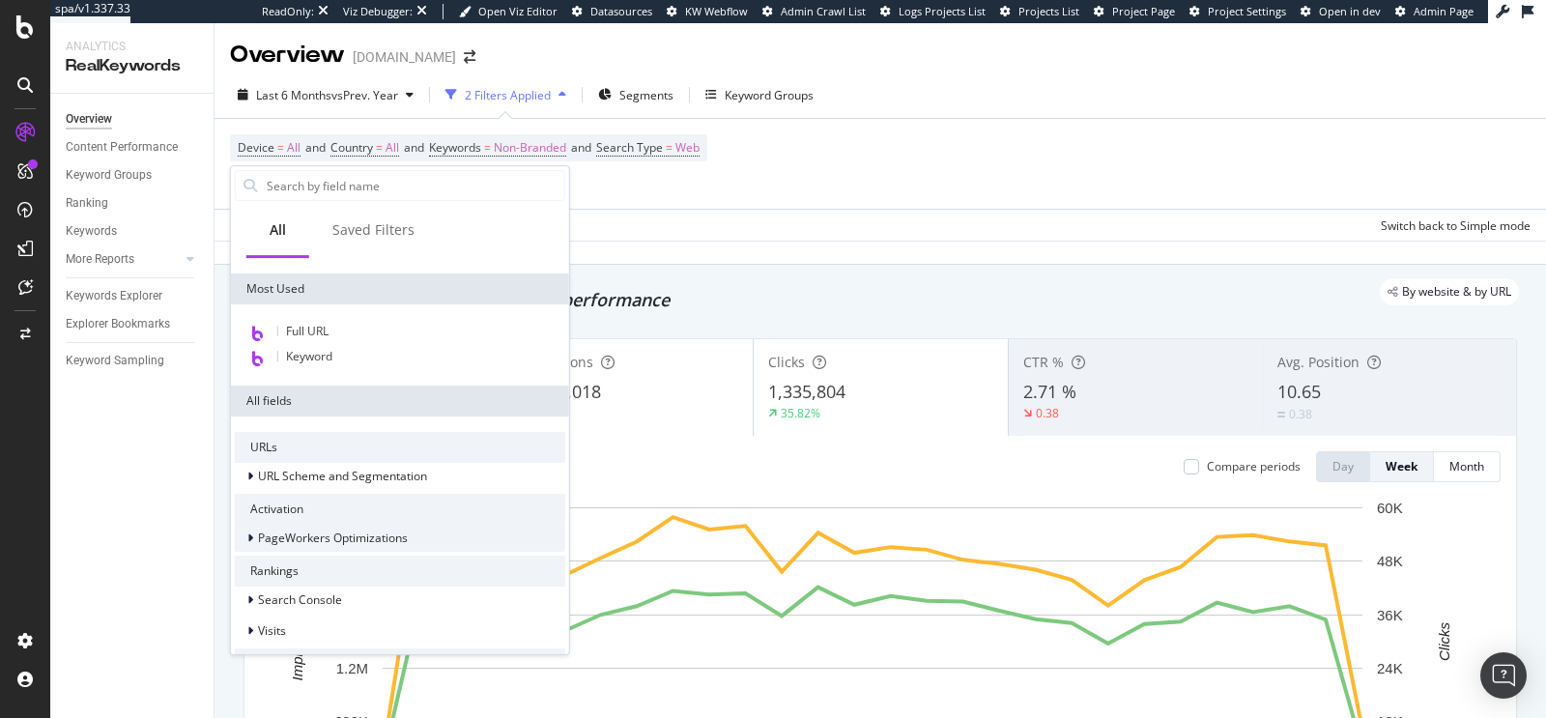
click at [380, 539] on span "PageWorkers Optimizations" at bounding box center [333, 539] width 150 height 16
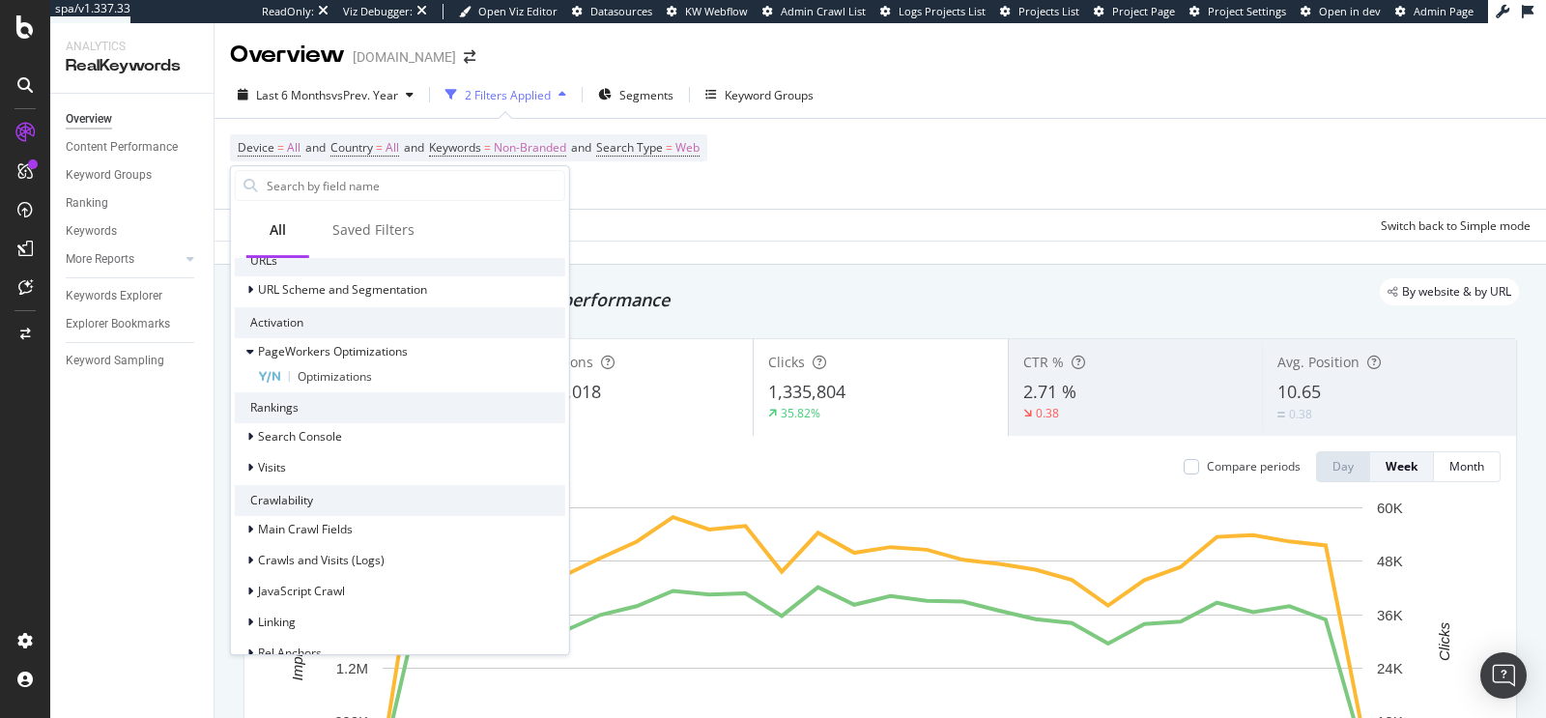
scroll to position [304, 0]
click at [410, 380] on div "Optimizations" at bounding box center [411, 374] width 307 height 23
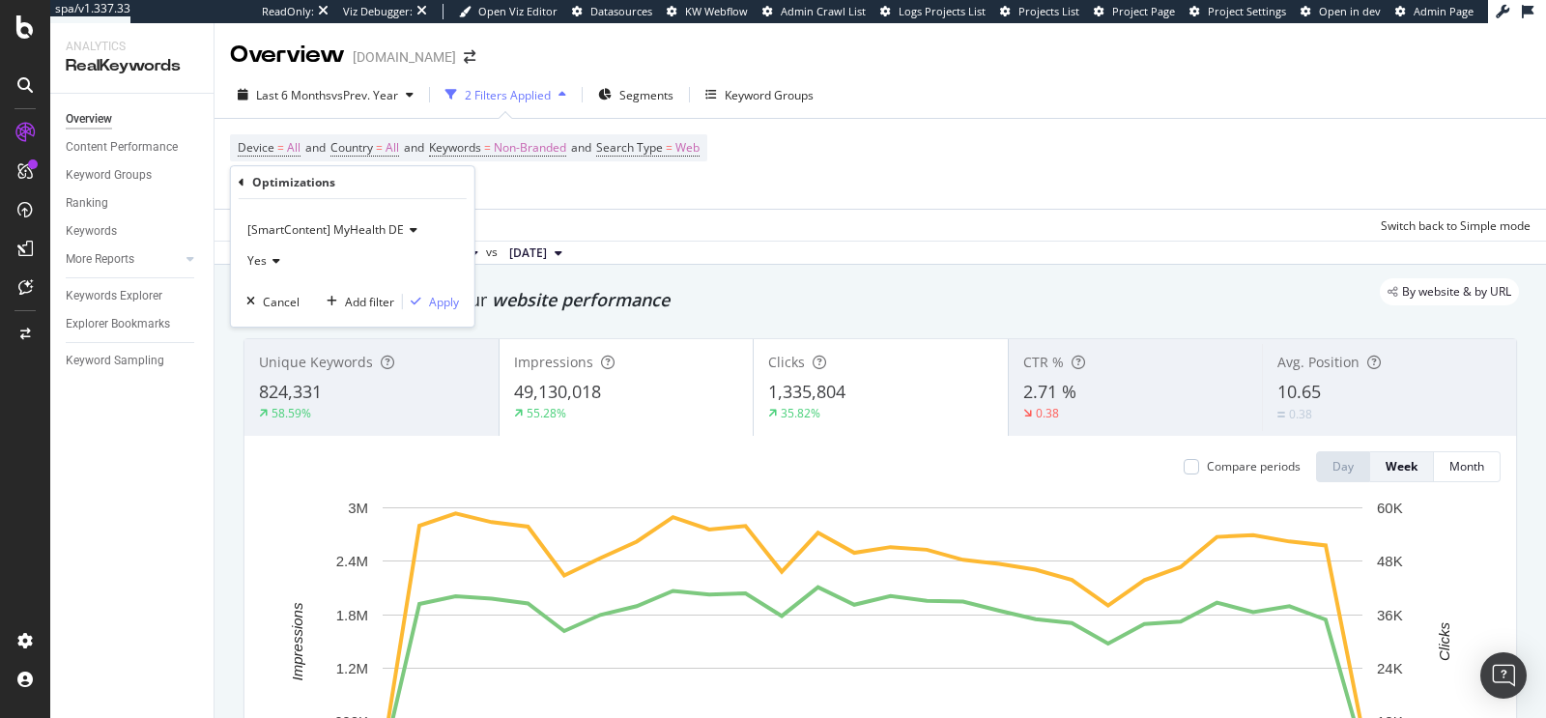
click at [356, 225] on span "[SmartContent] MyHealth DE" at bounding box center [325, 229] width 157 height 16
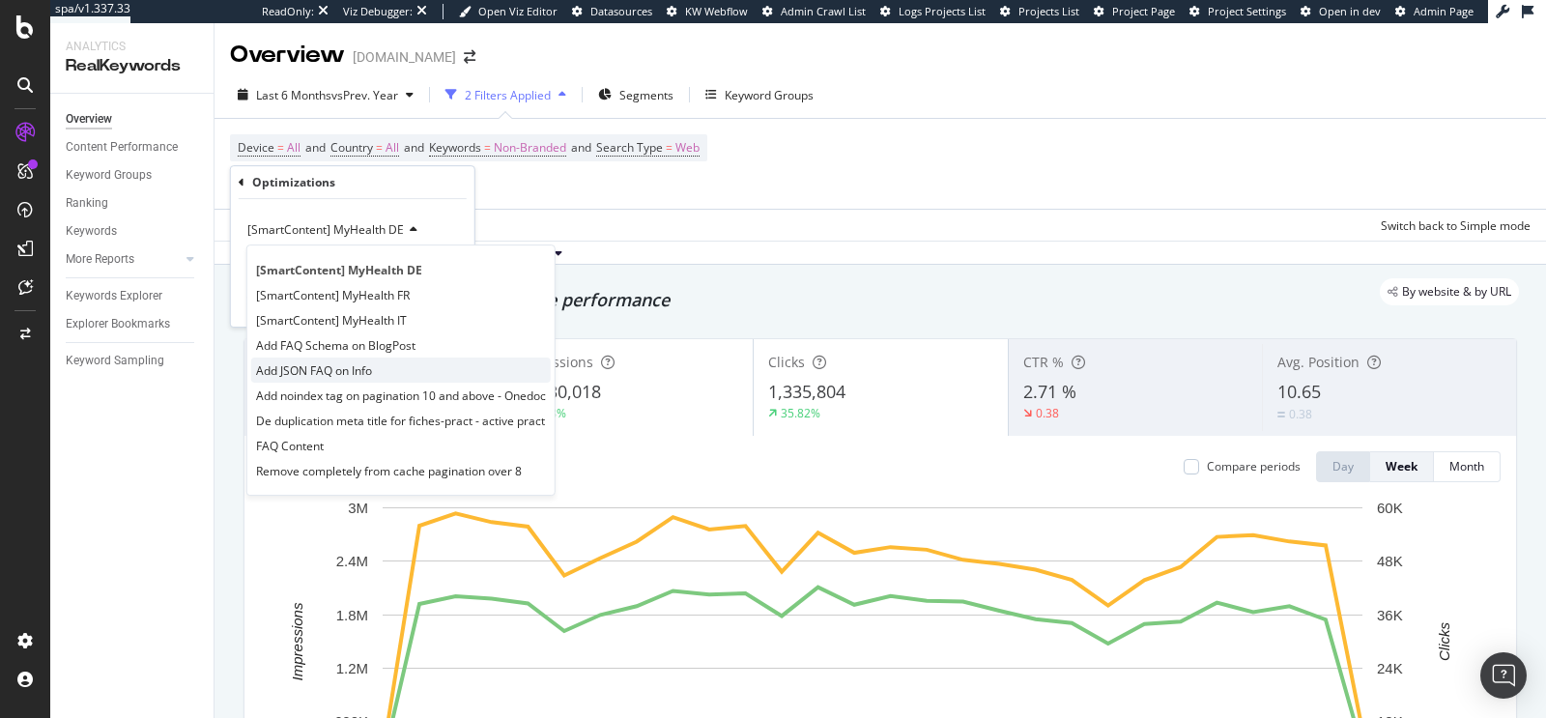
click at [390, 372] on div "Add JSON FAQ on Info" at bounding box center [401, 370] width 300 height 25
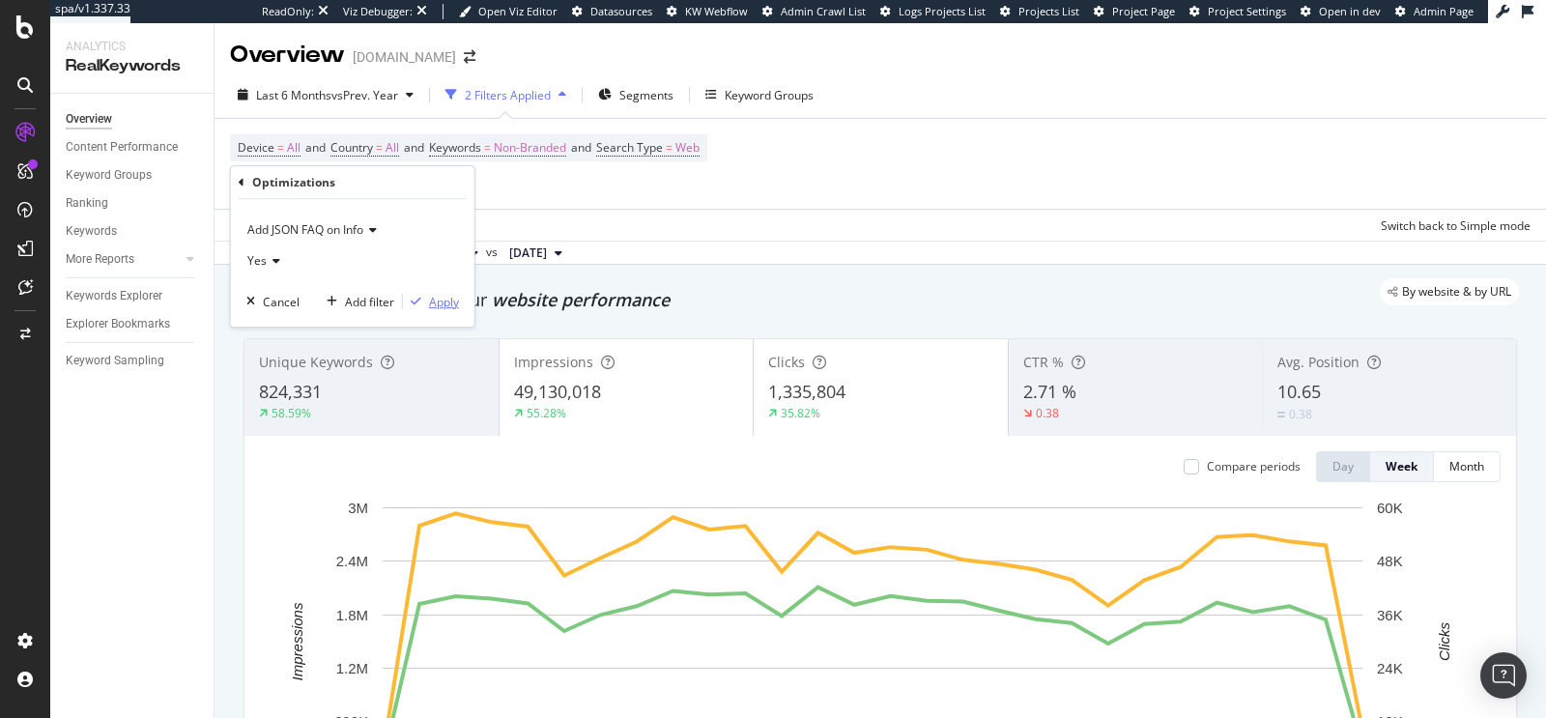
click at [446, 304] on div "Apply" at bounding box center [444, 302] width 30 height 16
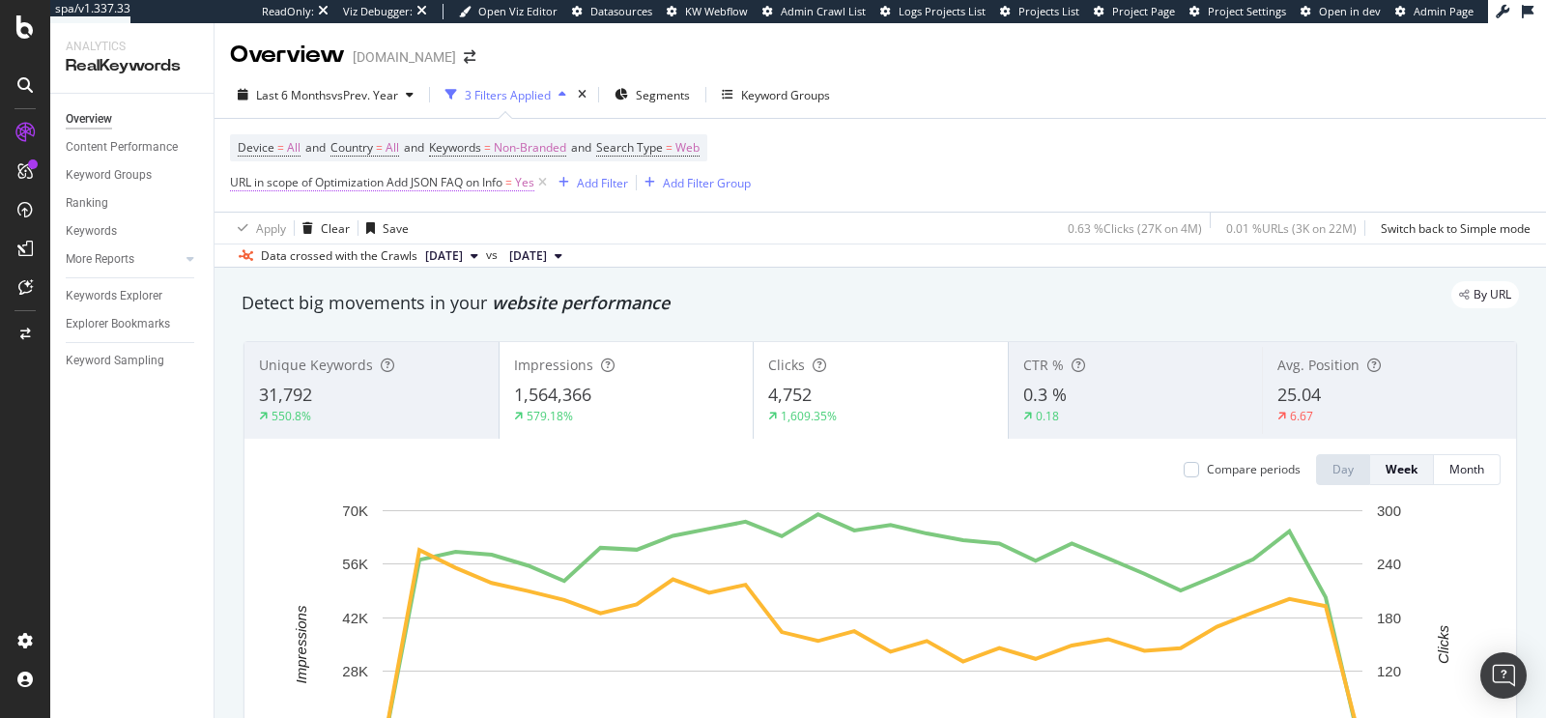
click at [433, 187] on span "URL in scope of Optimization Add JSON FAQ on Info" at bounding box center [366, 182] width 273 height 16
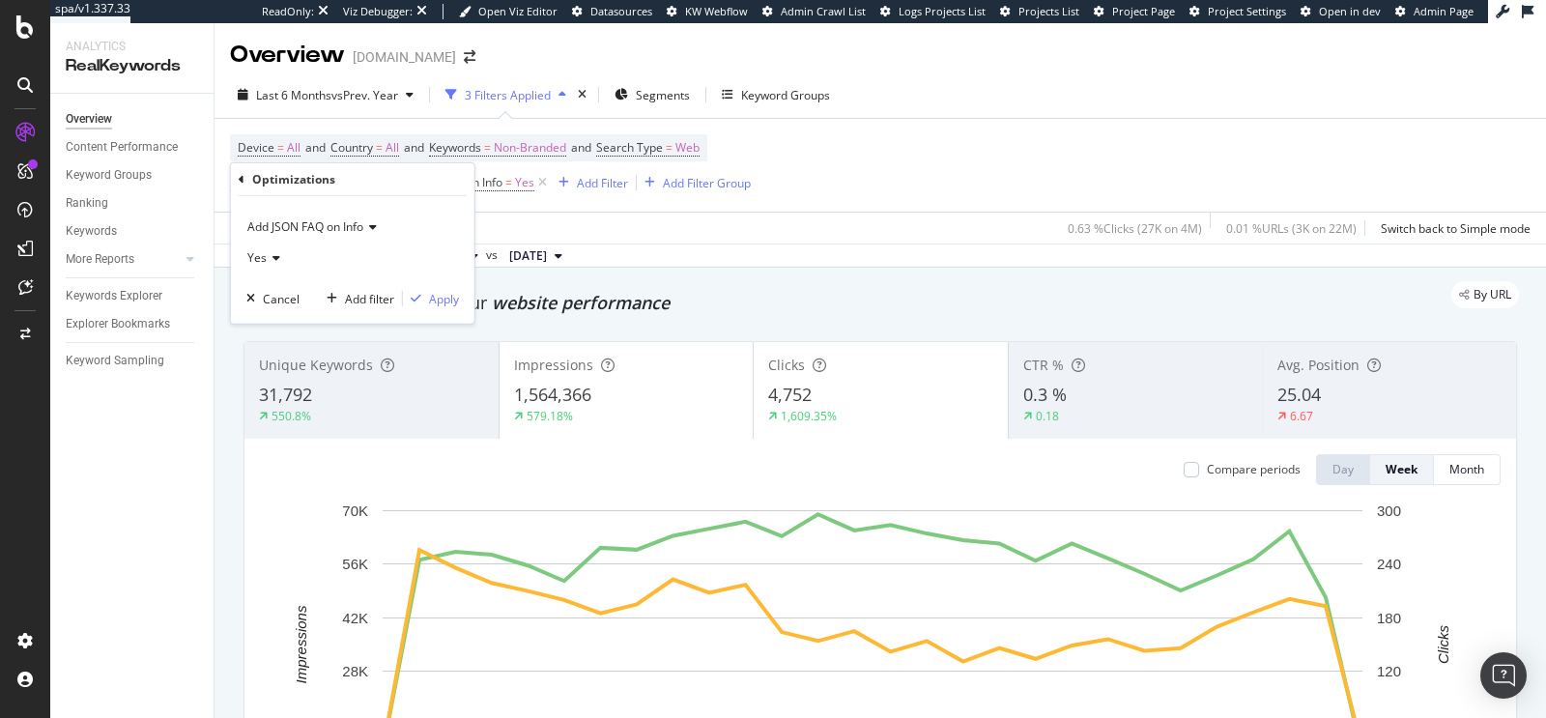
click at [354, 235] on div "Add JSON FAQ on Info" at bounding box center [352, 227] width 213 height 31
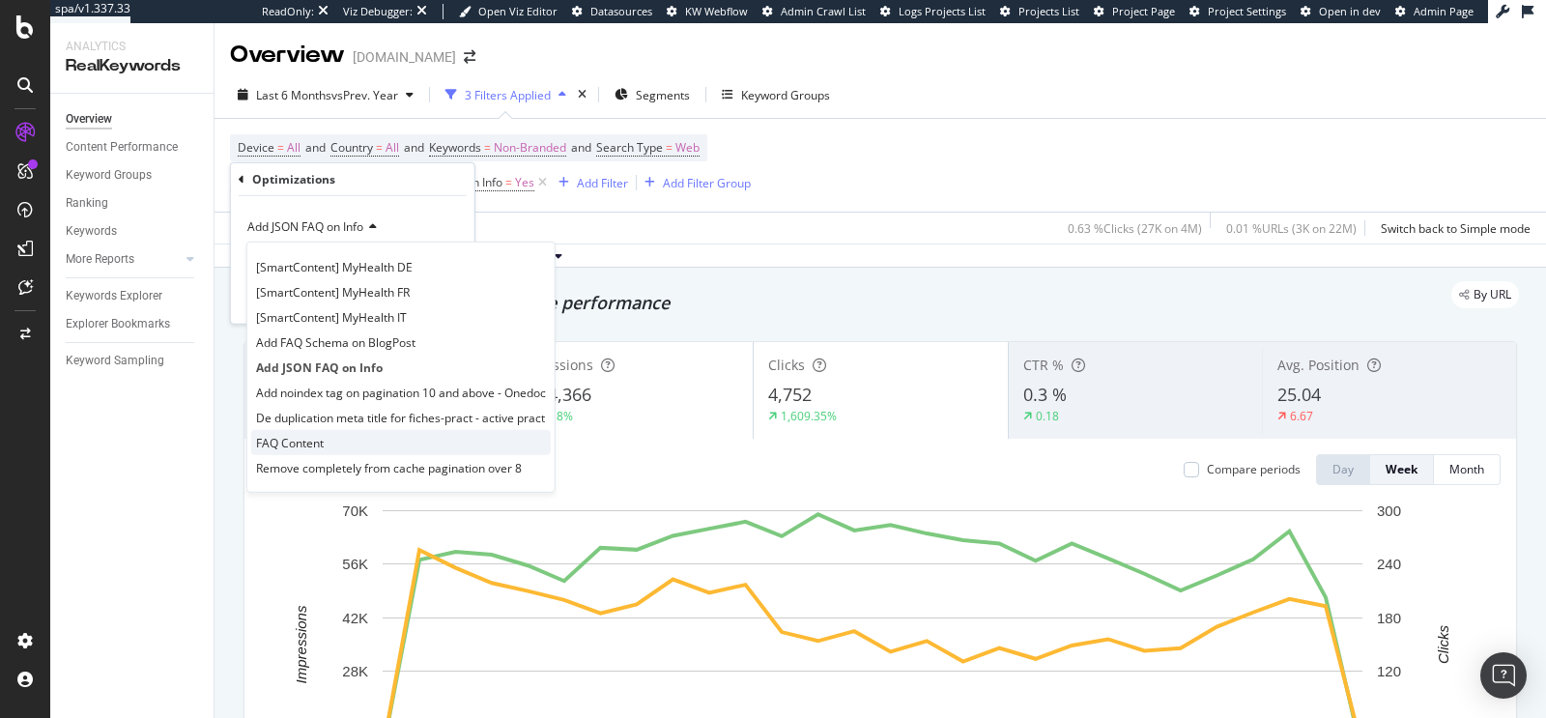
click at [280, 437] on span "FAQ Content" at bounding box center [290, 442] width 68 height 16
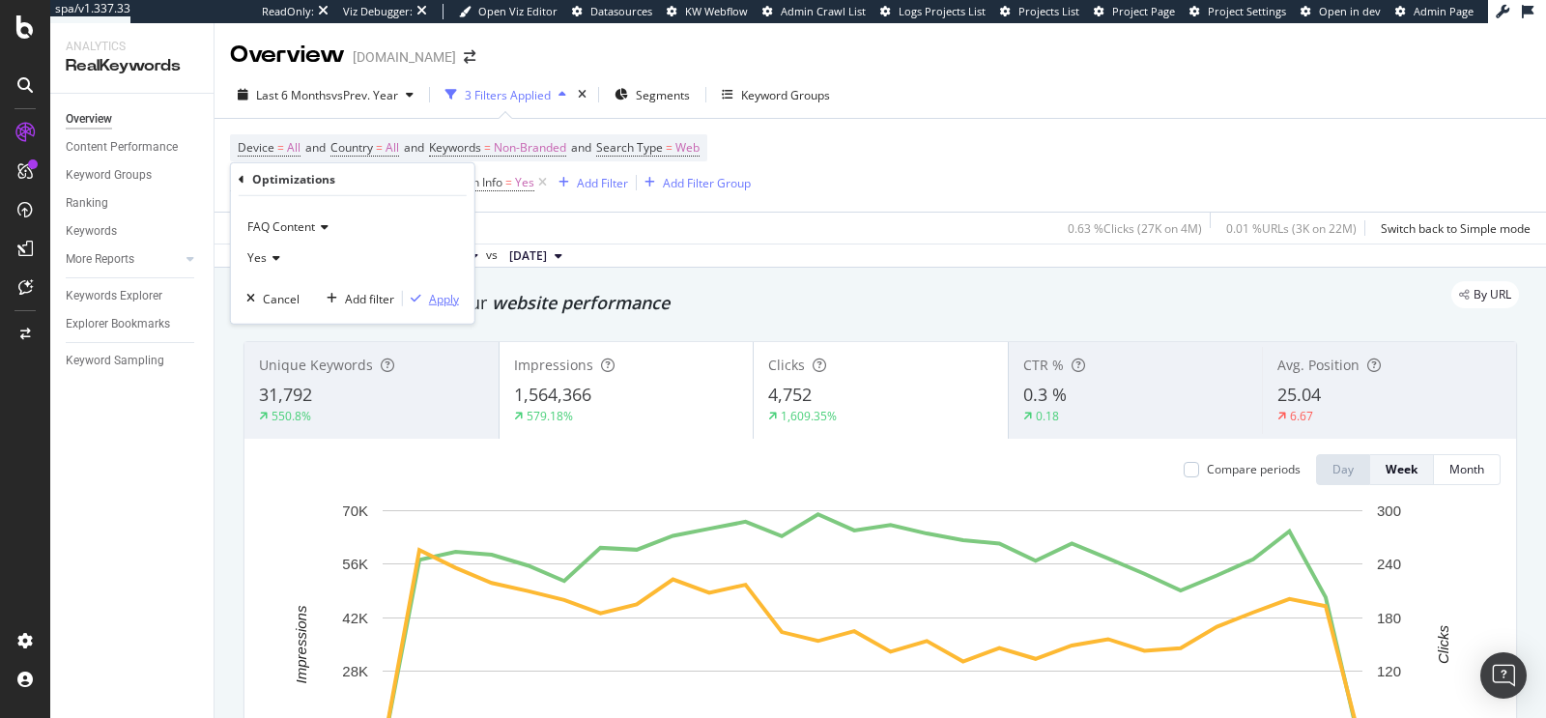
click at [432, 296] on div "Apply" at bounding box center [444, 298] width 30 height 16
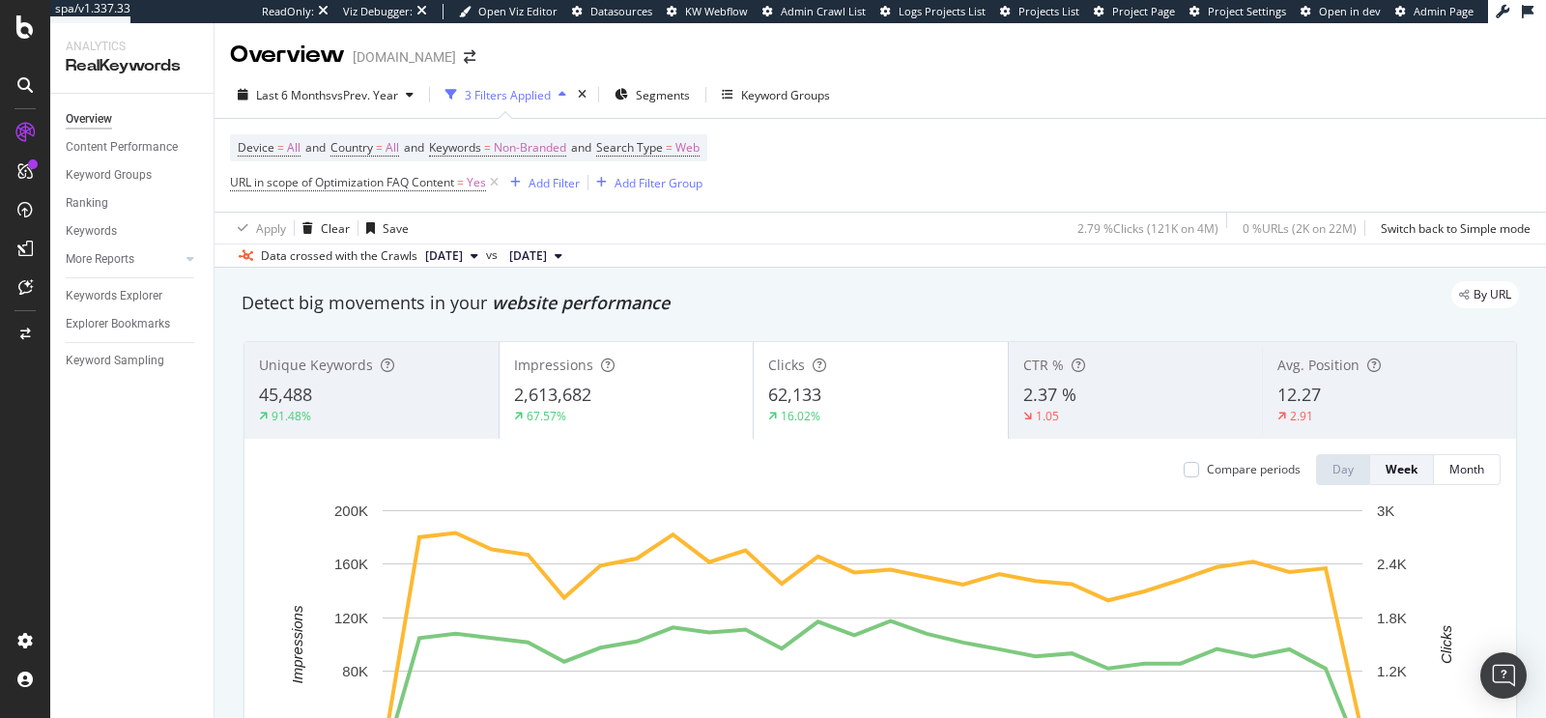
click at [835, 289] on div "By URL" at bounding box center [870, 294] width 1297 height 27
click at [700, 150] on span "Web" at bounding box center [688, 147] width 24 height 27
click at [669, 188] on icon at bounding box center [664, 193] width 14 height 12
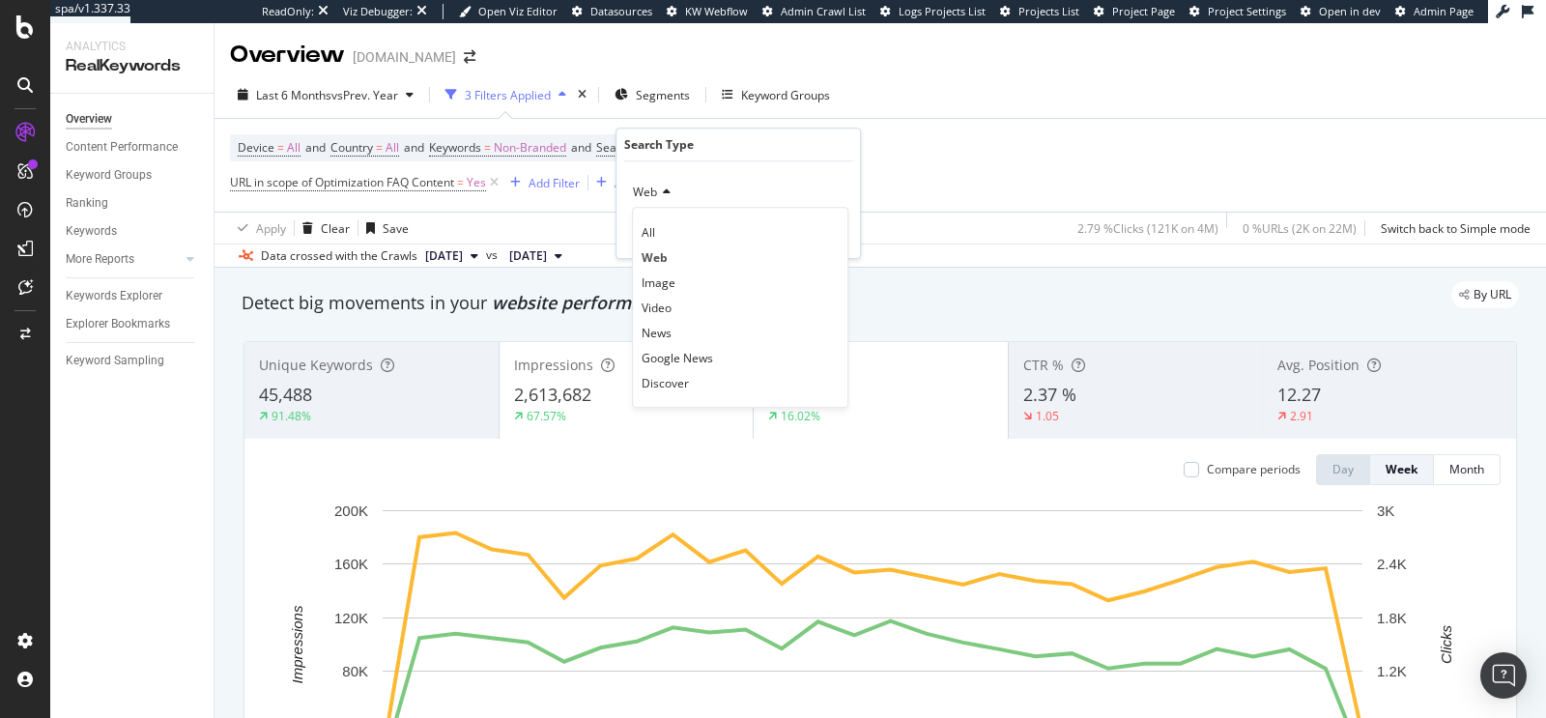
click at [745, 170] on div "Web All Web Image Video News Google News Discover Cancel Add filter Apply" at bounding box center [739, 209] width 244 height 97
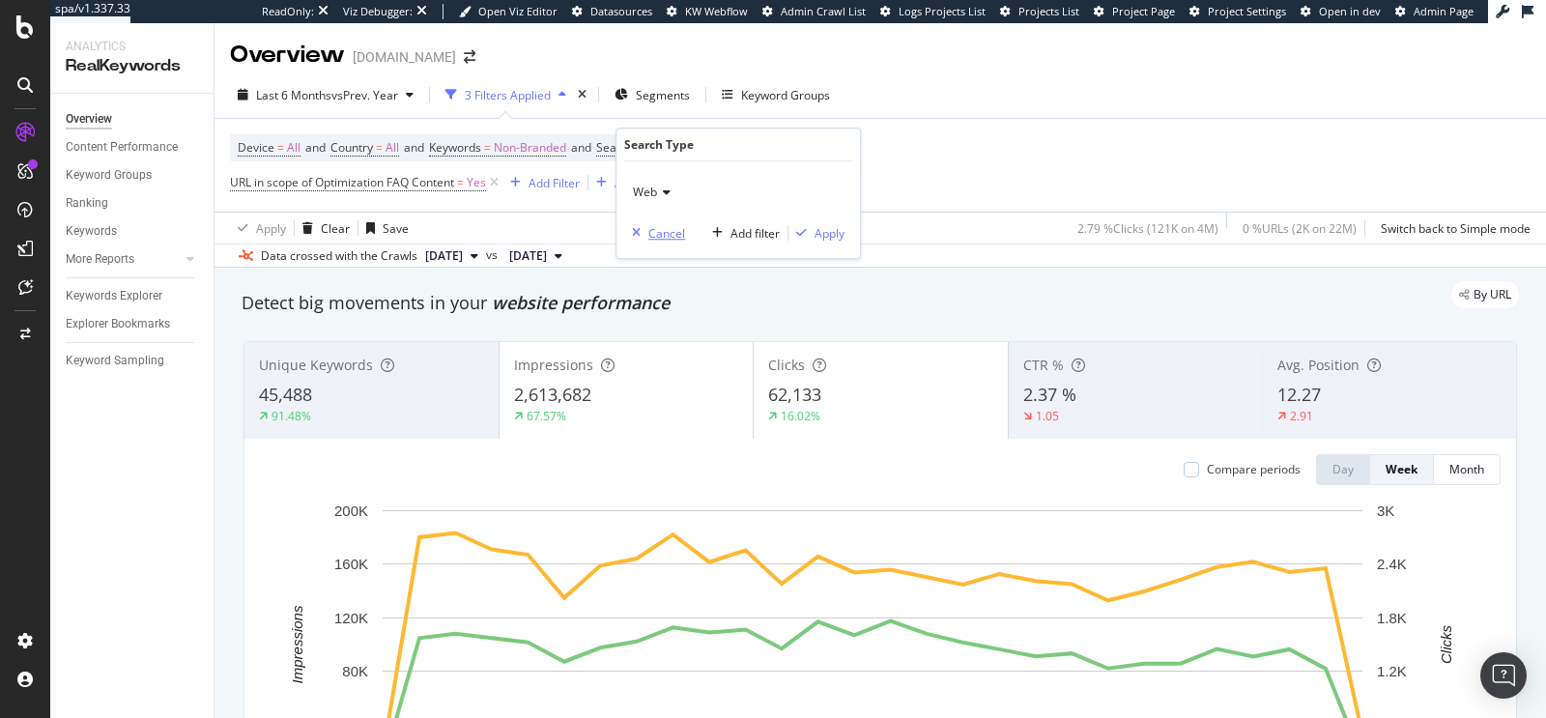
click at [649, 237] on div "Cancel" at bounding box center [667, 233] width 37 height 16
click at [495, 180] on icon at bounding box center [494, 182] width 16 height 19
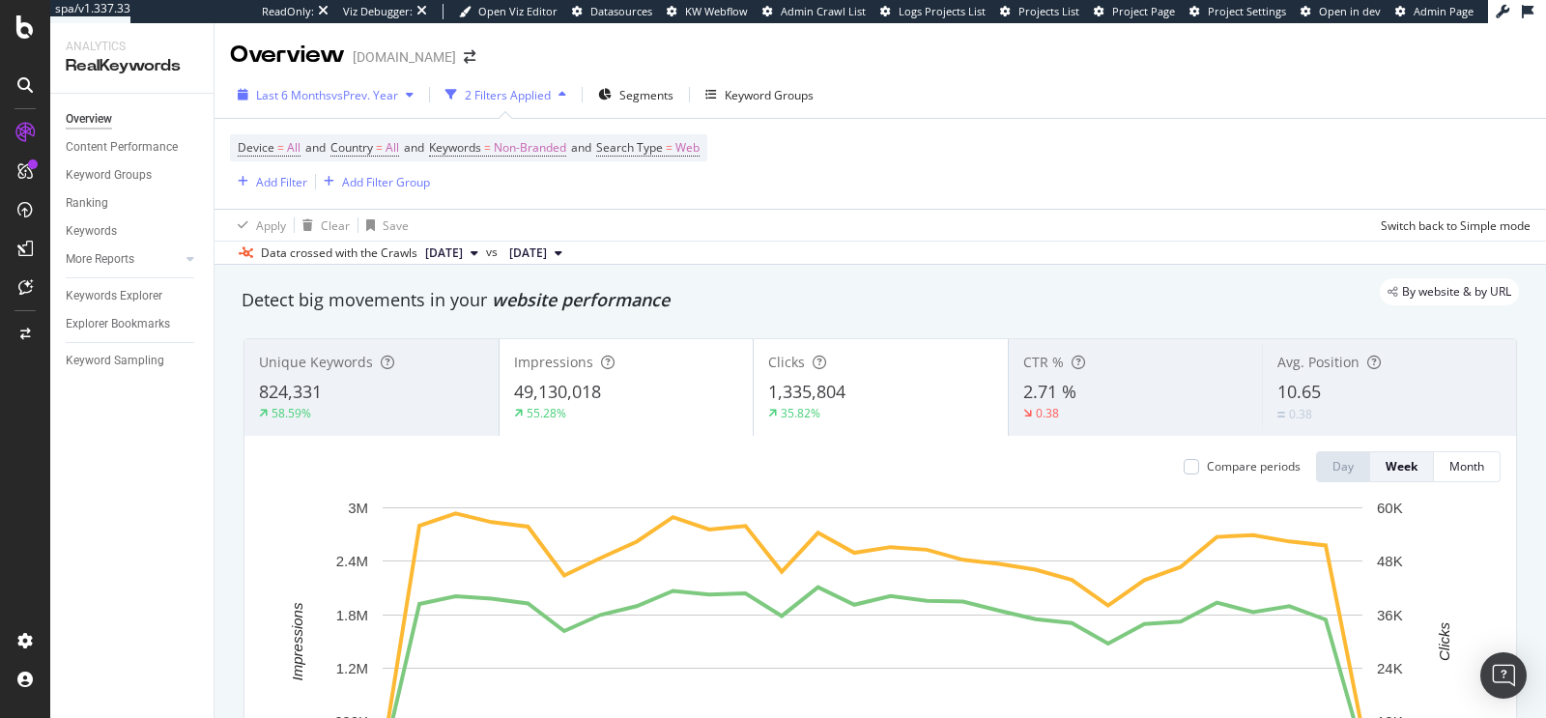
click at [345, 110] on button "Last 6 Months vs Prev. Year" at bounding box center [325, 94] width 191 height 31
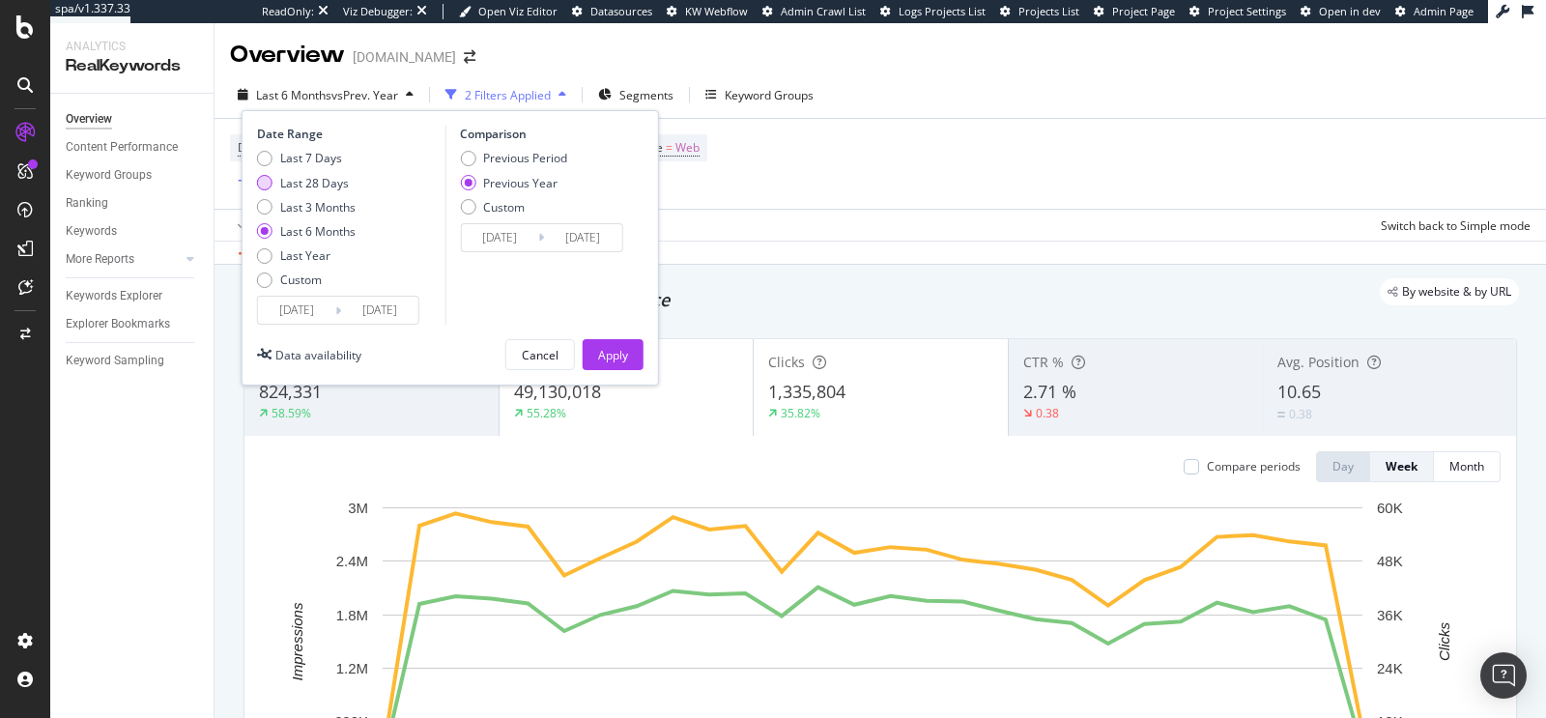
click at [312, 182] on div "Last 28 Days" at bounding box center [314, 183] width 69 height 16
type input "2025/08/19"
type input "2024/08/20"
click at [618, 358] on div "Apply" at bounding box center [613, 355] width 30 height 16
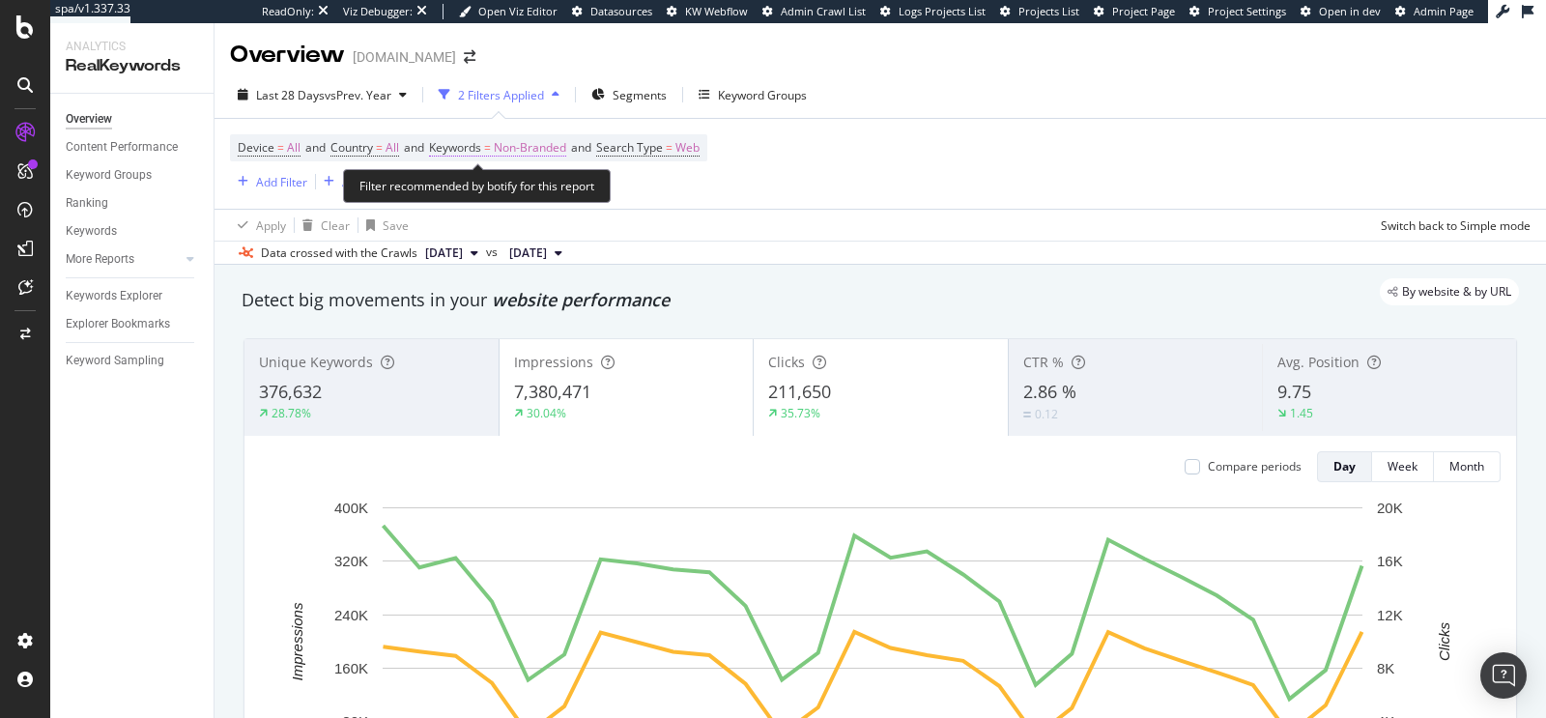
click at [520, 145] on span "Non-Branded" at bounding box center [530, 147] width 72 height 27
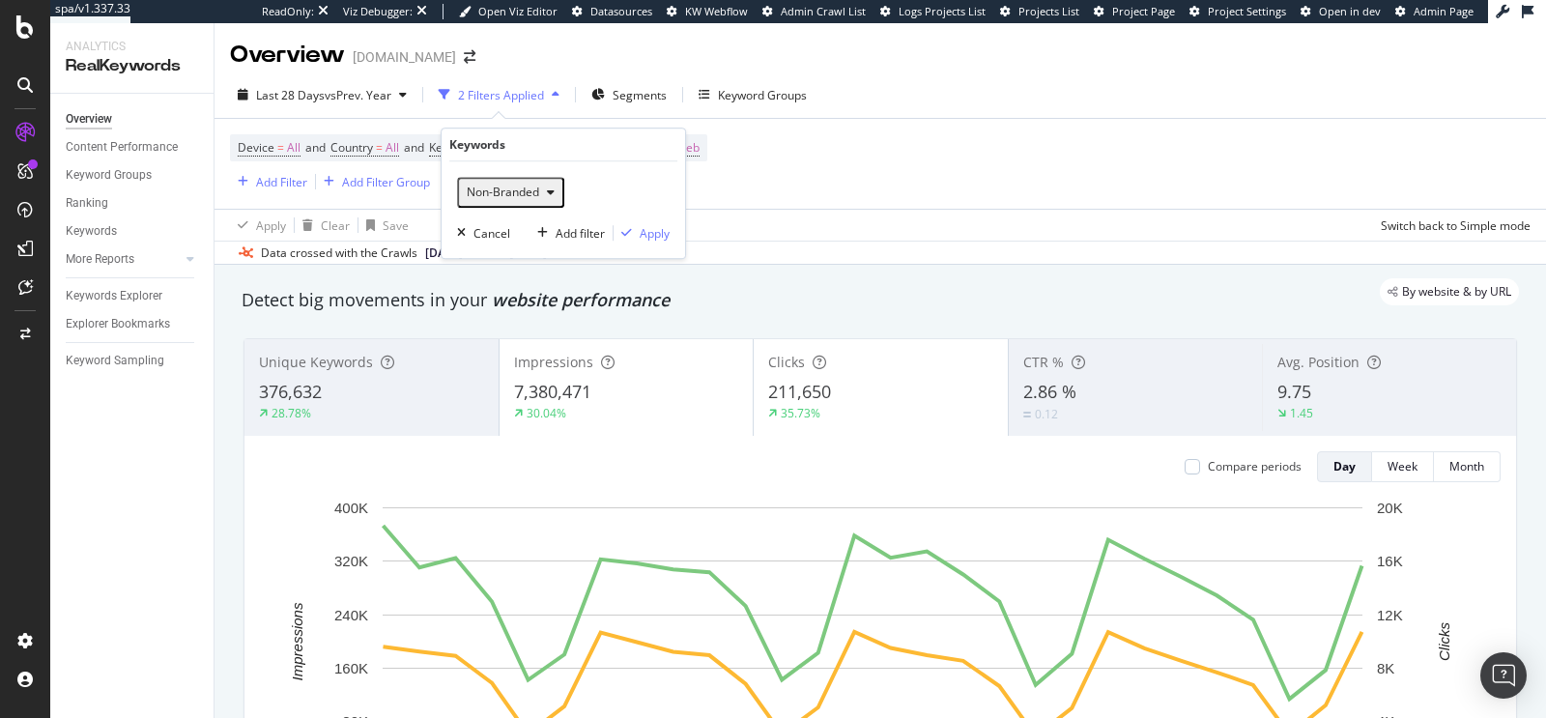
click at [495, 199] on div "Non-Branded" at bounding box center [510, 192] width 103 height 25
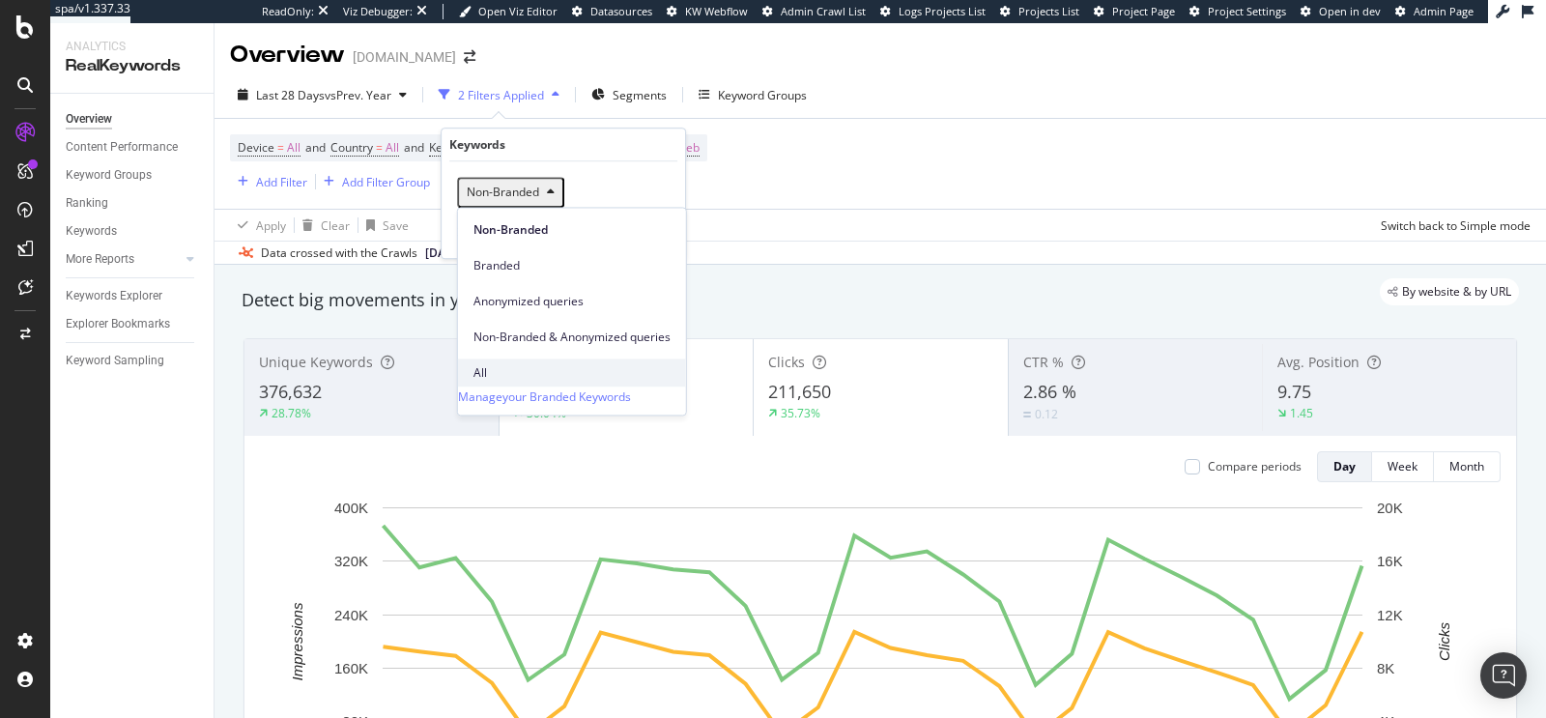
click at [505, 364] on span "All" at bounding box center [572, 372] width 197 height 17
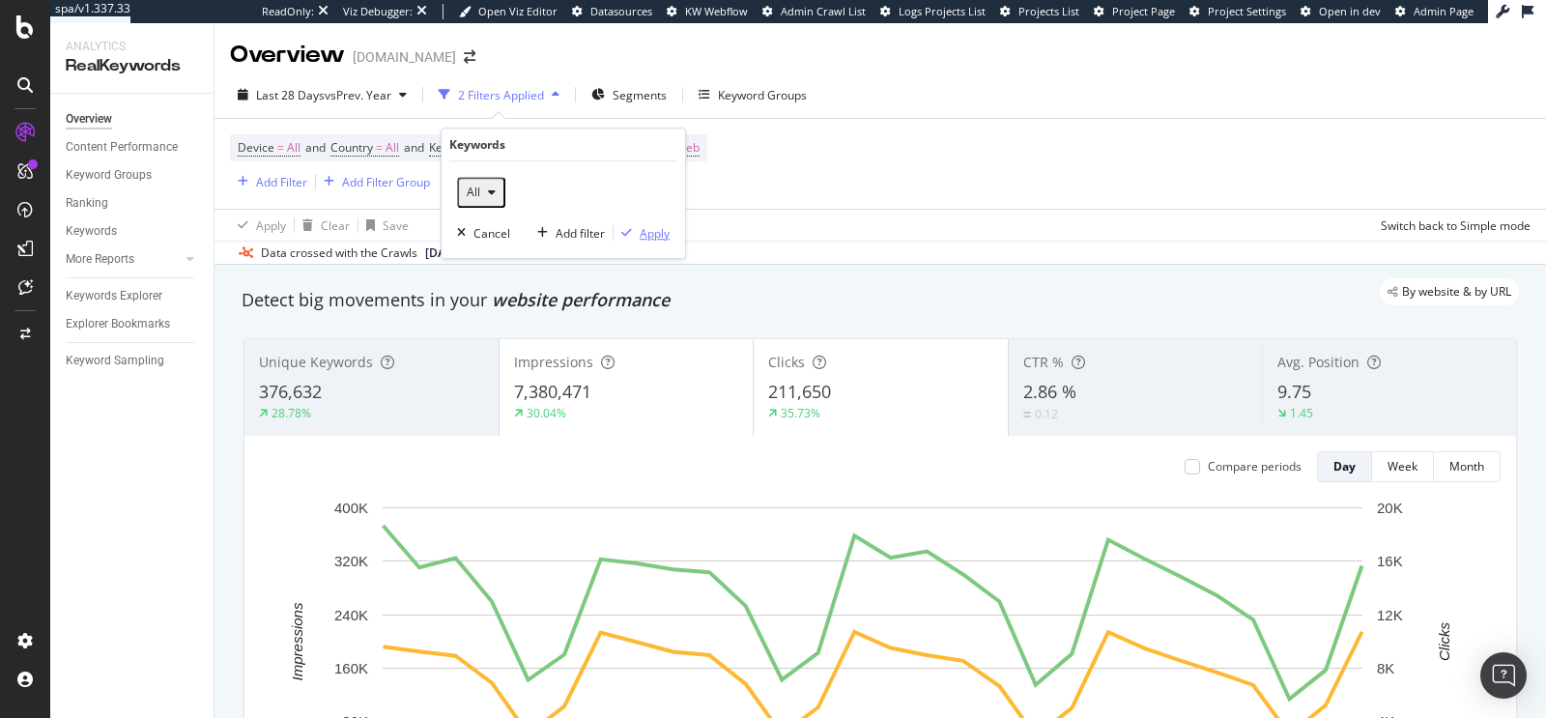
click at [658, 230] on div "Apply" at bounding box center [655, 233] width 30 height 16
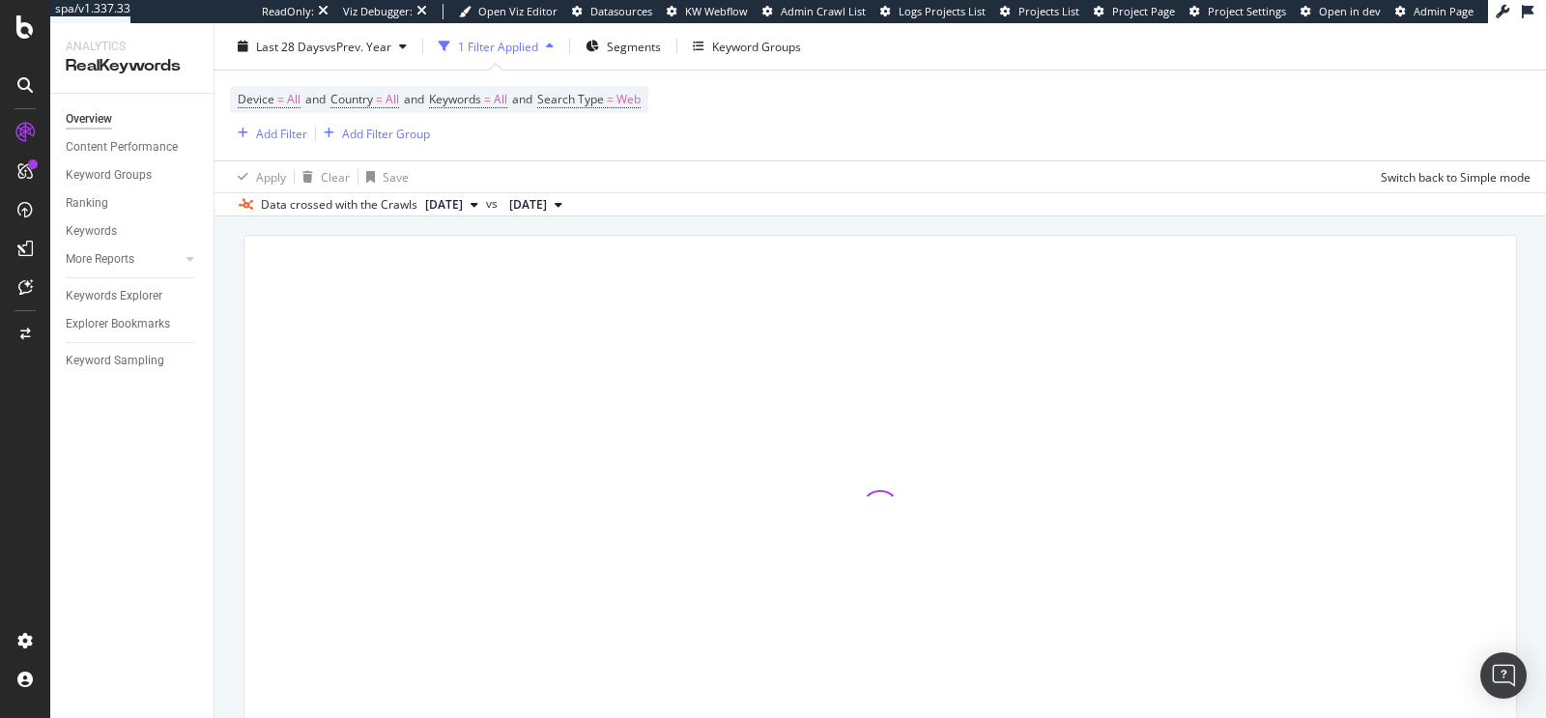
scroll to position [128, 0]
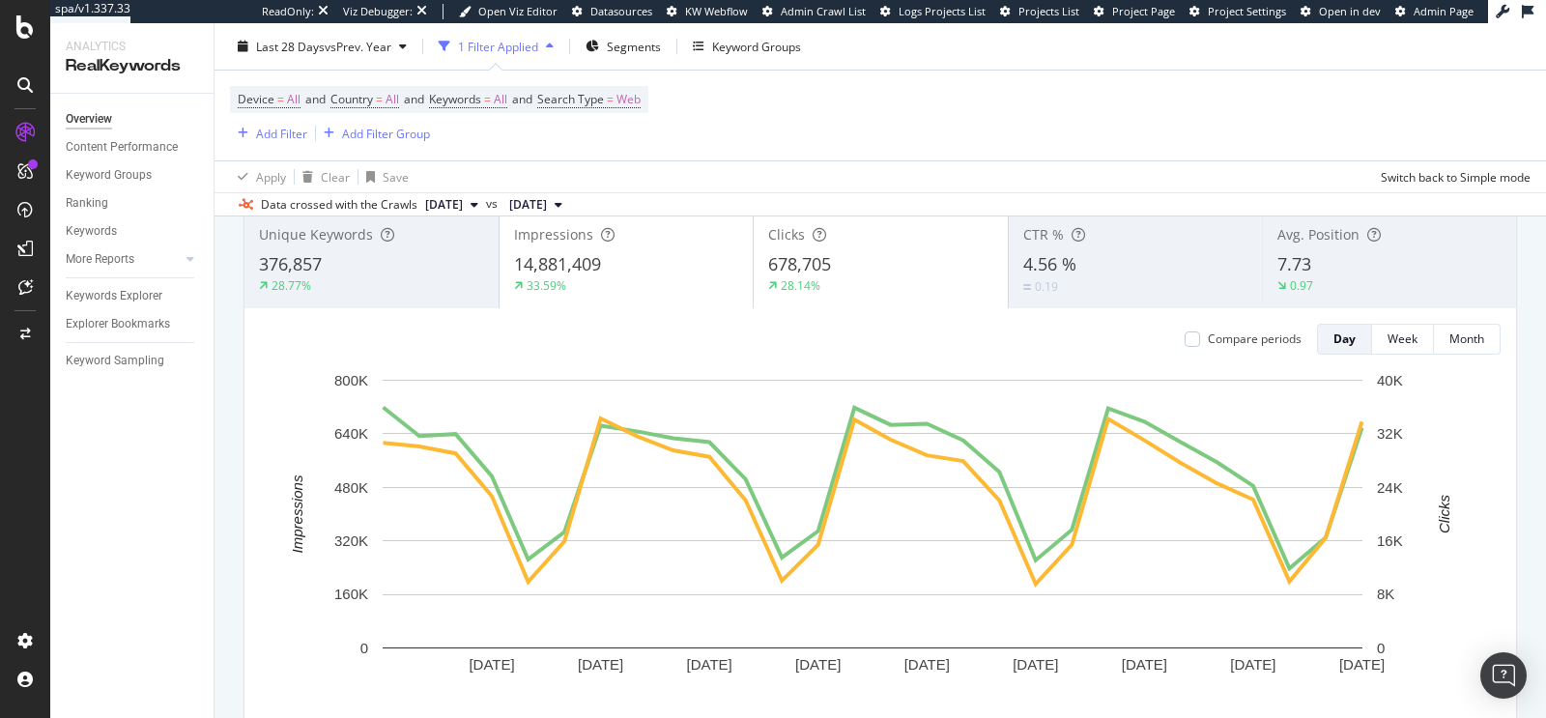
click at [803, 271] on span "678,705" at bounding box center [799, 263] width 63 height 23
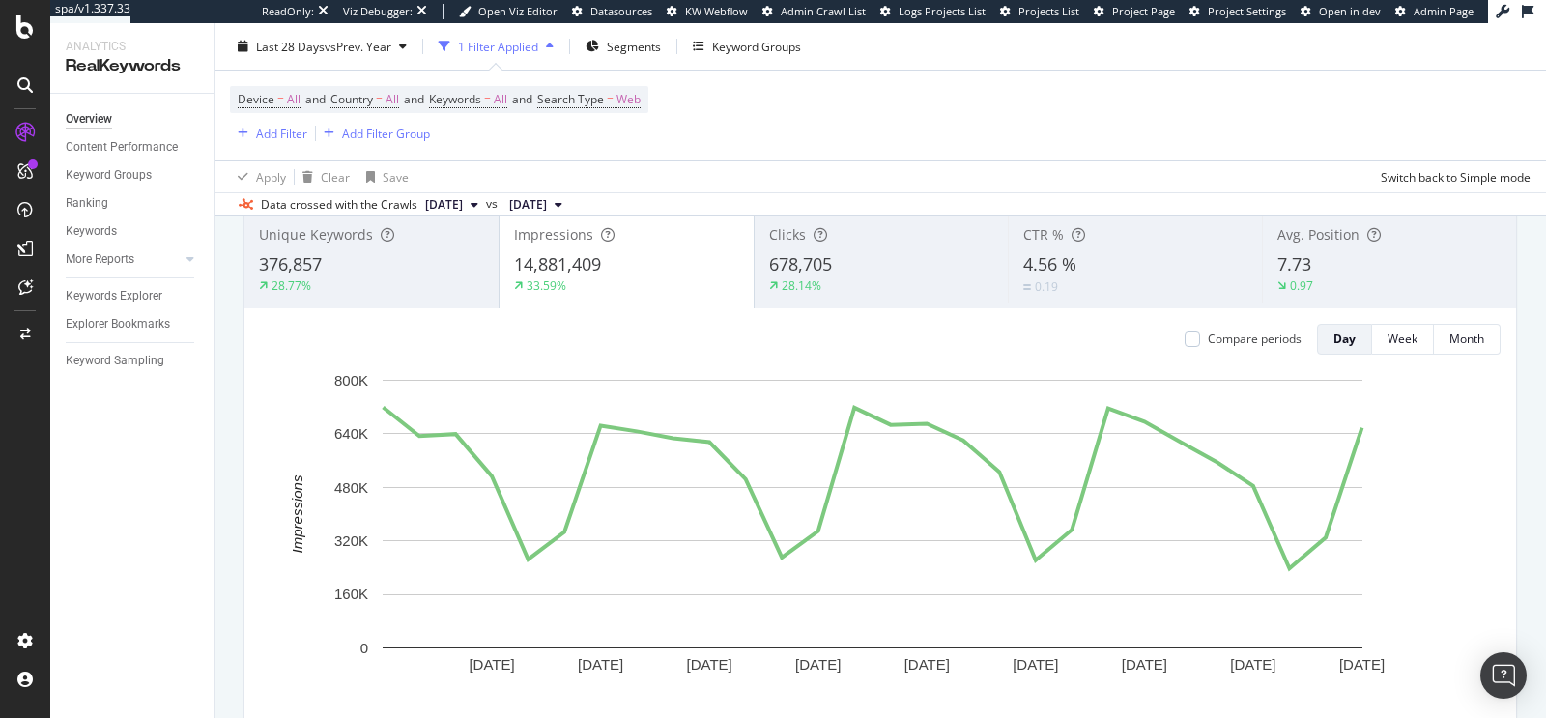
click at [1384, 274] on div "7.73" at bounding box center [1390, 264] width 224 height 25
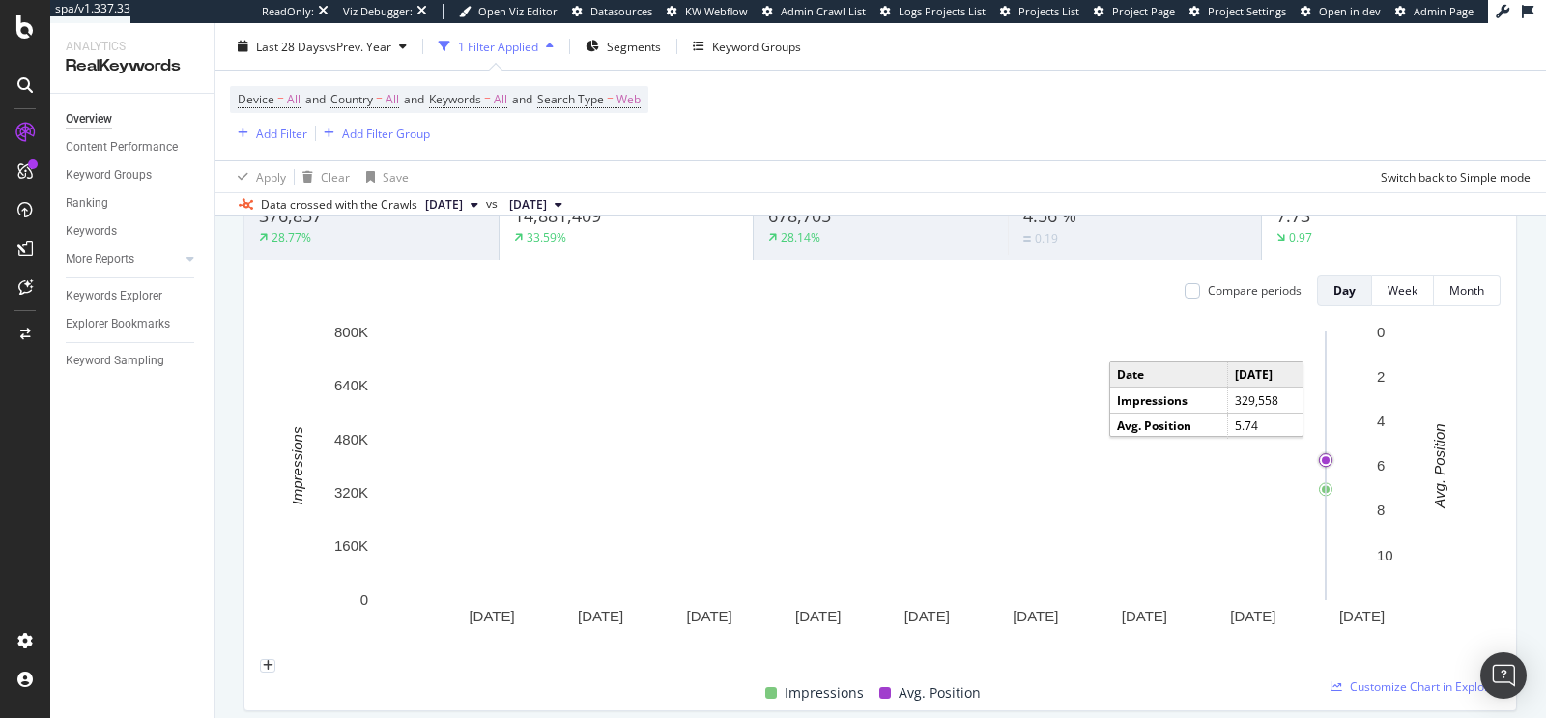
scroll to position [147, 0]
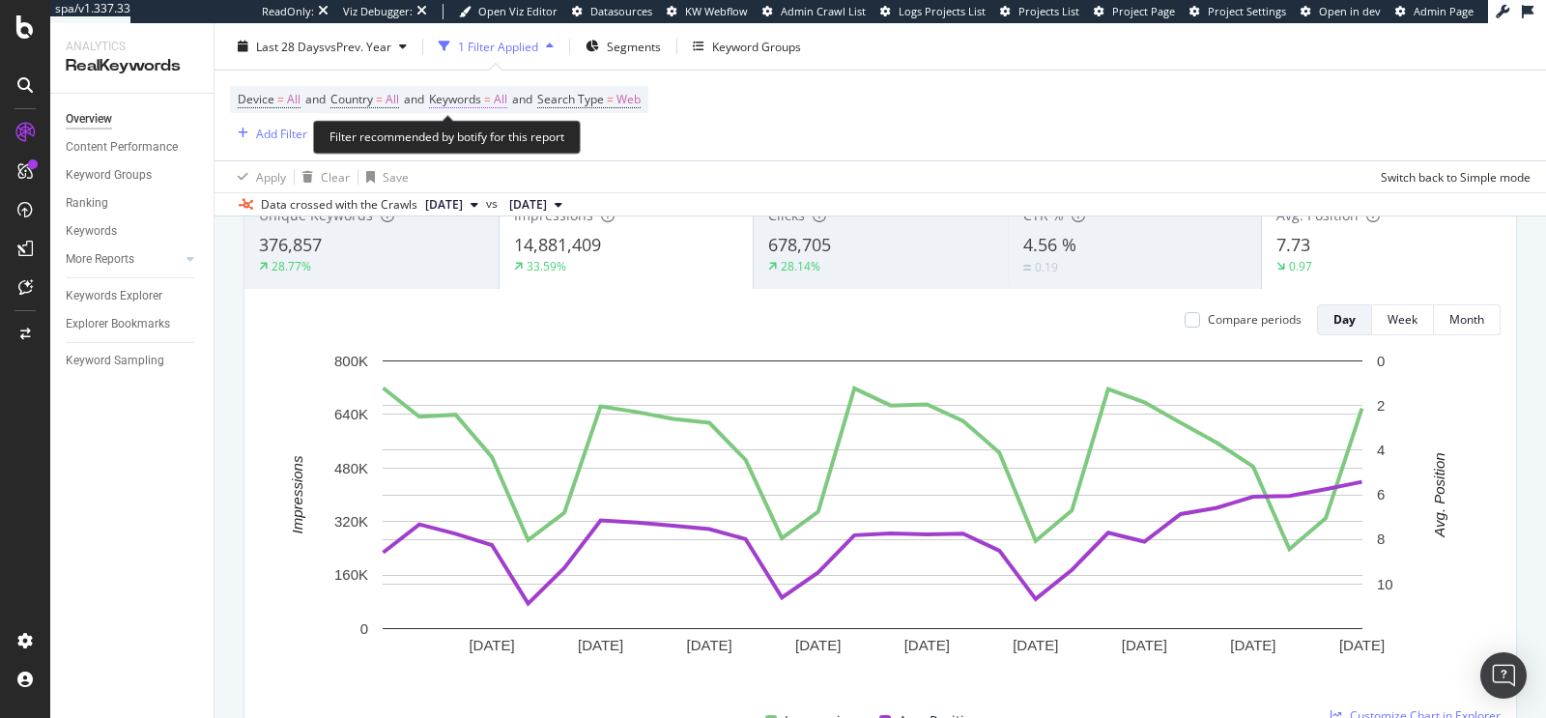
click at [476, 96] on span "Keywords" at bounding box center [455, 99] width 52 height 16
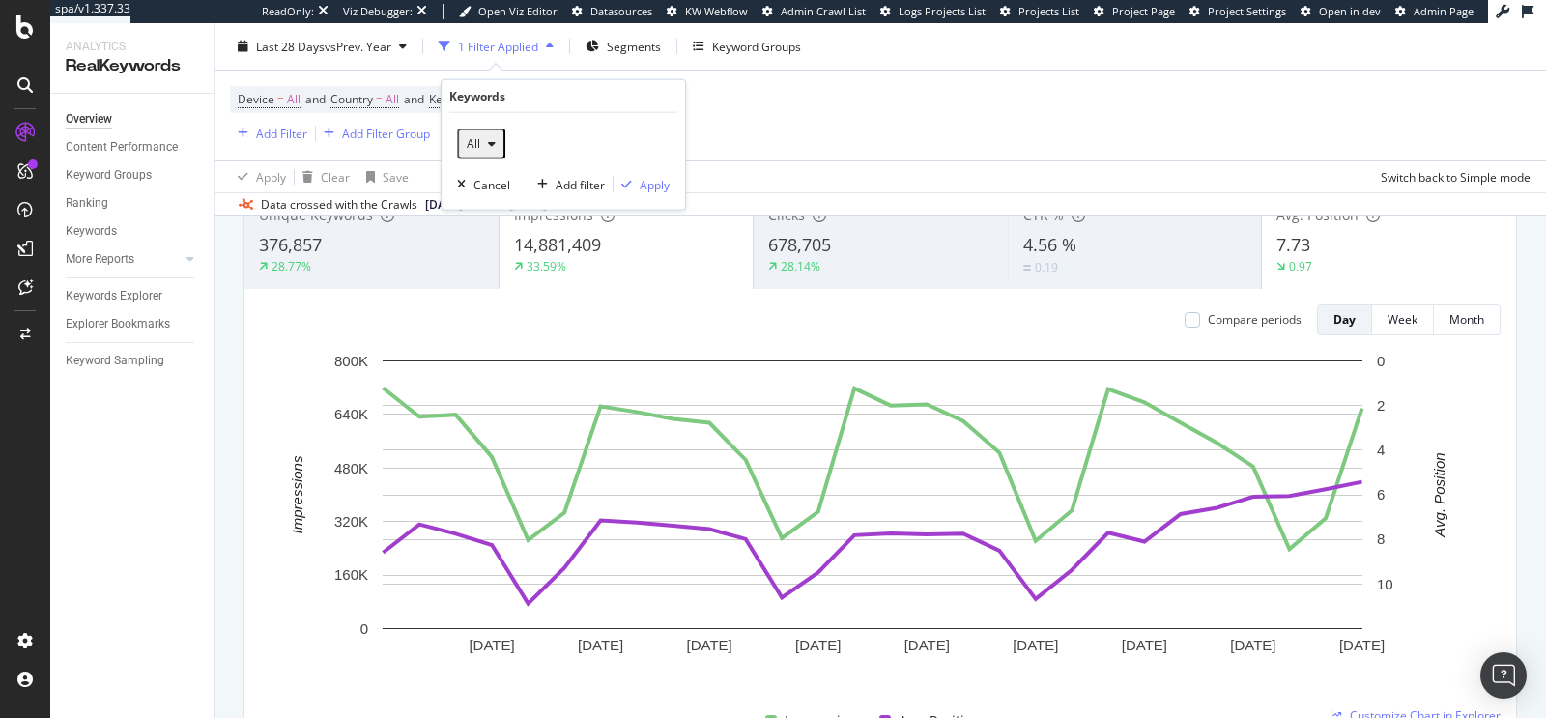
click at [469, 143] on span "All" at bounding box center [469, 143] width 21 height 16
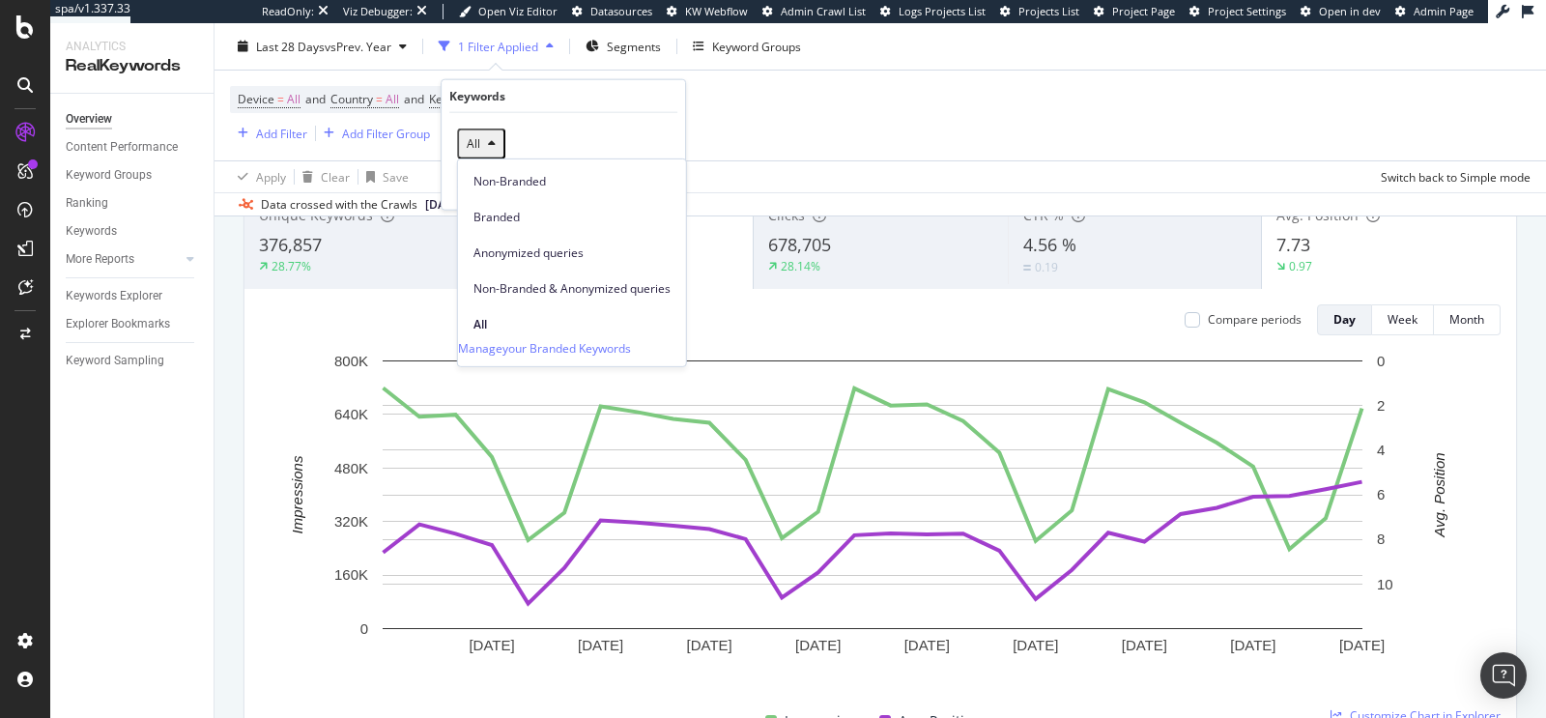
click at [836, 173] on div "Apply Clear Save Switch back to Simple mode" at bounding box center [881, 176] width 1332 height 32
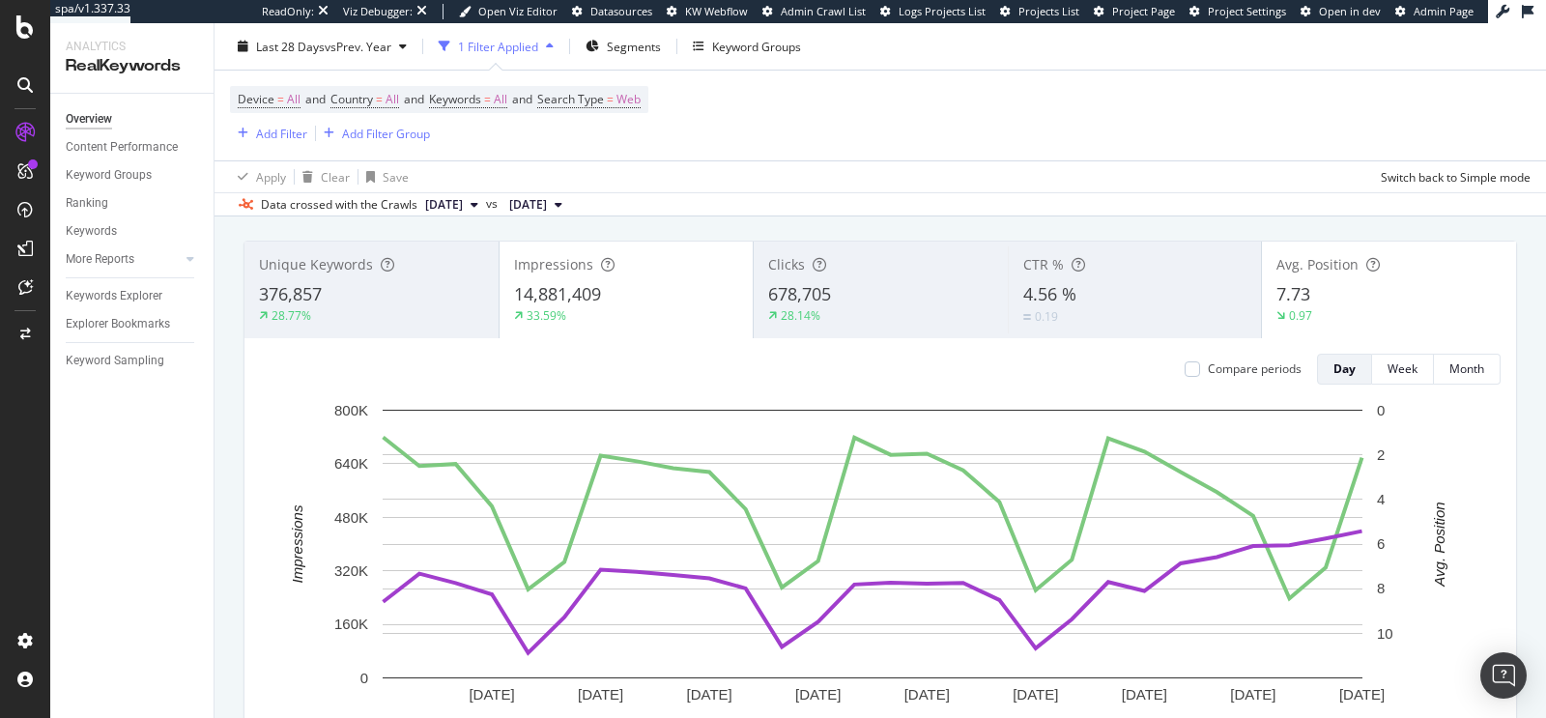
scroll to position [122, 0]
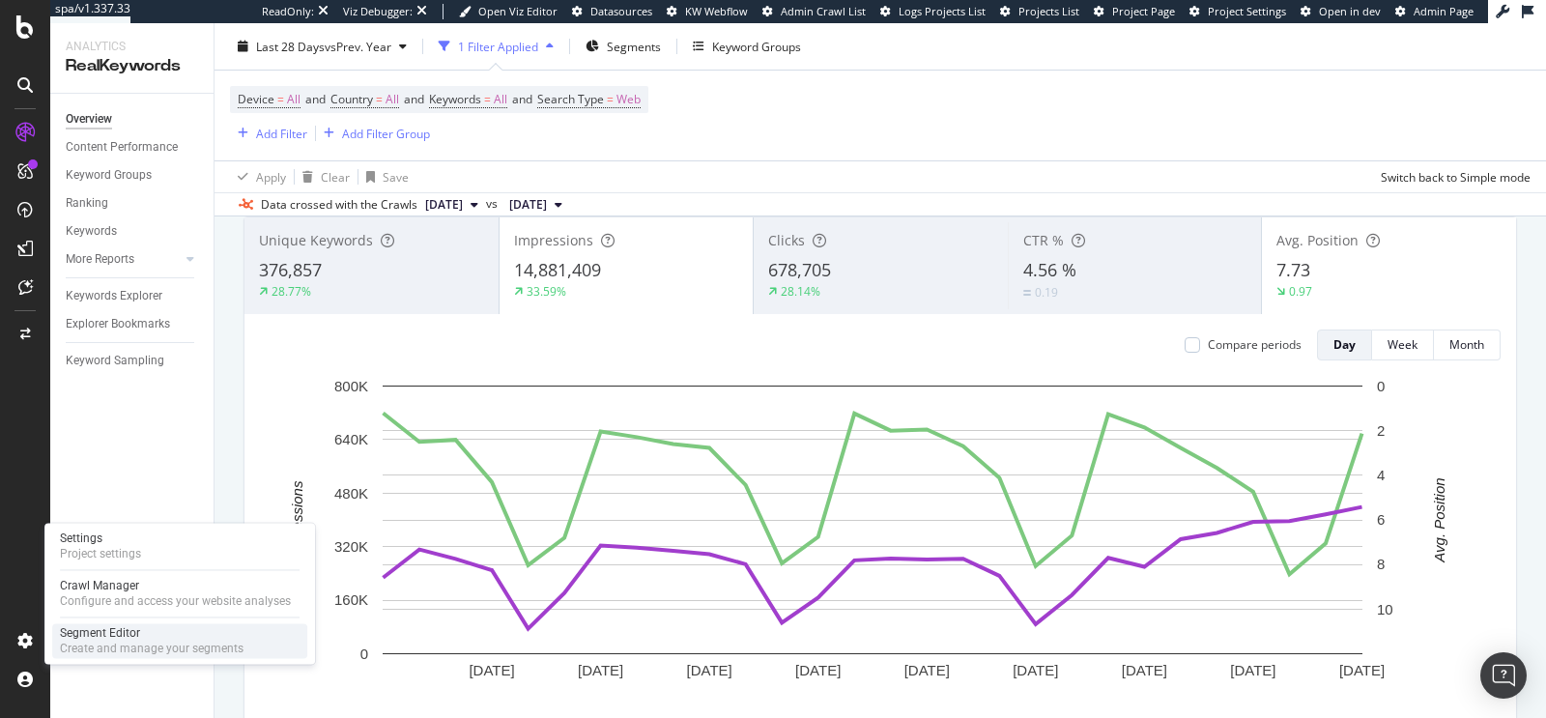
click at [157, 644] on div "Create and manage your segments" at bounding box center [152, 648] width 184 height 15
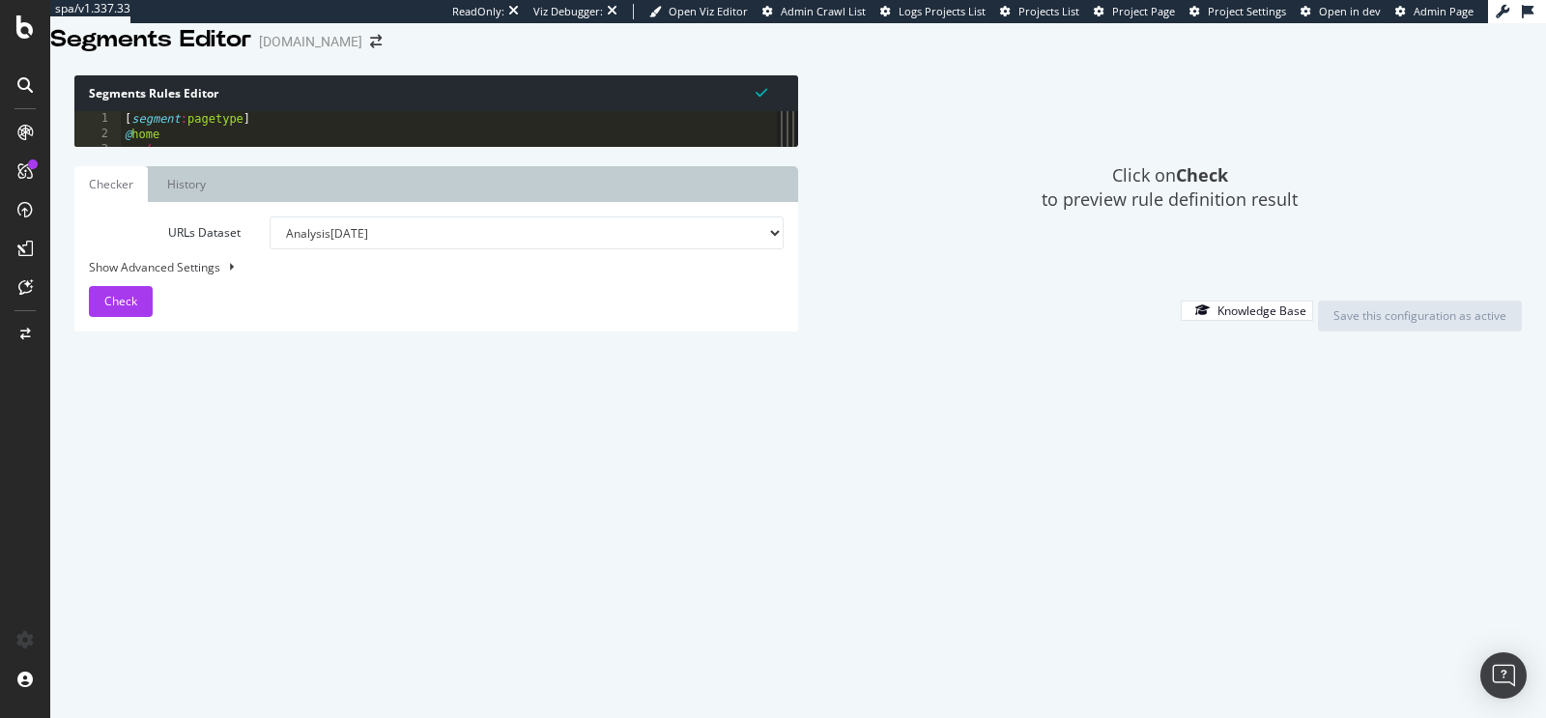
drag, startPoint x: 502, startPoint y: 315, endPoint x: 1034, endPoint y: 317, distance: 532.6
click at [1034, 317] on div "Segments Rules Editor 1 2 3 4 5 6 7 8 9 10 11 12 13 14 15 16 17 18 19 20 21 22 …" at bounding box center [798, 203] width 1496 height 294
click at [363, 410] on div "[ segment : pagetype ] @ home or ( path / path rx : /en/$ path rx : /it/$ path …" at bounding box center [479, 308] width 717 height 395
click at [334, 238] on div "path */elenco/* ) @ fiches-pract path rx : /p[a0-z9]{3,5}/ @ fiche-etablissemen…" at bounding box center [478, 304] width 717 height 395
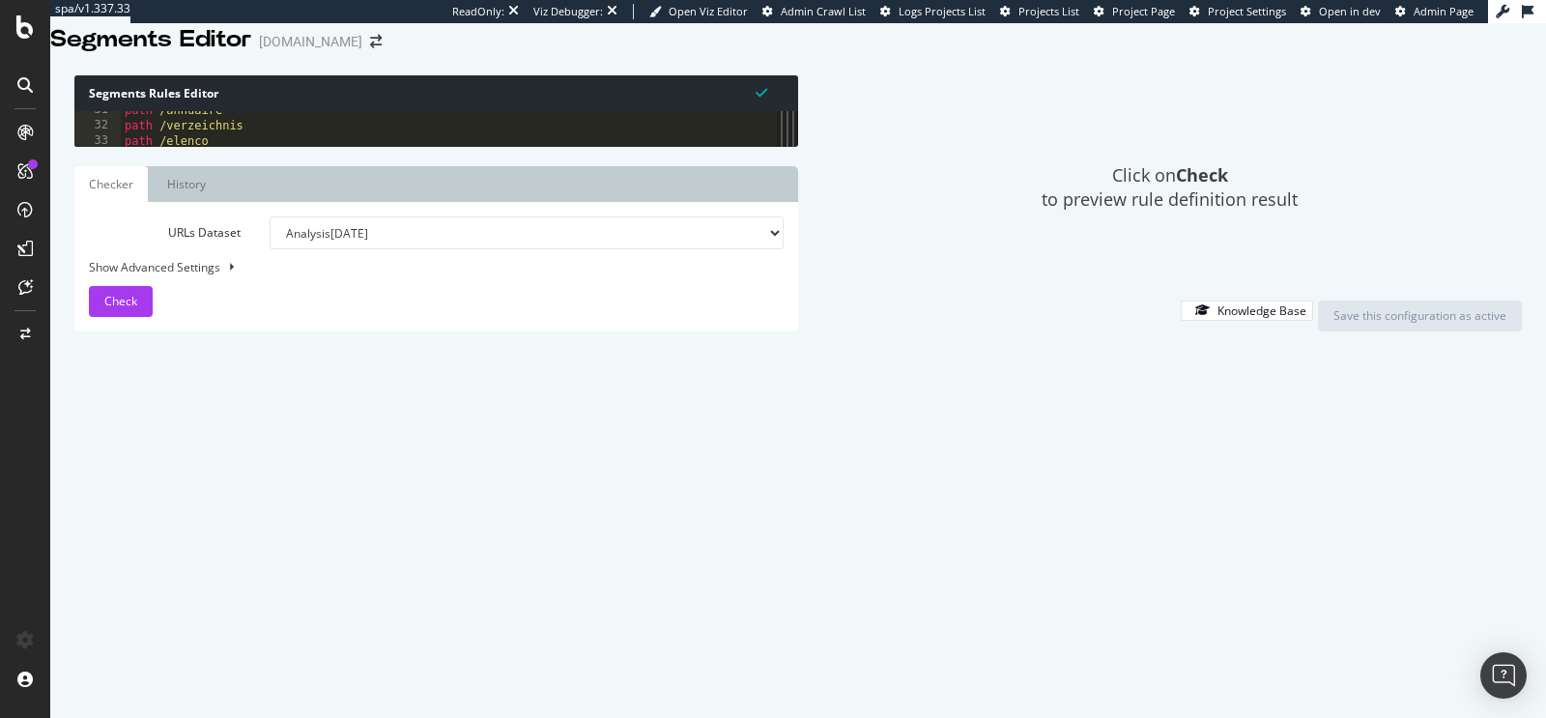
scroll to position [164, 0]
click at [245, 278] on div "path /annuaire path /verzeichnis path /elenco path */directory* path */annuaire…" at bounding box center [479, 303] width 717 height 395
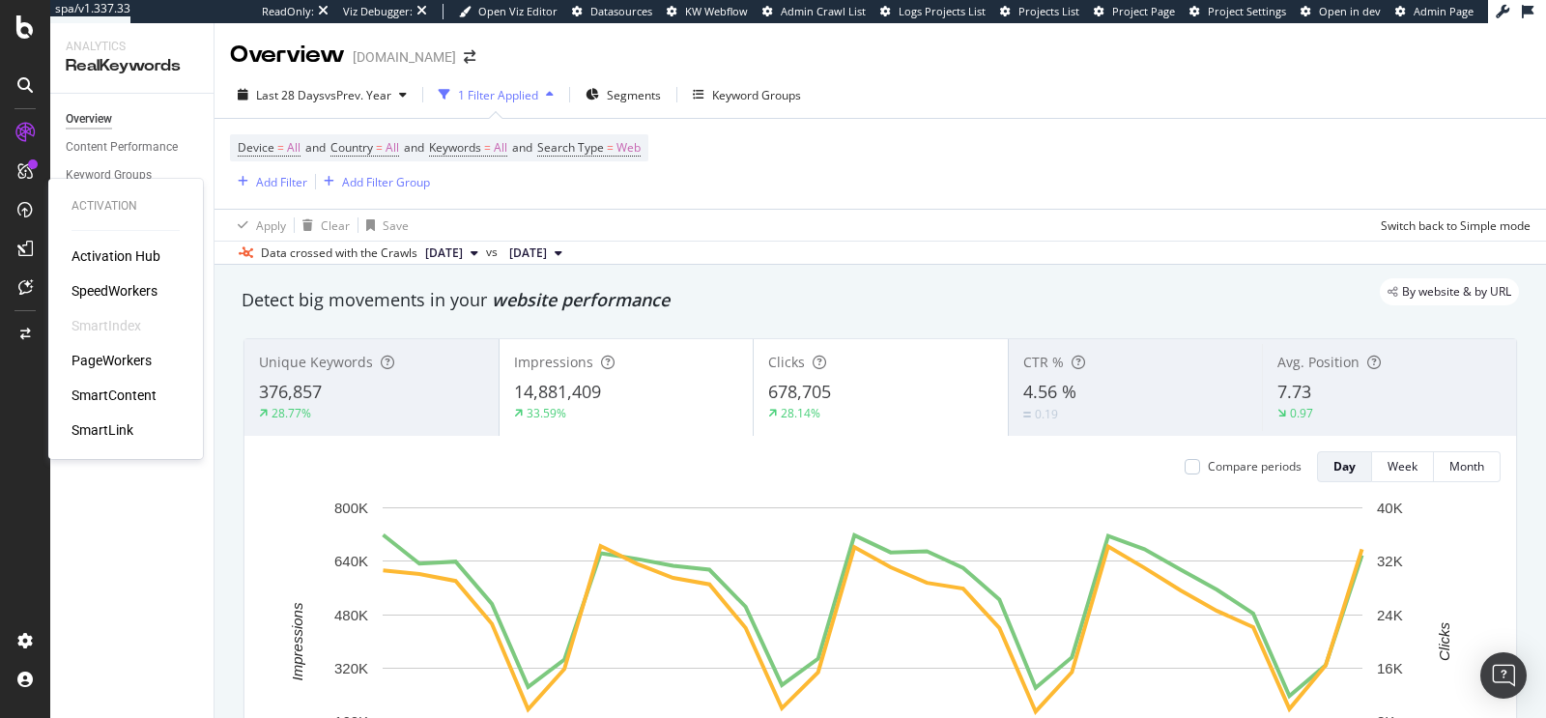
click at [118, 328] on div "SmartIndex" at bounding box center [107, 325] width 70 height 19
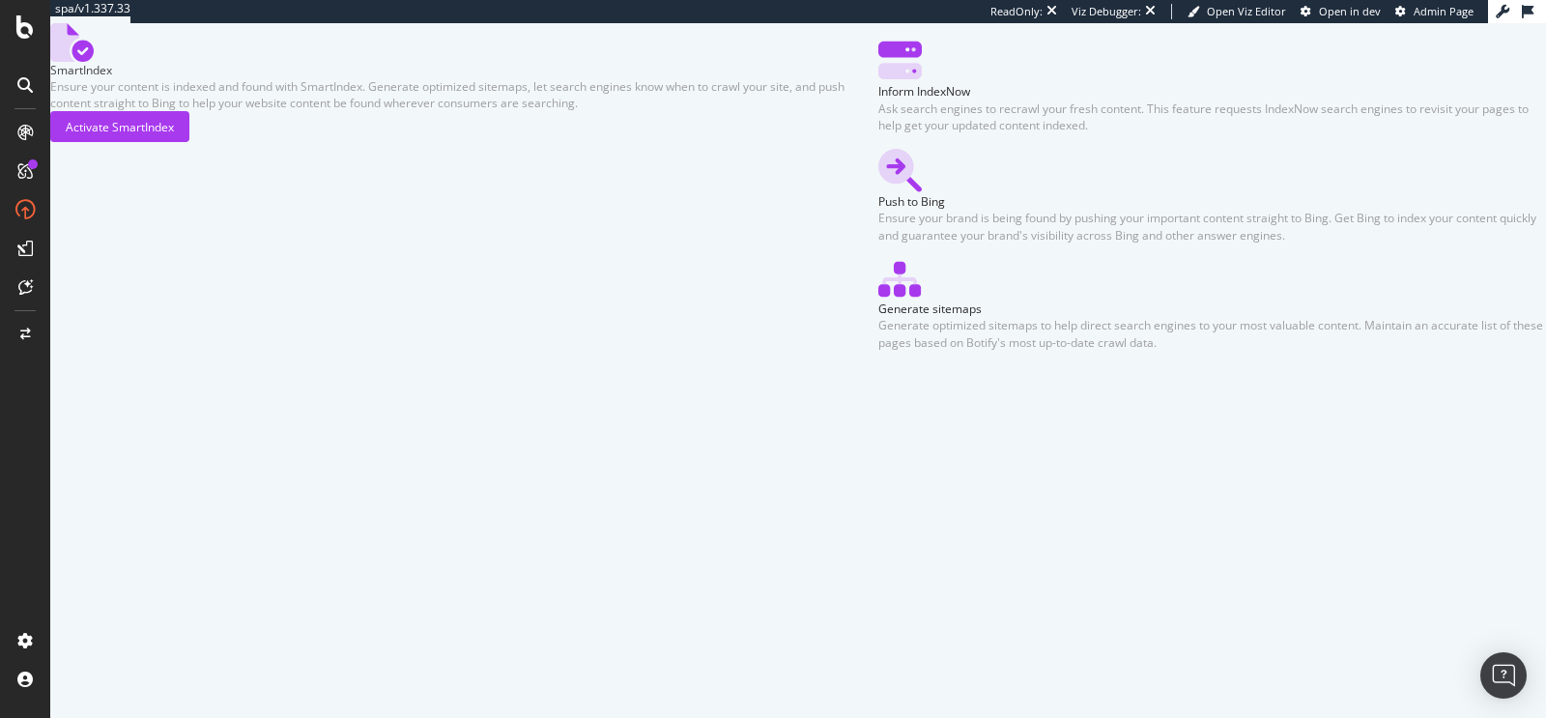
scroll to position [127, 0]
drag, startPoint x: 595, startPoint y: 311, endPoint x: 865, endPoint y: 307, distance: 269.7
click at [879, 133] on div "Inform IndexNow Ask search engines to recrawl your fresh content. This feature …" at bounding box center [1213, 86] width 668 height 95
click at [879, 100] on div "Inform IndexNow" at bounding box center [1213, 91] width 668 height 16
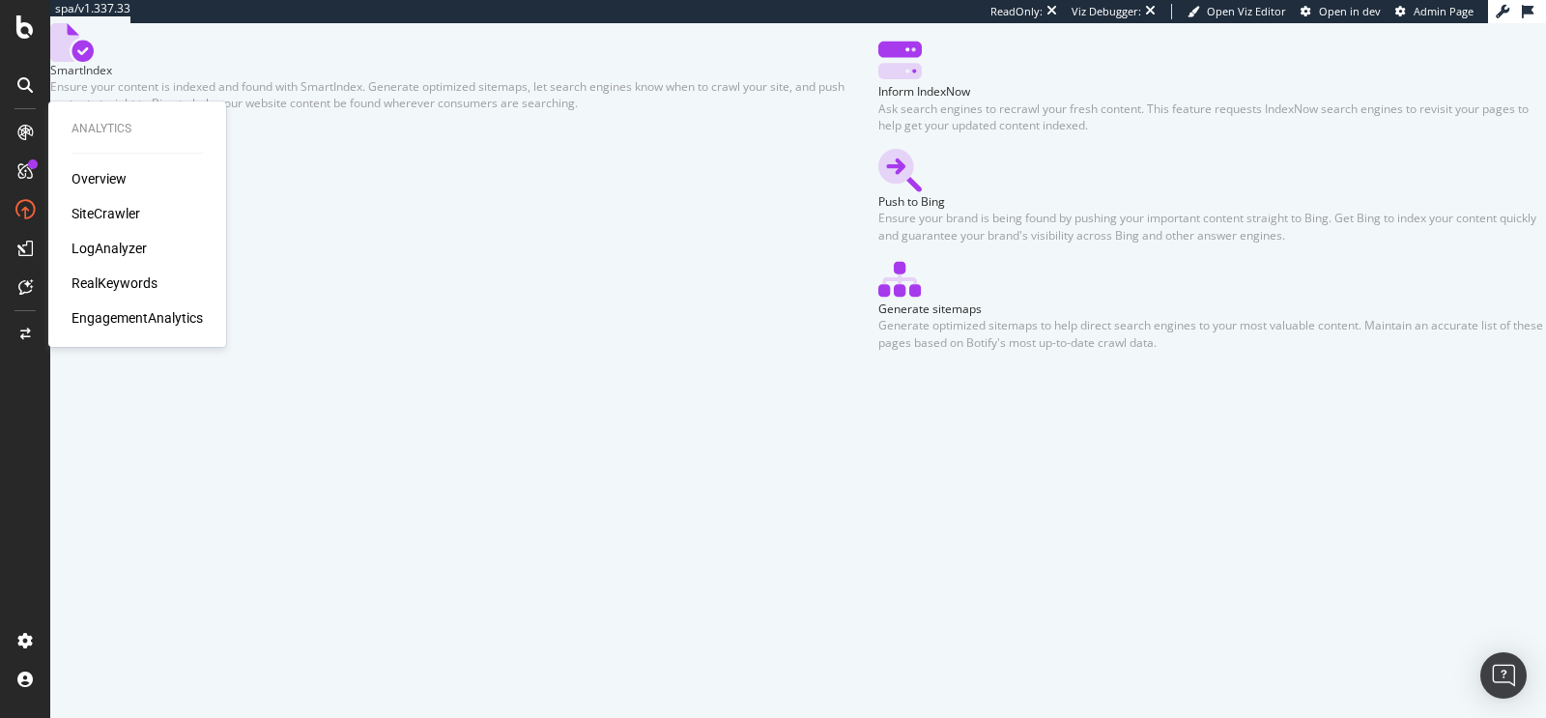
click at [105, 213] on div "SiteCrawler" at bounding box center [106, 213] width 69 height 19
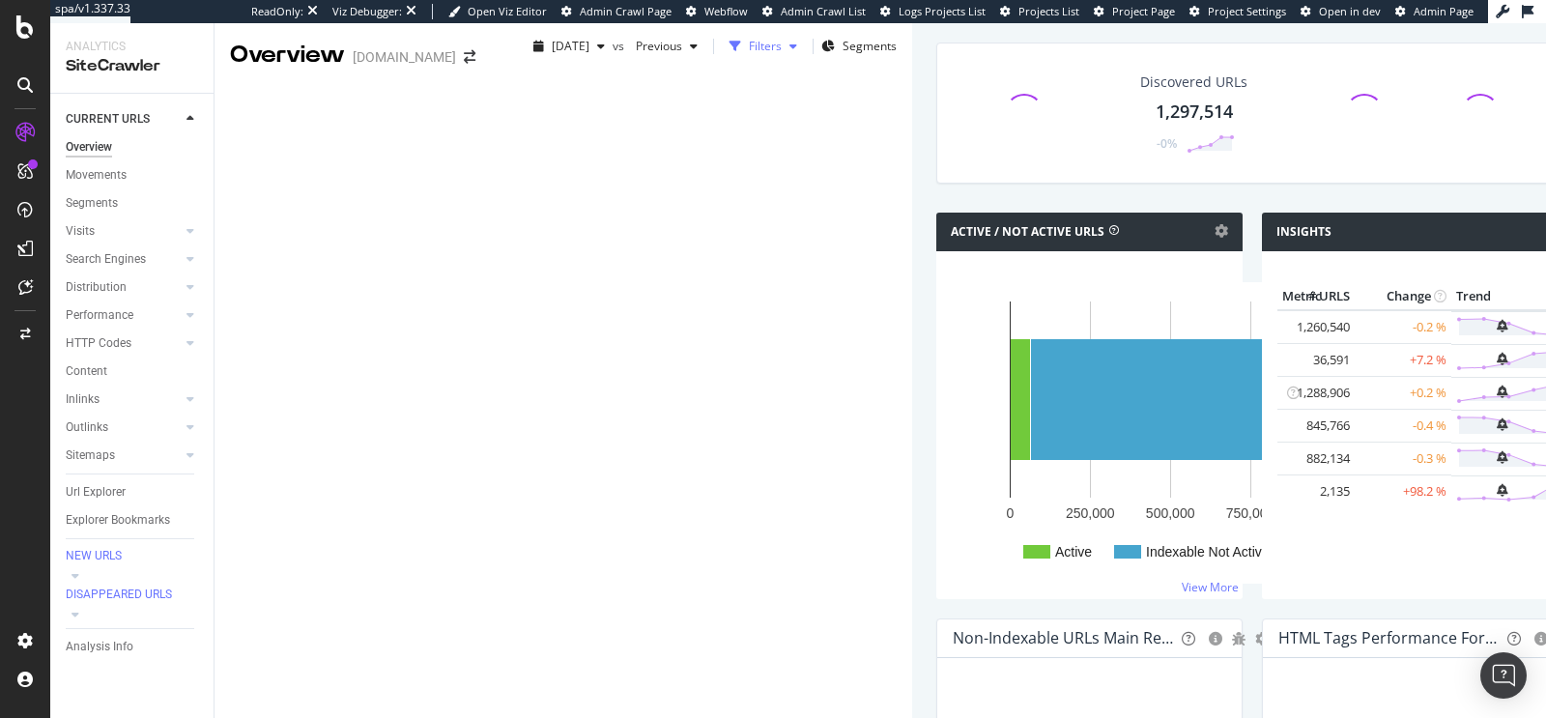
click at [749, 54] on div "Filters" at bounding box center [765, 46] width 33 height 16
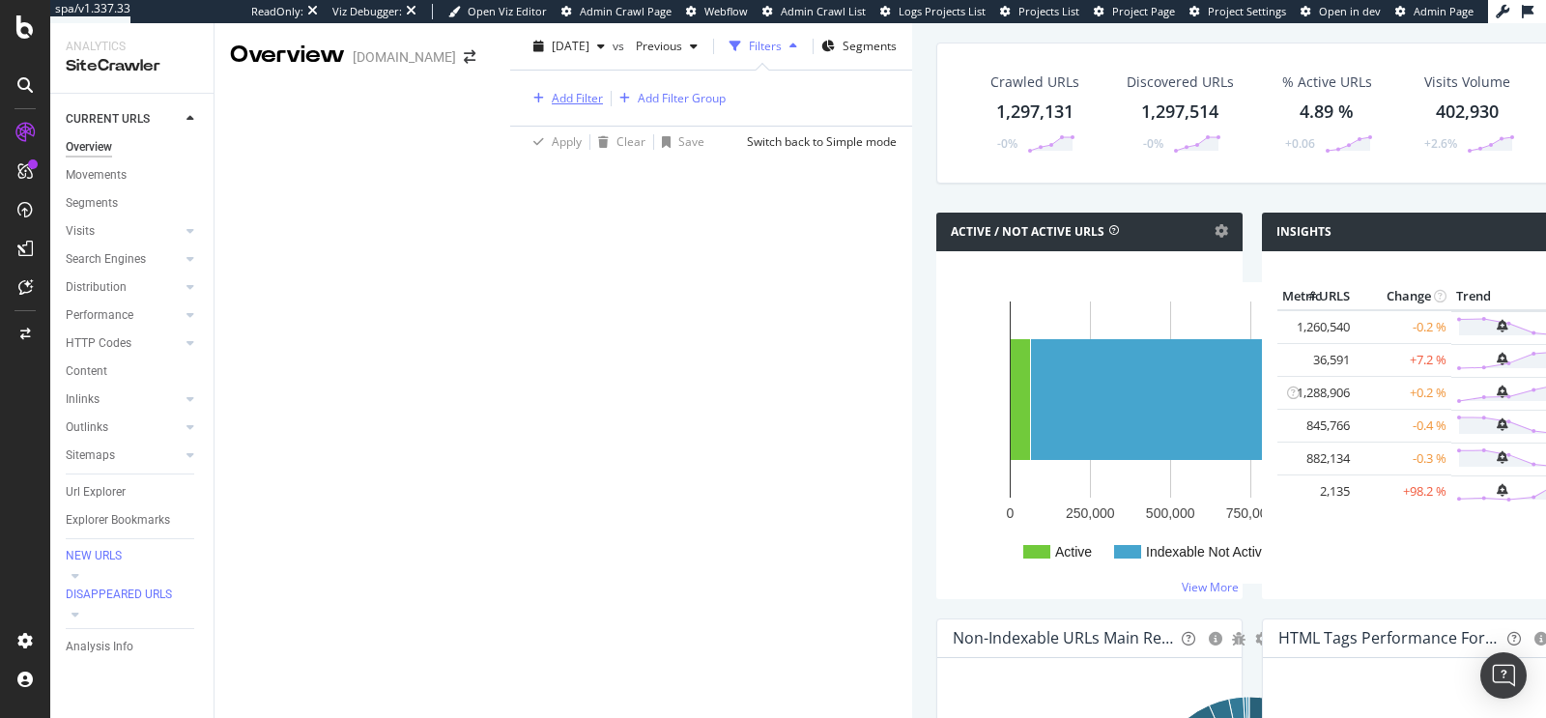
click at [552, 106] on div "Add Filter" at bounding box center [577, 98] width 51 height 16
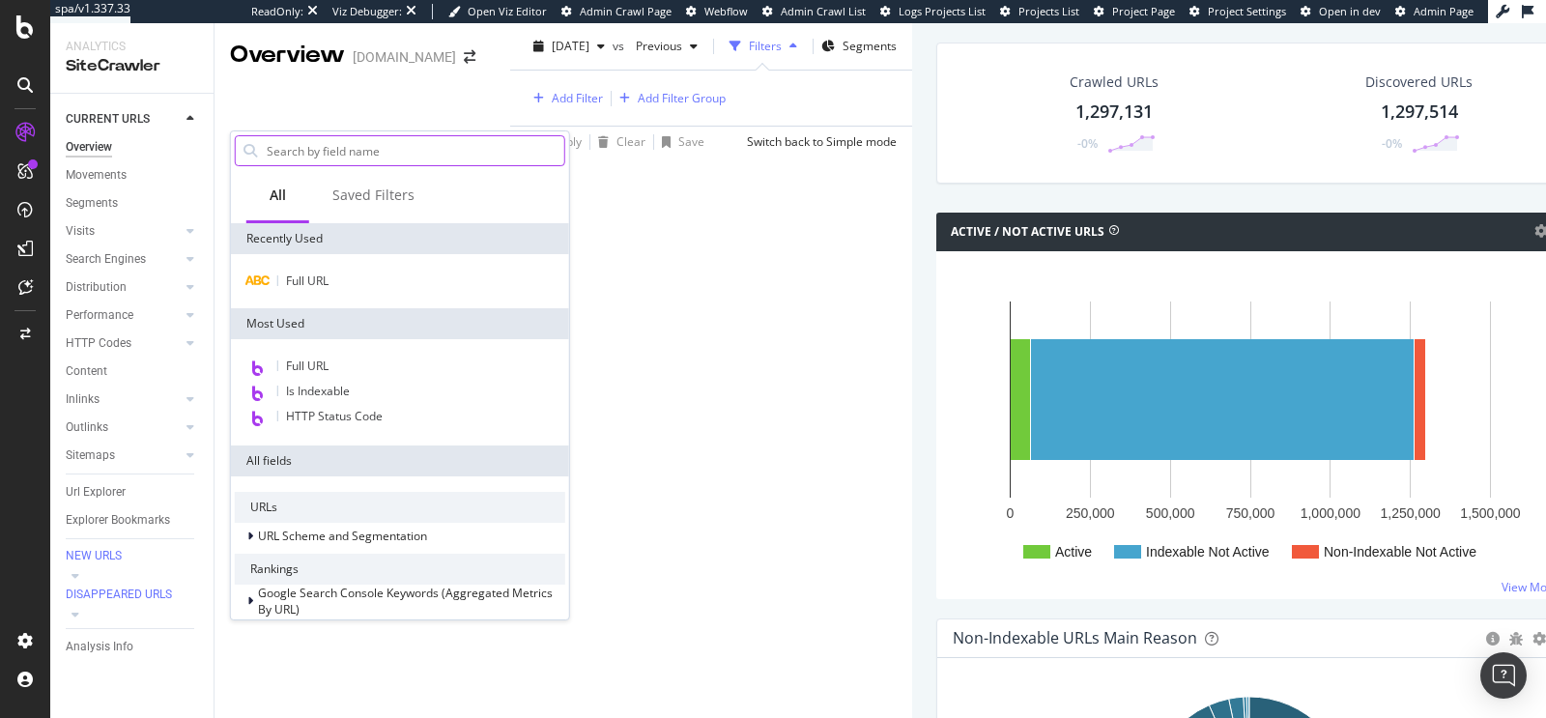
paste input "group (group of locations)"
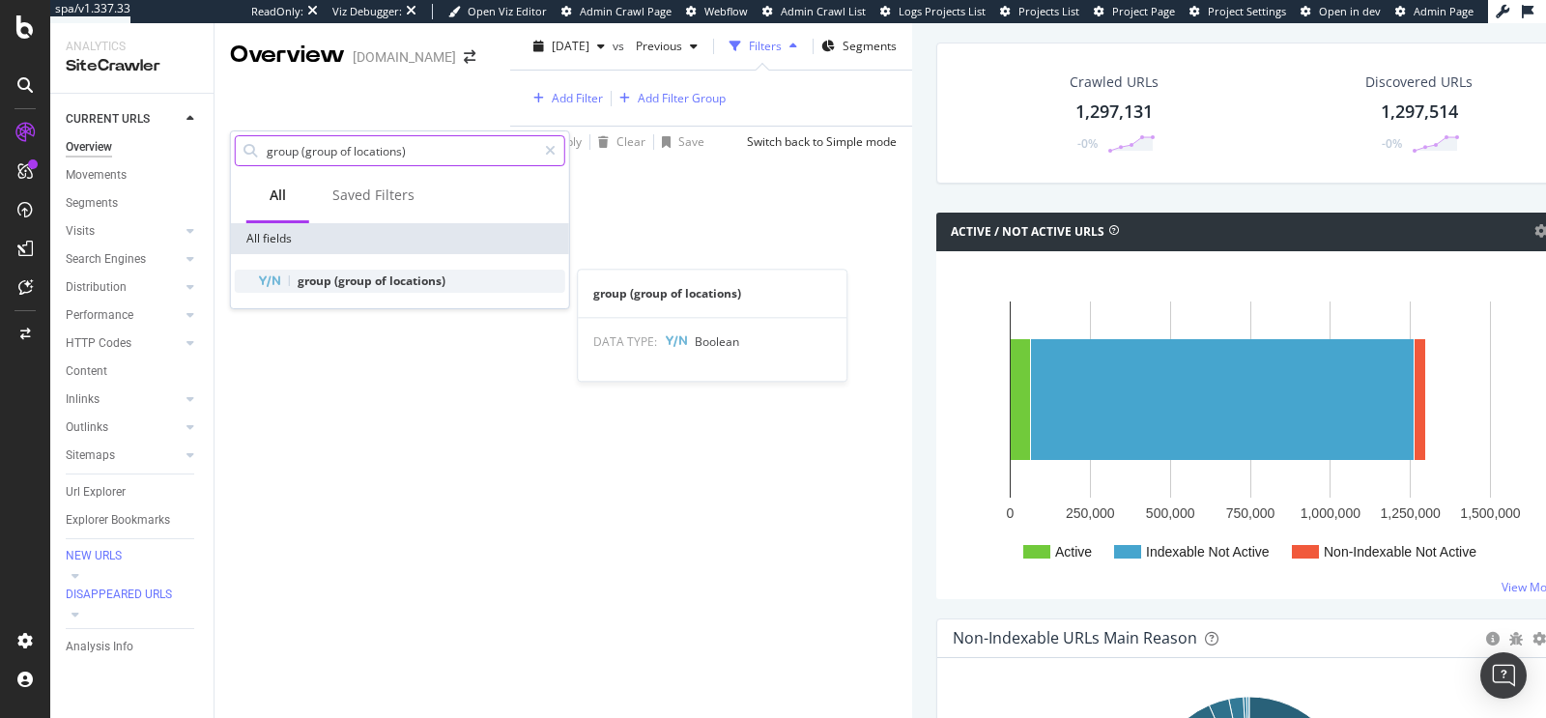
type input "group (group of locations)"
click at [434, 276] on span "locations)" at bounding box center [418, 281] width 56 height 16
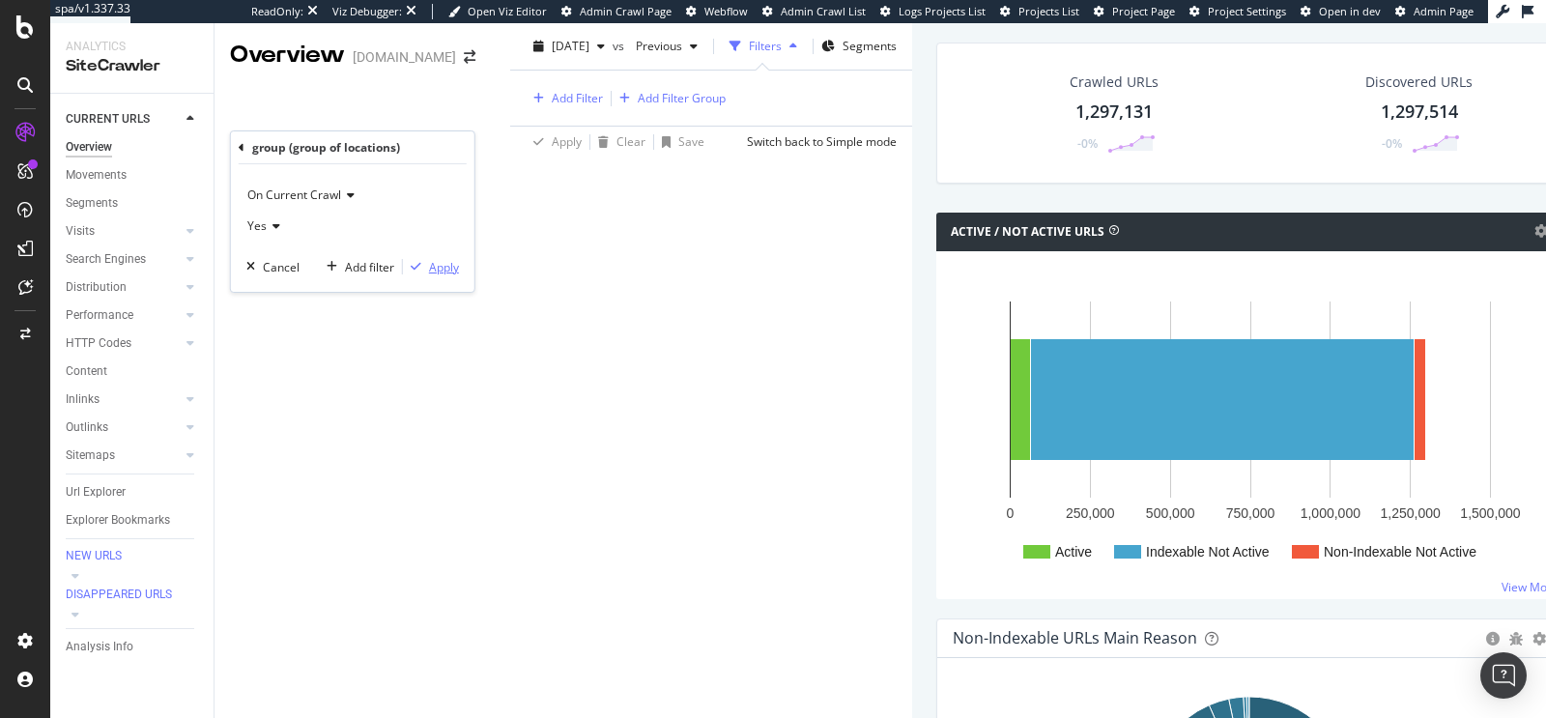
click at [435, 271] on div "Apply" at bounding box center [444, 267] width 30 height 16
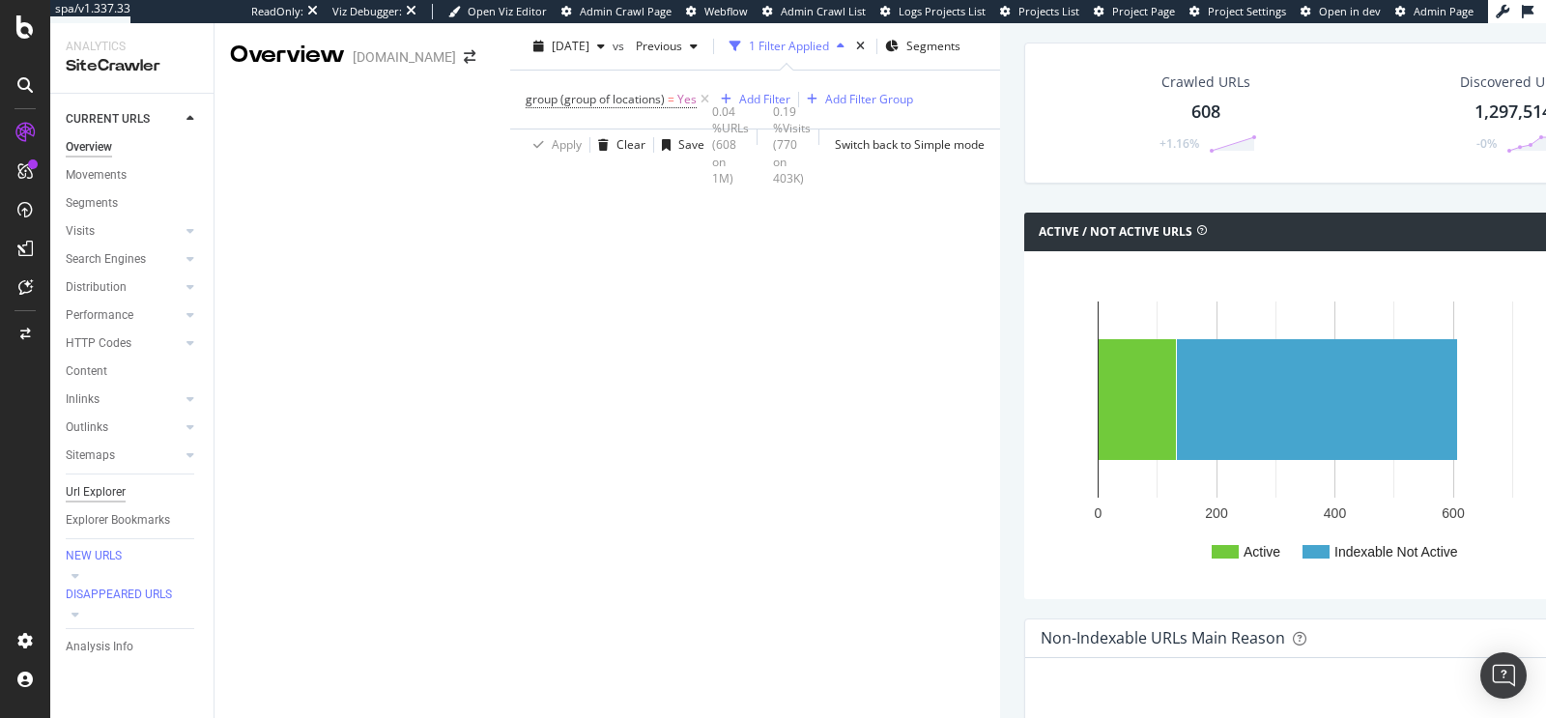
click at [101, 497] on div "Url Explorer" at bounding box center [96, 492] width 60 height 20
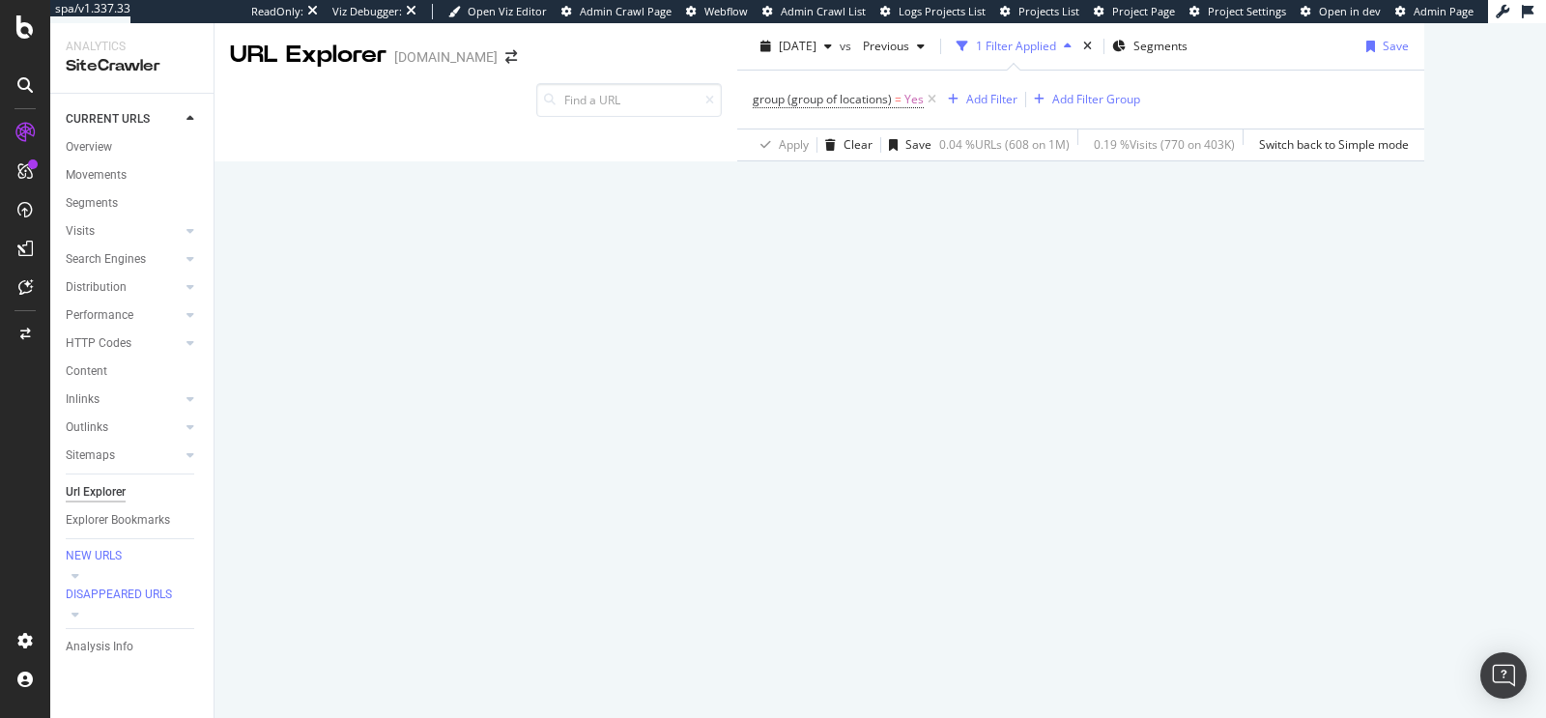
scroll to position [257, 0]
click at [753, 103] on span "group (group of locations)" at bounding box center [822, 99] width 139 height 16
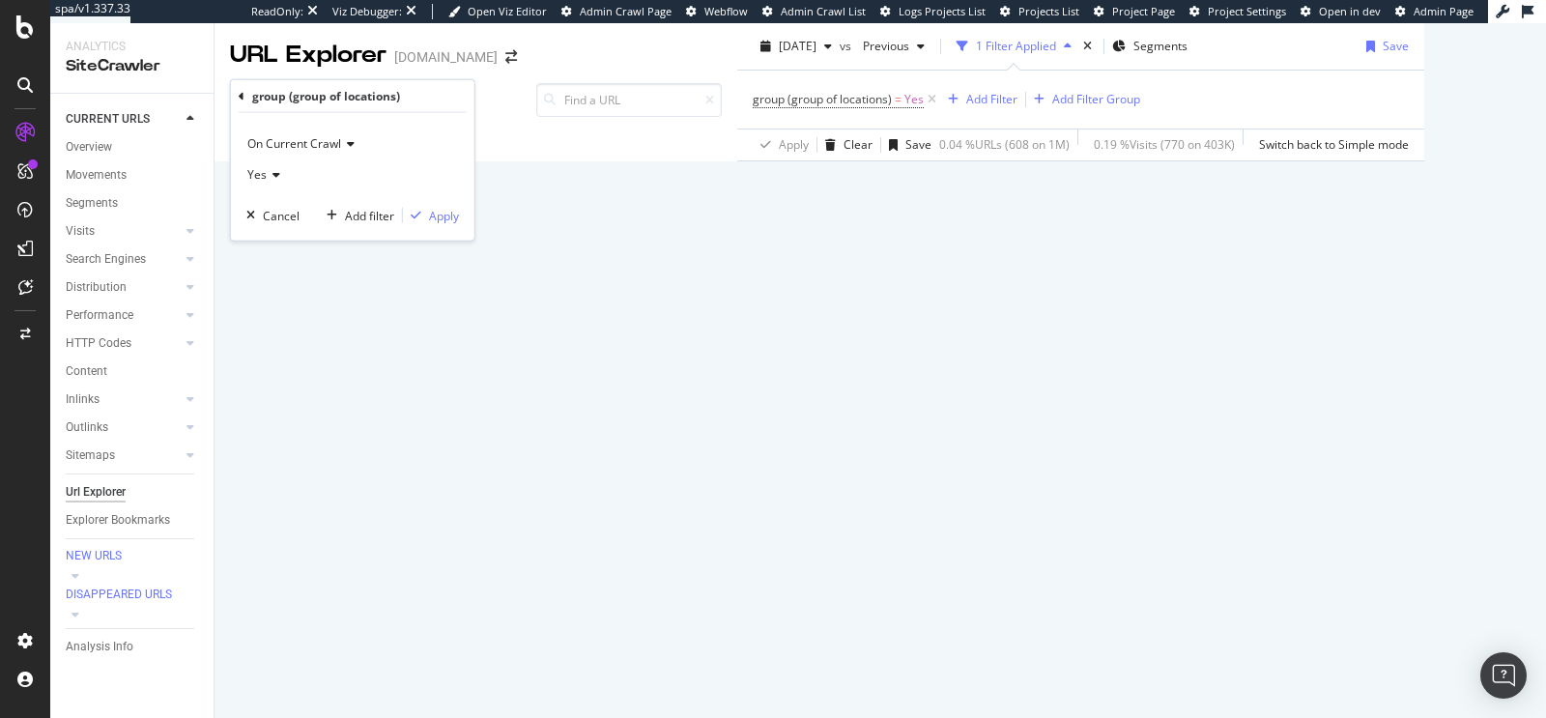
click at [240, 95] on icon at bounding box center [242, 96] width 6 height 12
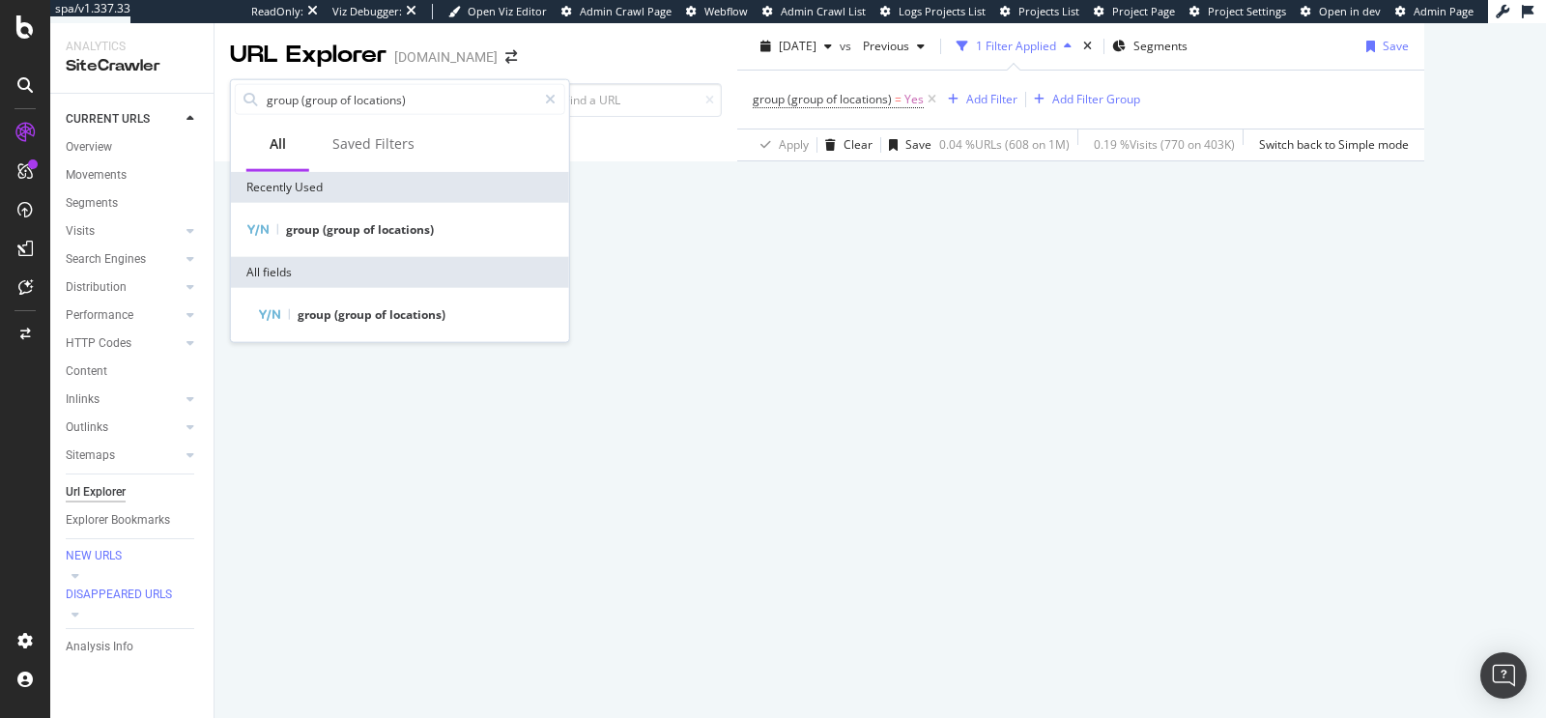
click at [753, 127] on div "group (group of locations) = Yes Add Filter Add Filter Group" at bounding box center [1081, 100] width 656 height 58
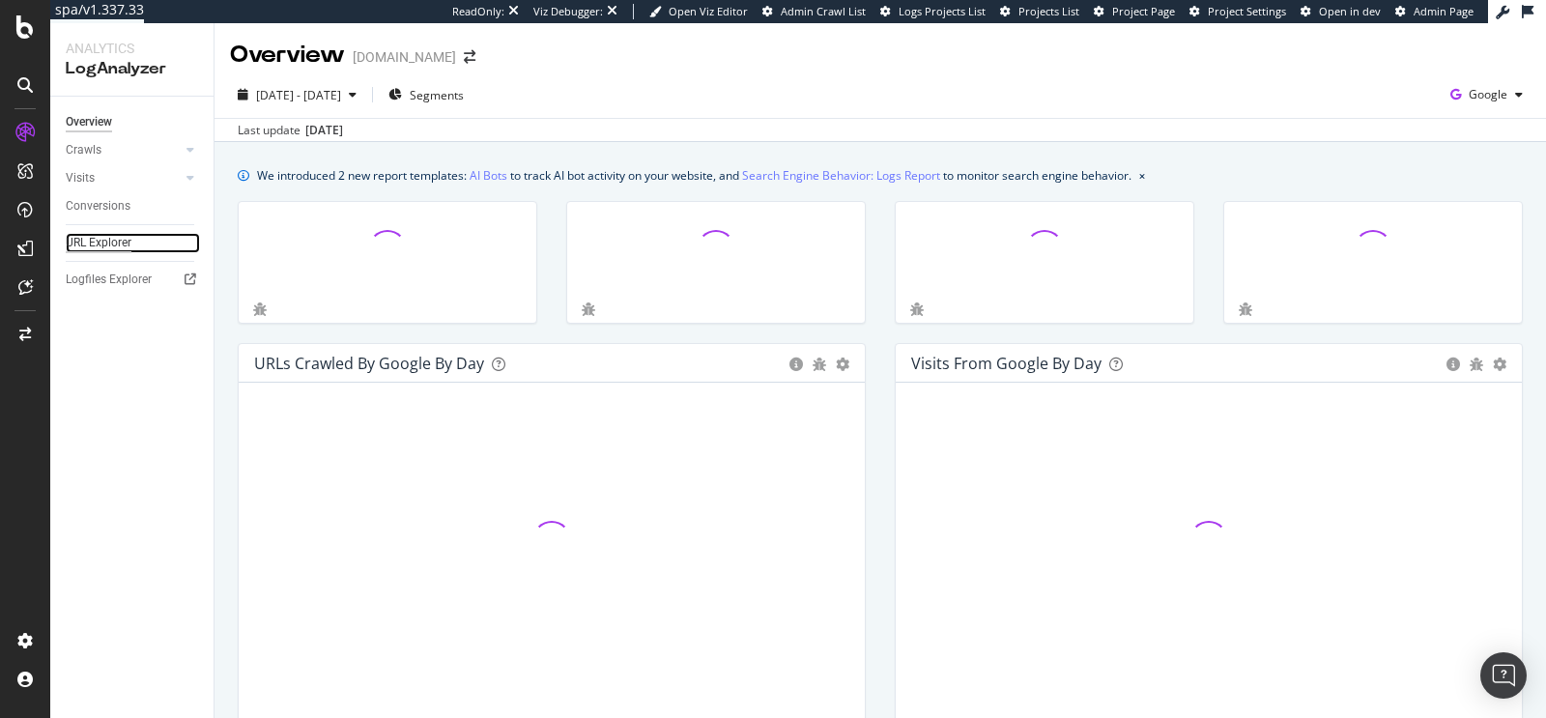
click at [96, 245] on div "URL Explorer" at bounding box center [99, 243] width 66 height 20
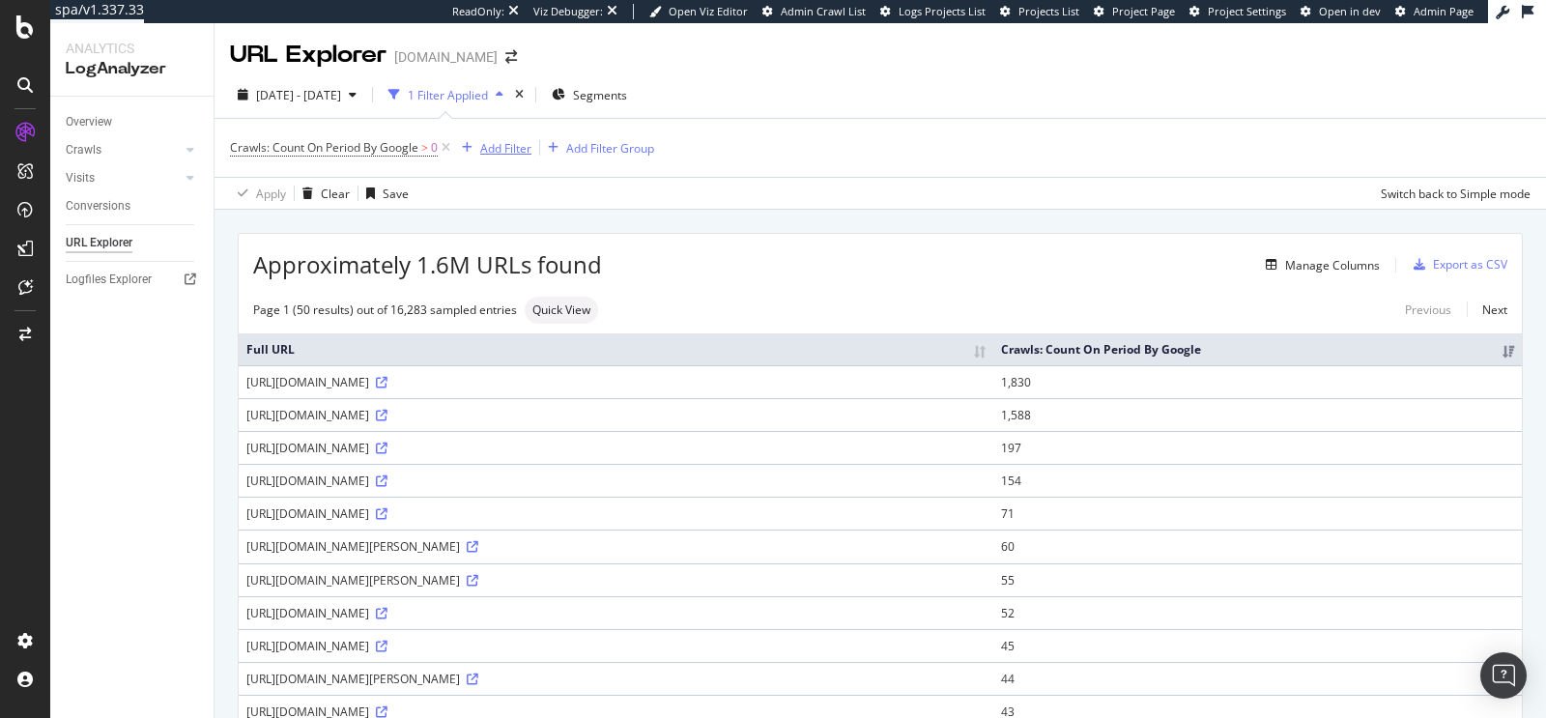
click at [512, 143] on div "Add Filter" at bounding box center [505, 148] width 51 height 16
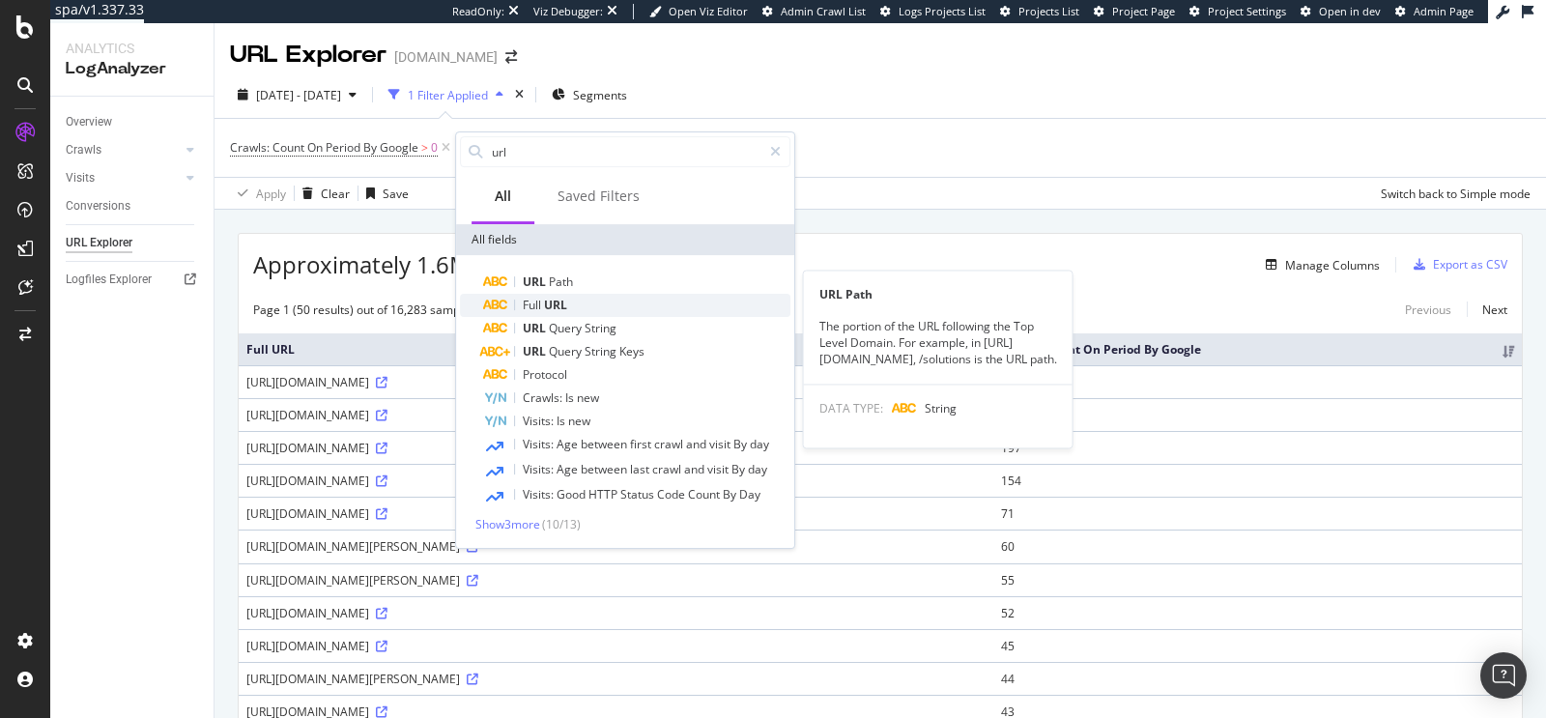
type input "url"
click at [611, 295] on div "Full URL" at bounding box center [636, 305] width 307 height 23
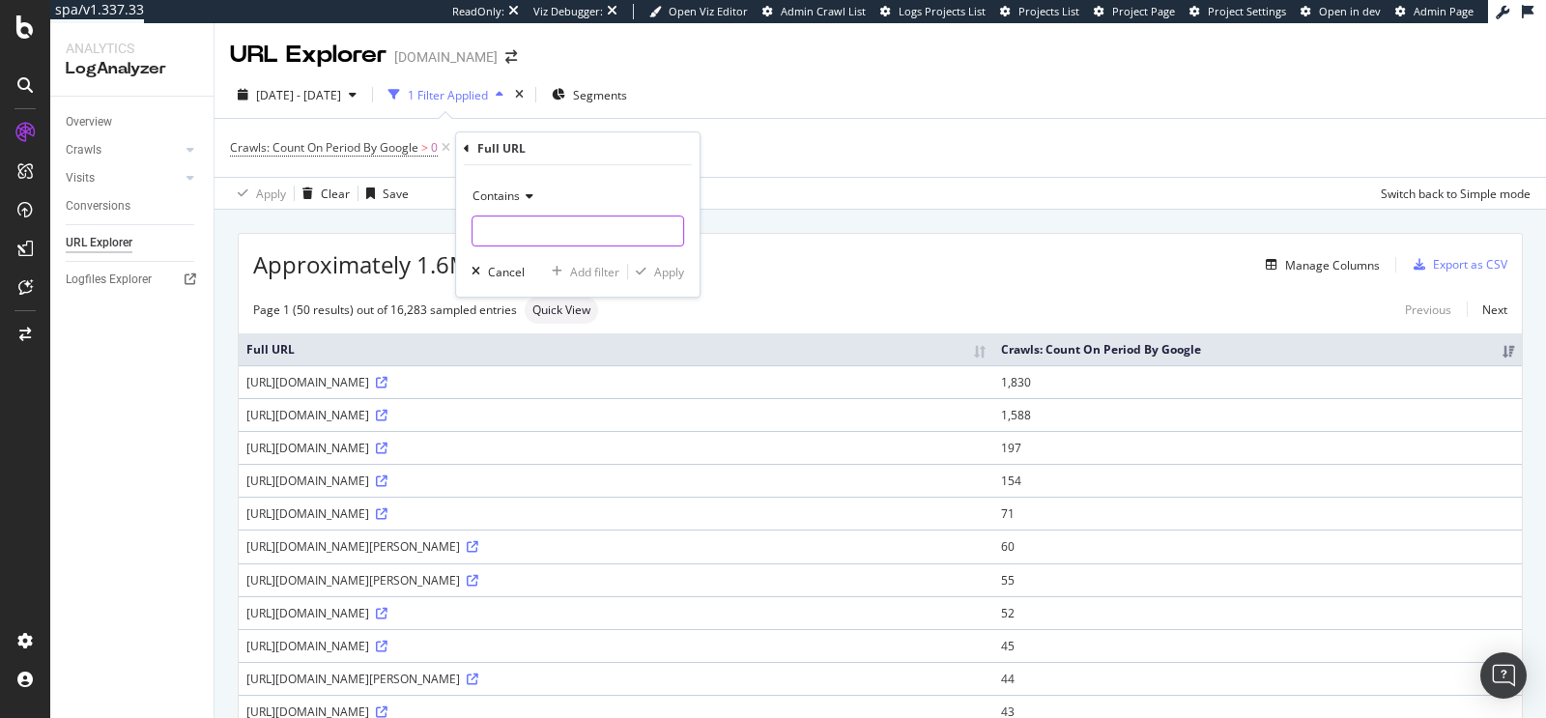
click at [523, 243] on input "text" at bounding box center [578, 231] width 211 height 31
paste input "gei="
type input "gei="
click at [677, 269] on div "Apply" at bounding box center [669, 272] width 30 height 16
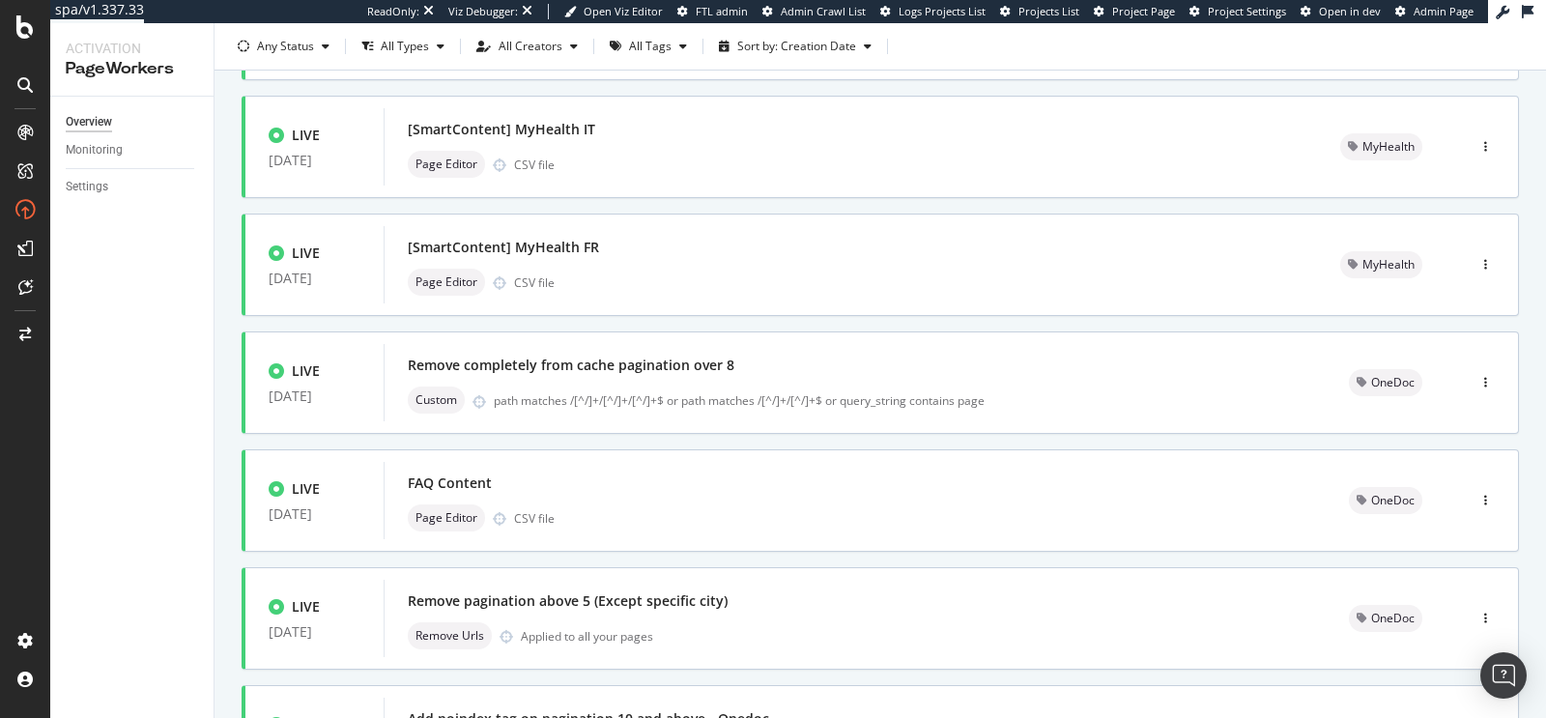
scroll to position [577, 0]
click at [707, 461] on div "FAQ Content Page Editor CSV file" at bounding box center [855, 498] width 942 height 77
